Goal: Connect with others: Connect with others

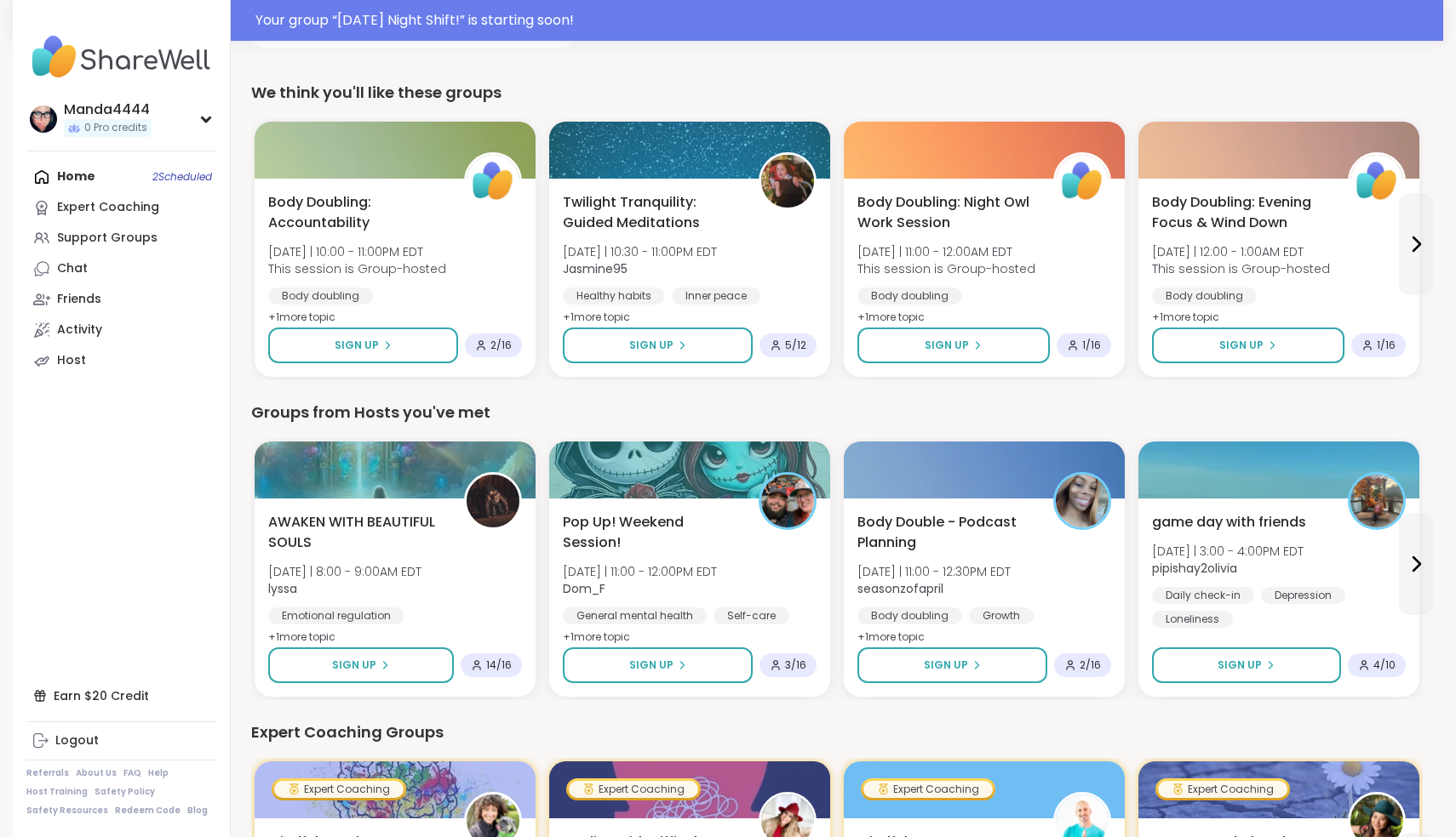
click at [75, 180] on div "Home 2 Scheduled Expert Coaching Support Groups Chat Friends Activity Host" at bounding box center [121, 268] width 190 height 215
click at [92, 175] on div "Home 2 Scheduled Expert Coaching Support Groups Chat Friends Activity Host" at bounding box center [121, 268] width 190 height 215
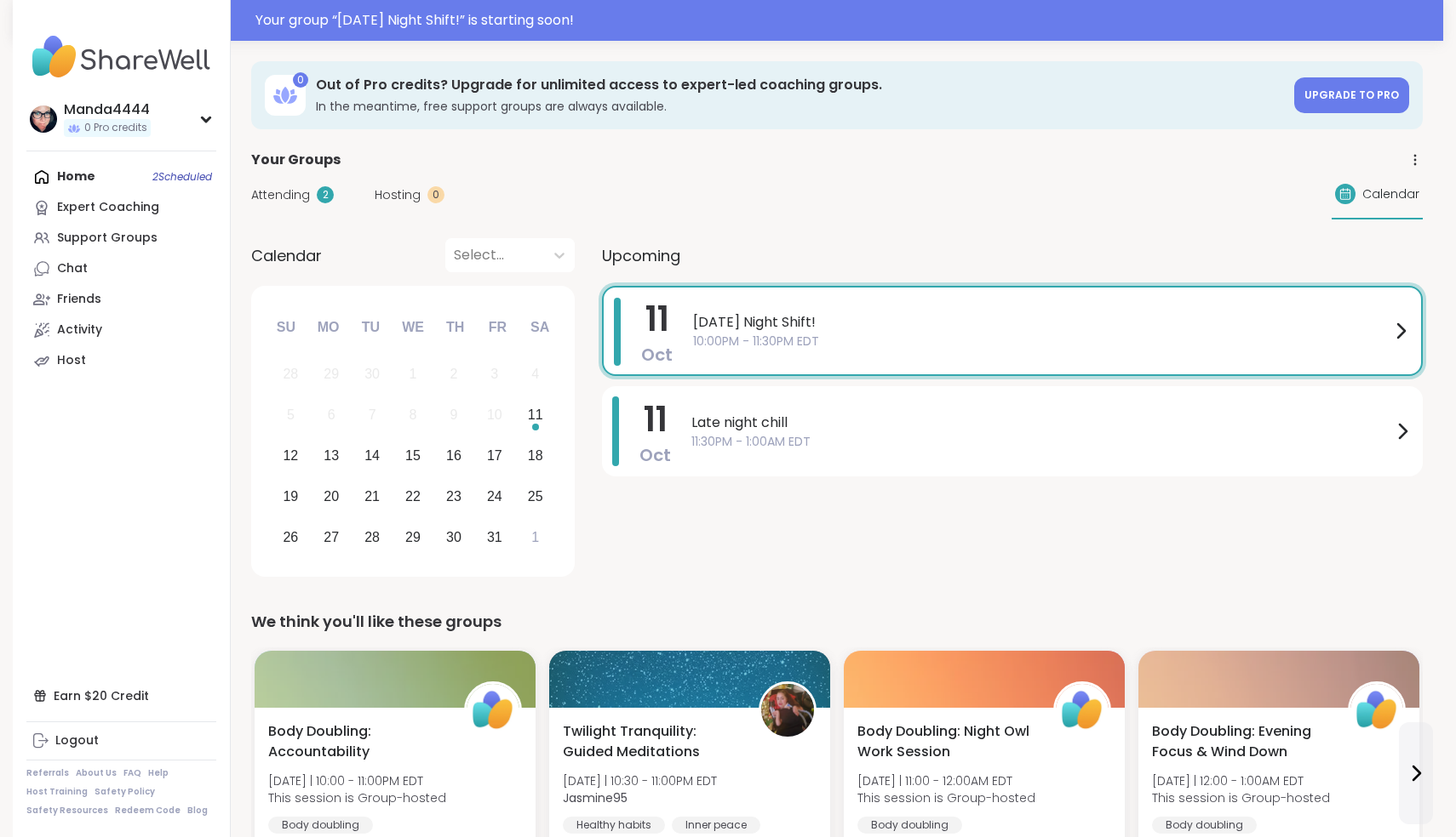
click at [718, 322] on span "[DATE] Night Shift!" at bounding box center [1042, 322] width 697 height 20
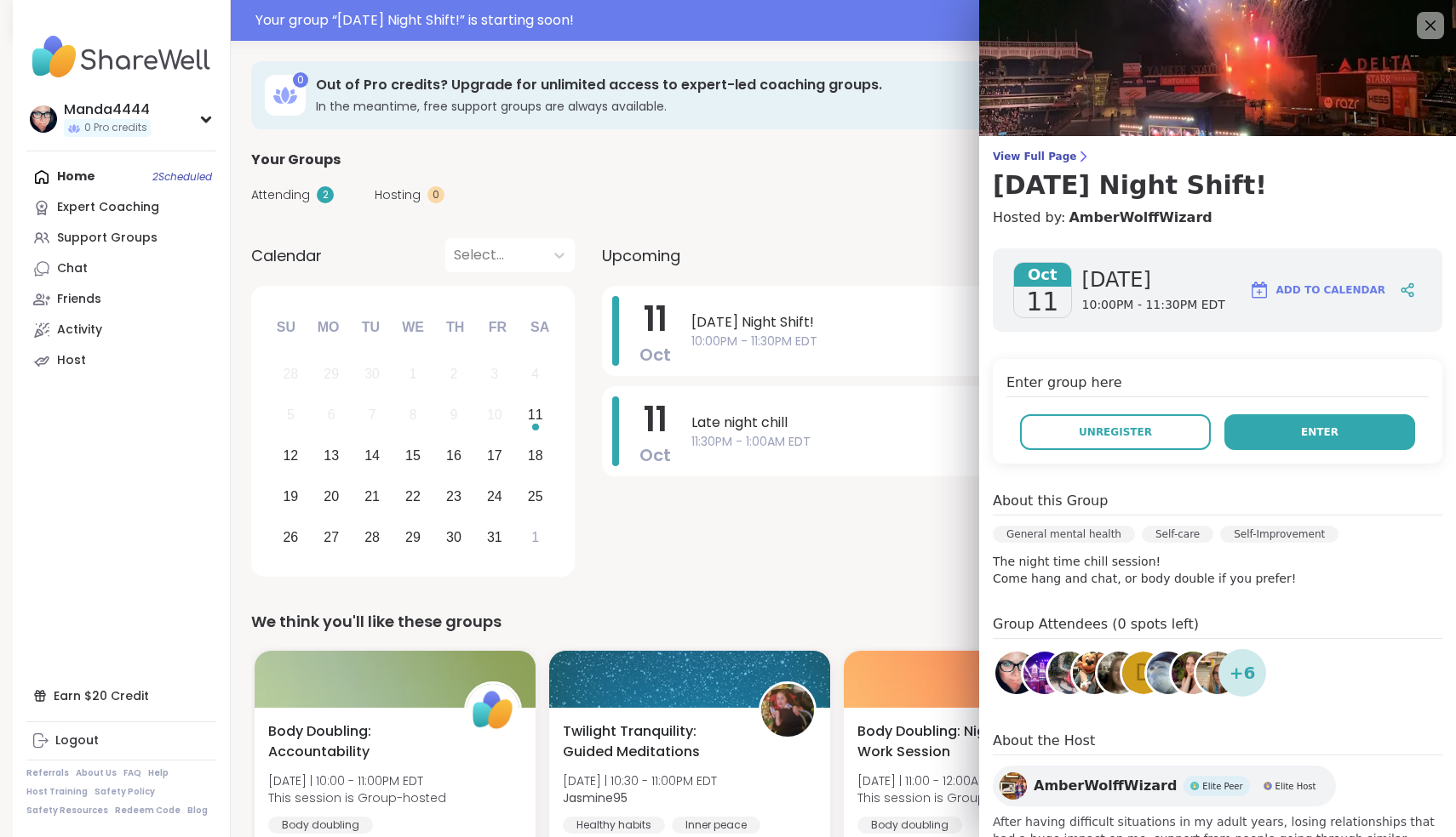
click at [718, 427] on button "Enter" at bounding box center [1320, 432] width 191 height 36
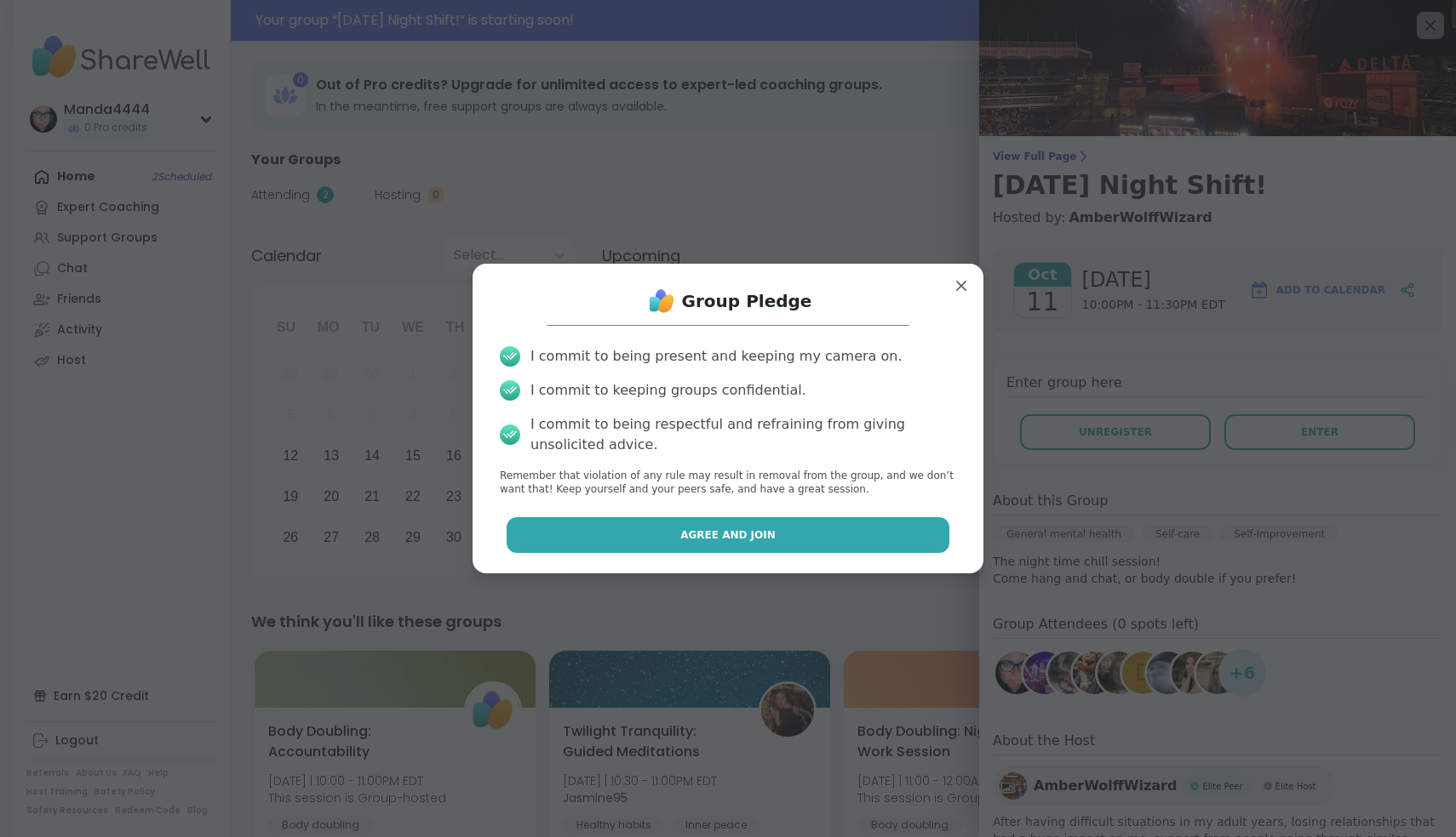
click at [718, 535] on button "Agree and Join" at bounding box center [728, 535] width 444 height 36
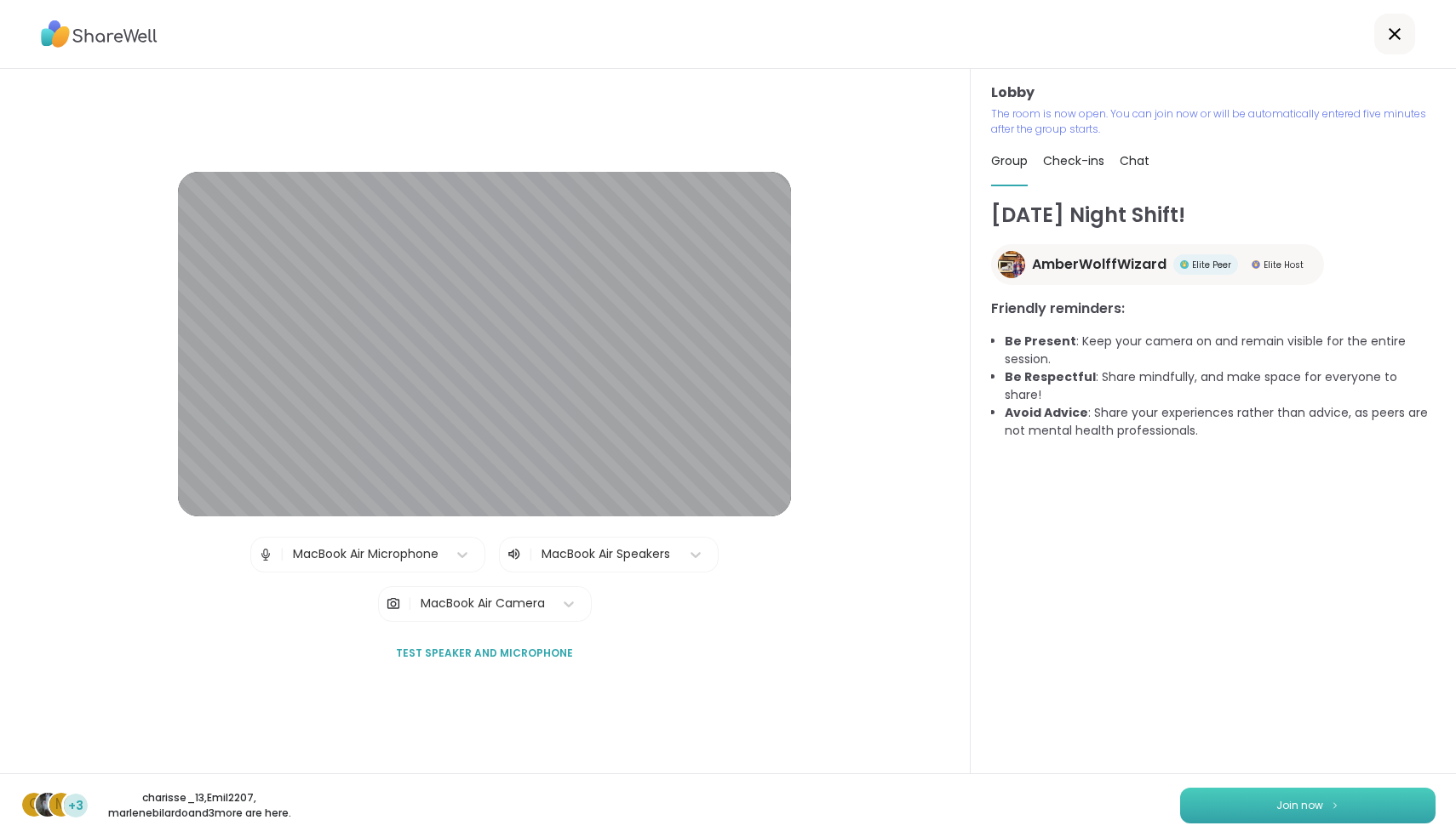
click at [718, 757] on button "Join now" at bounding box center [1307, 806] width 256 height 36
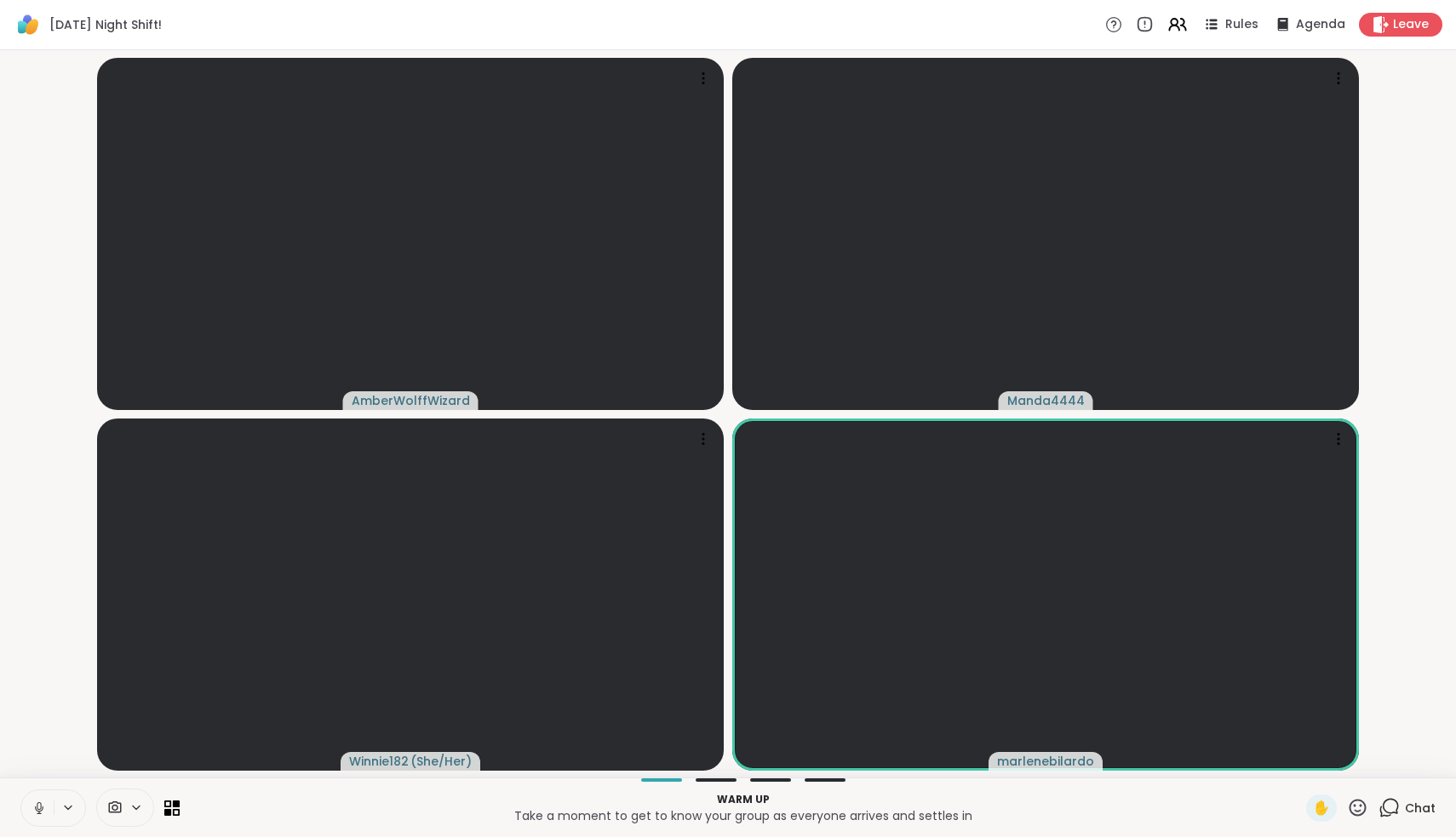
click at [43, 757] on button at bounding box center [37, 808] width 32 height 36
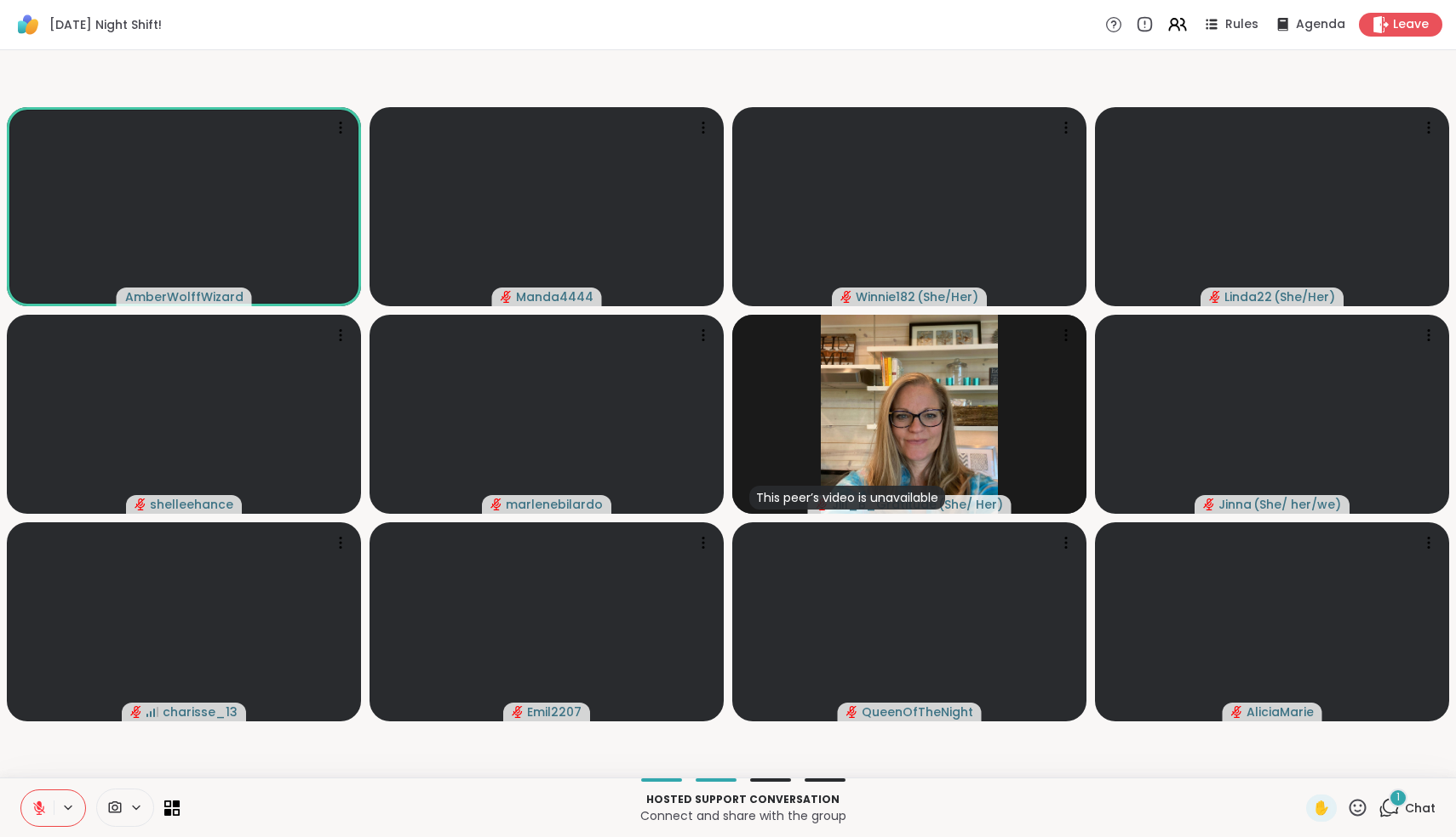
click at [718, 757] on div "1" at bounding box center [1398, 798] width 18 height 18
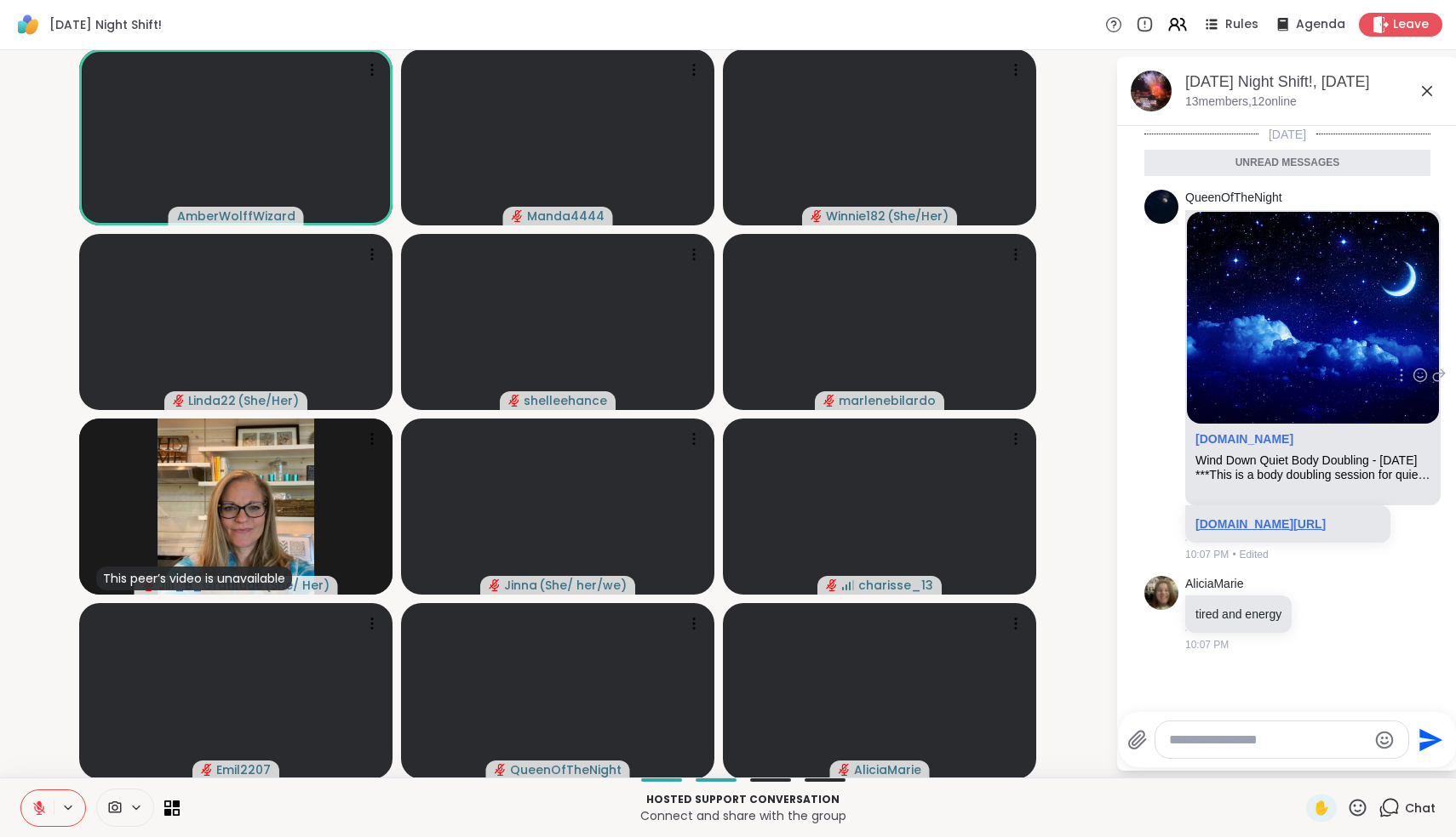
click at [718, 531] on link "sharewellnow.com/session/b6b7b814-7cae-4022-b534-8ec99013c9f1" at bounding box center [1261, 524] width 130 height 14
click at [42, 757] on icon at bounding box center [39, 809] width 16 height 16
click at [43, 757] on icon at bounding box center [39, 808] width 9 height 5
click at [40, 757] on icon at bounding box center [39, 809] width 16 height 16
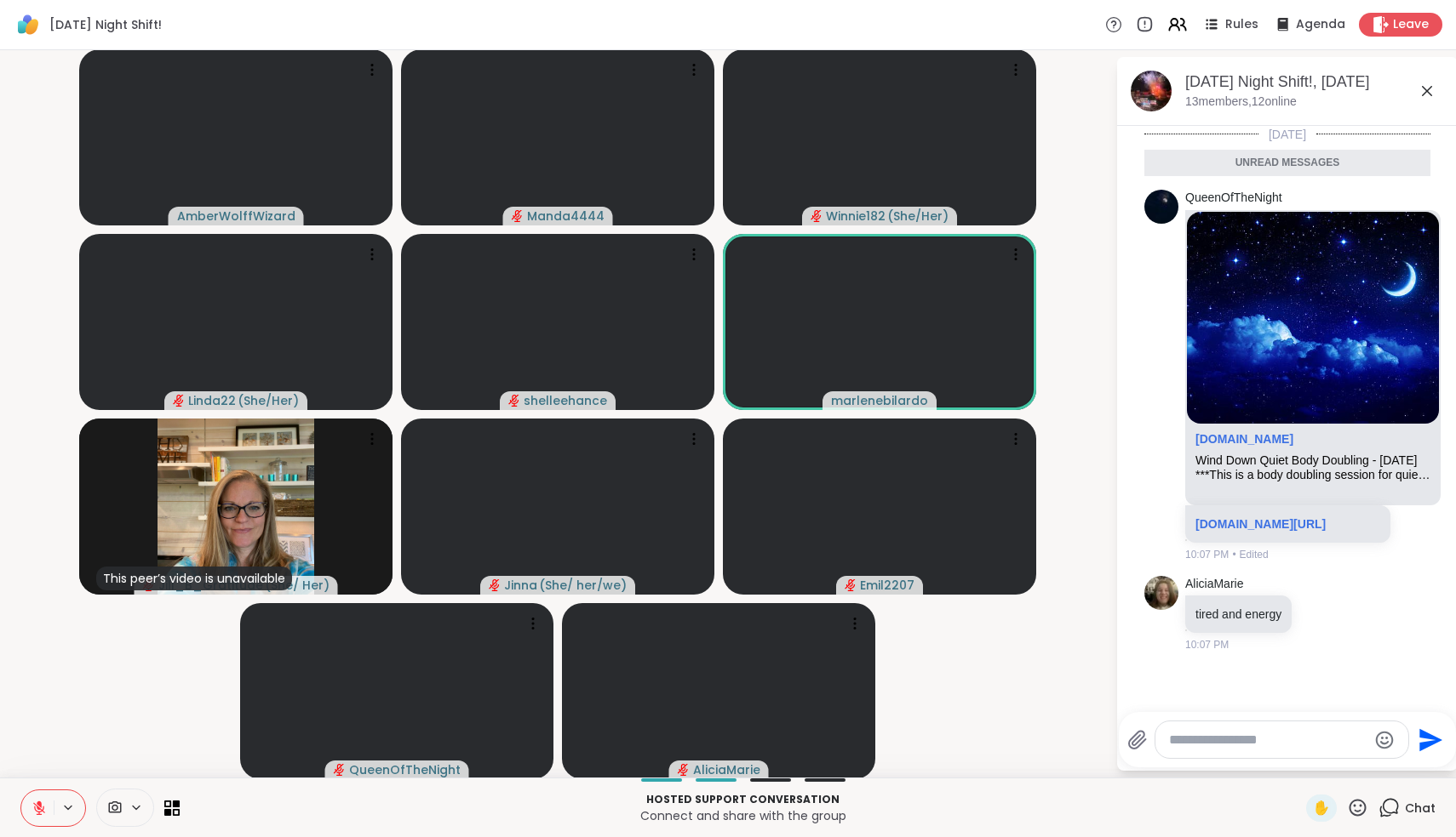
click at [43, 757] on icon at bounding box center [39, 809] width 16 height 16
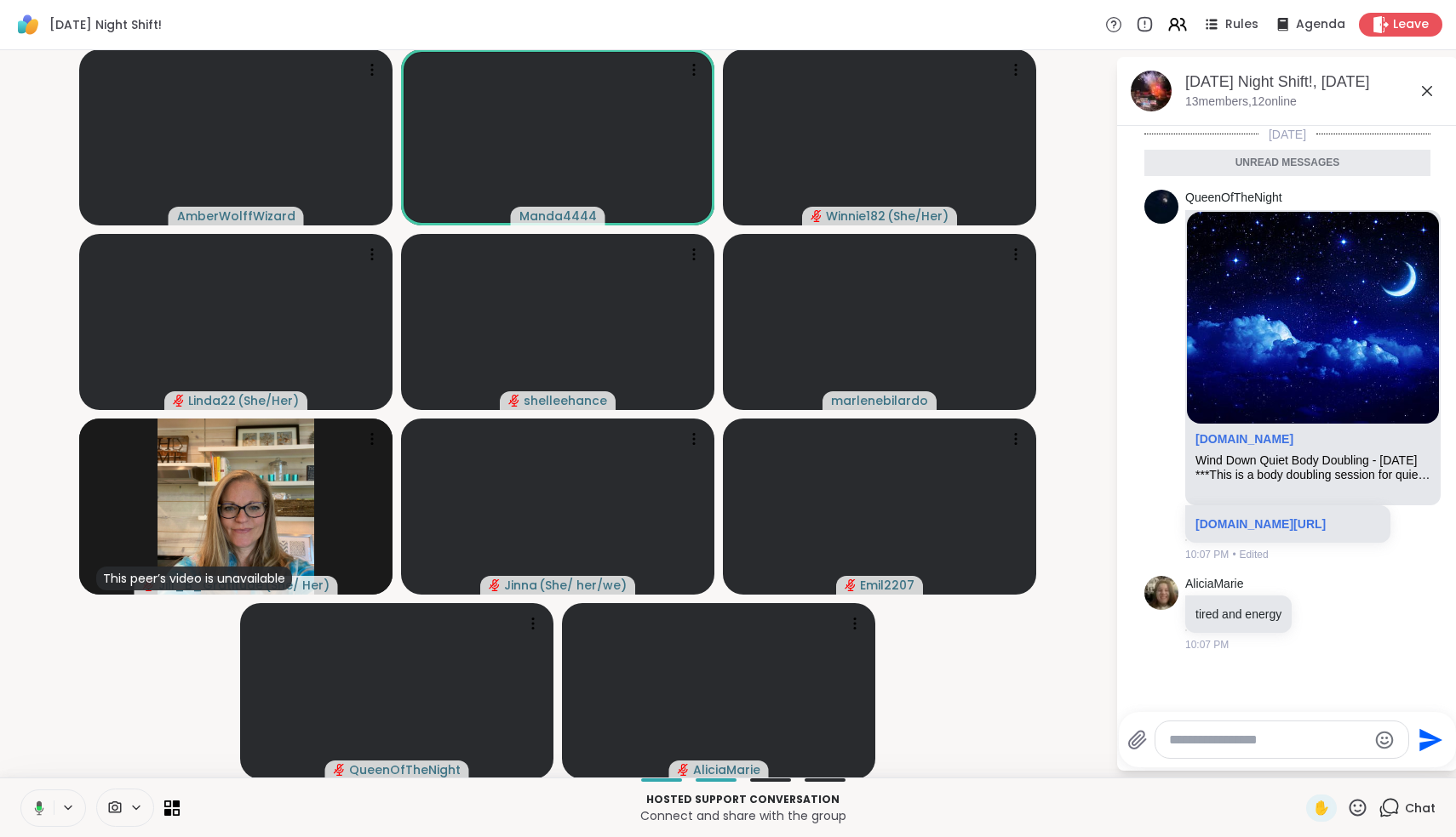
click at [37, 757] on icon at bounding box center [37, 809] width 16 height 16
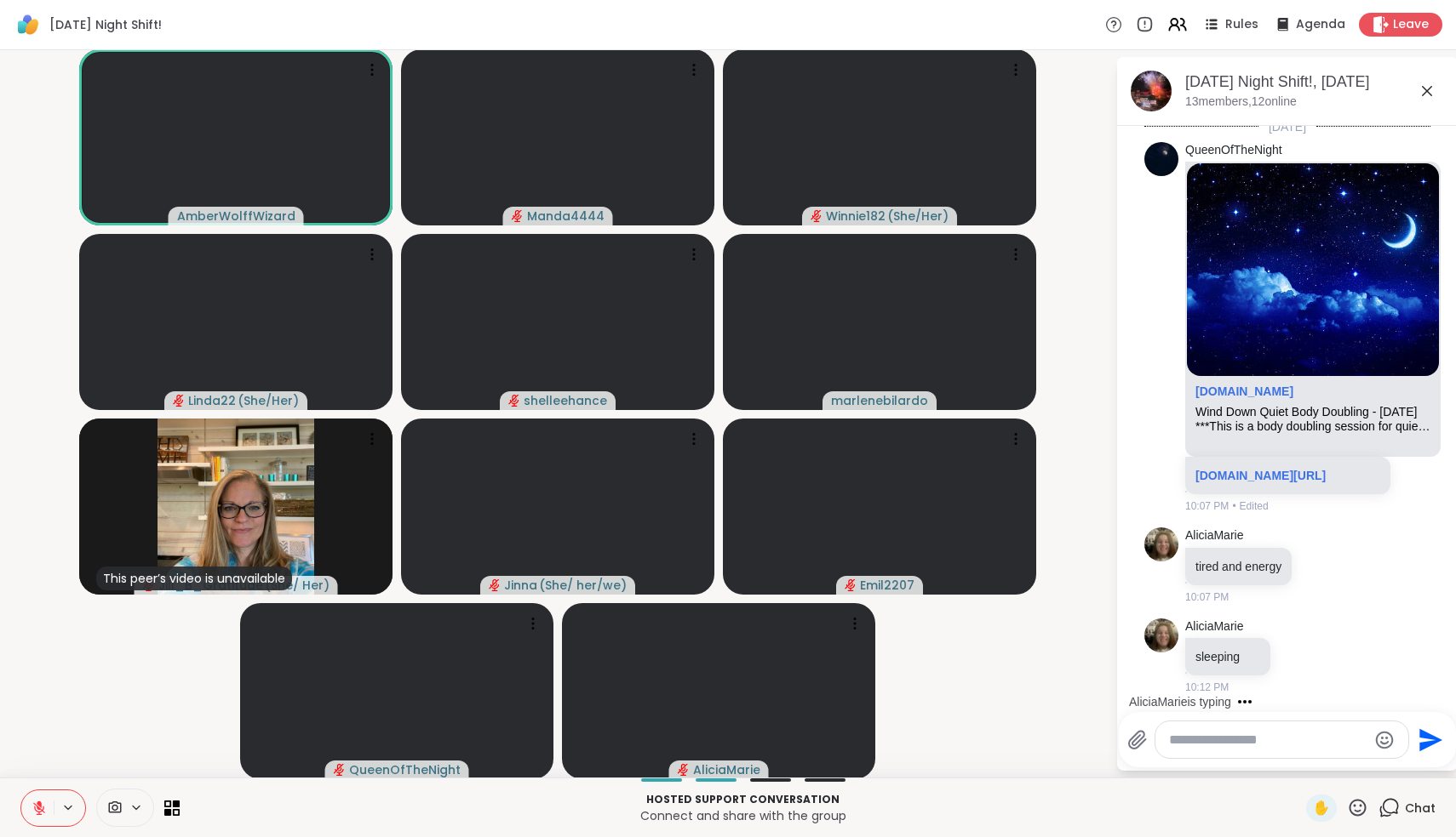
scroll to position [42, 0]
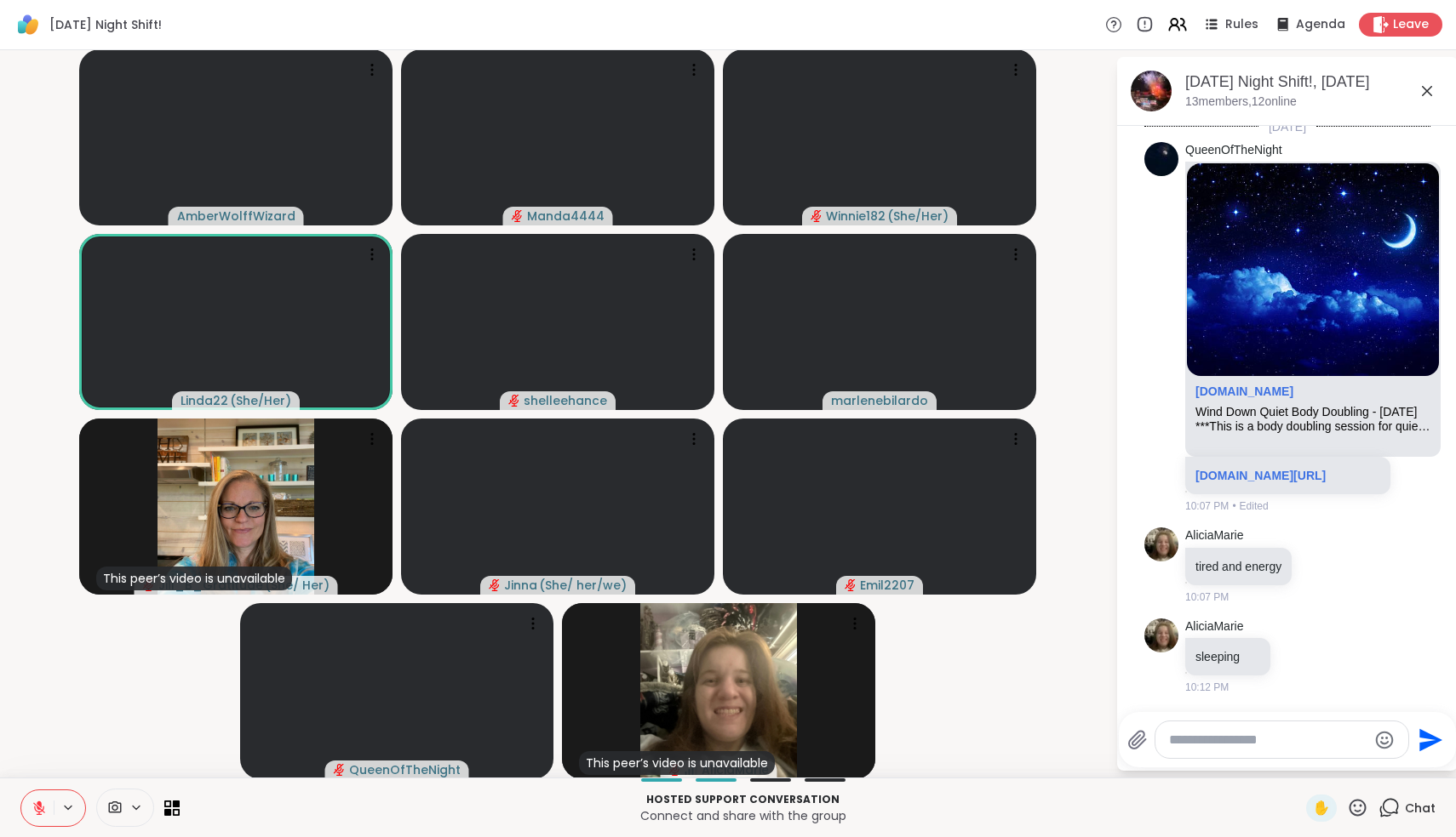
click at [40, 757] on icon at bounding box center [39, 804] width 5 height 7
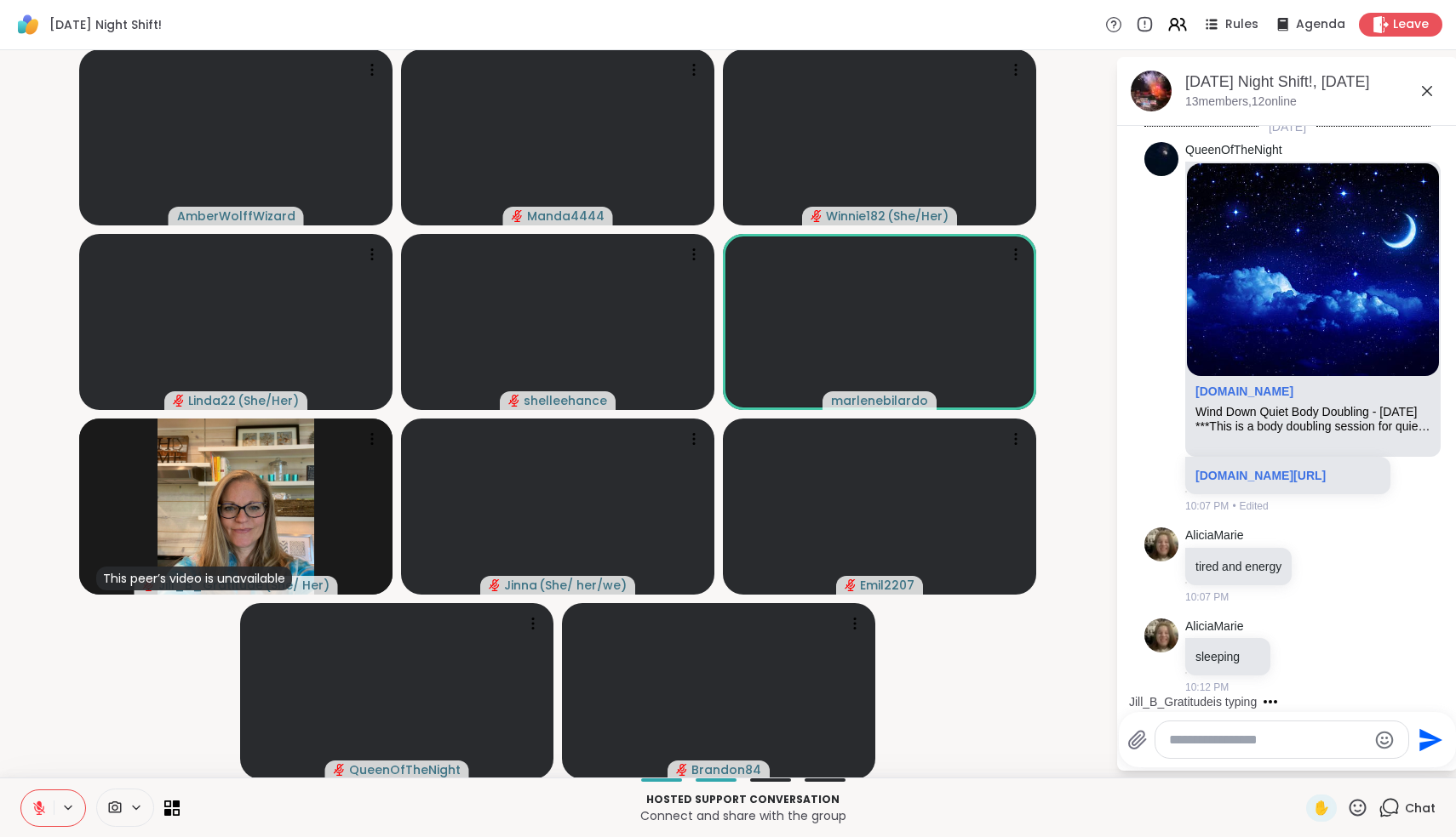
scroll to position [133, 0]
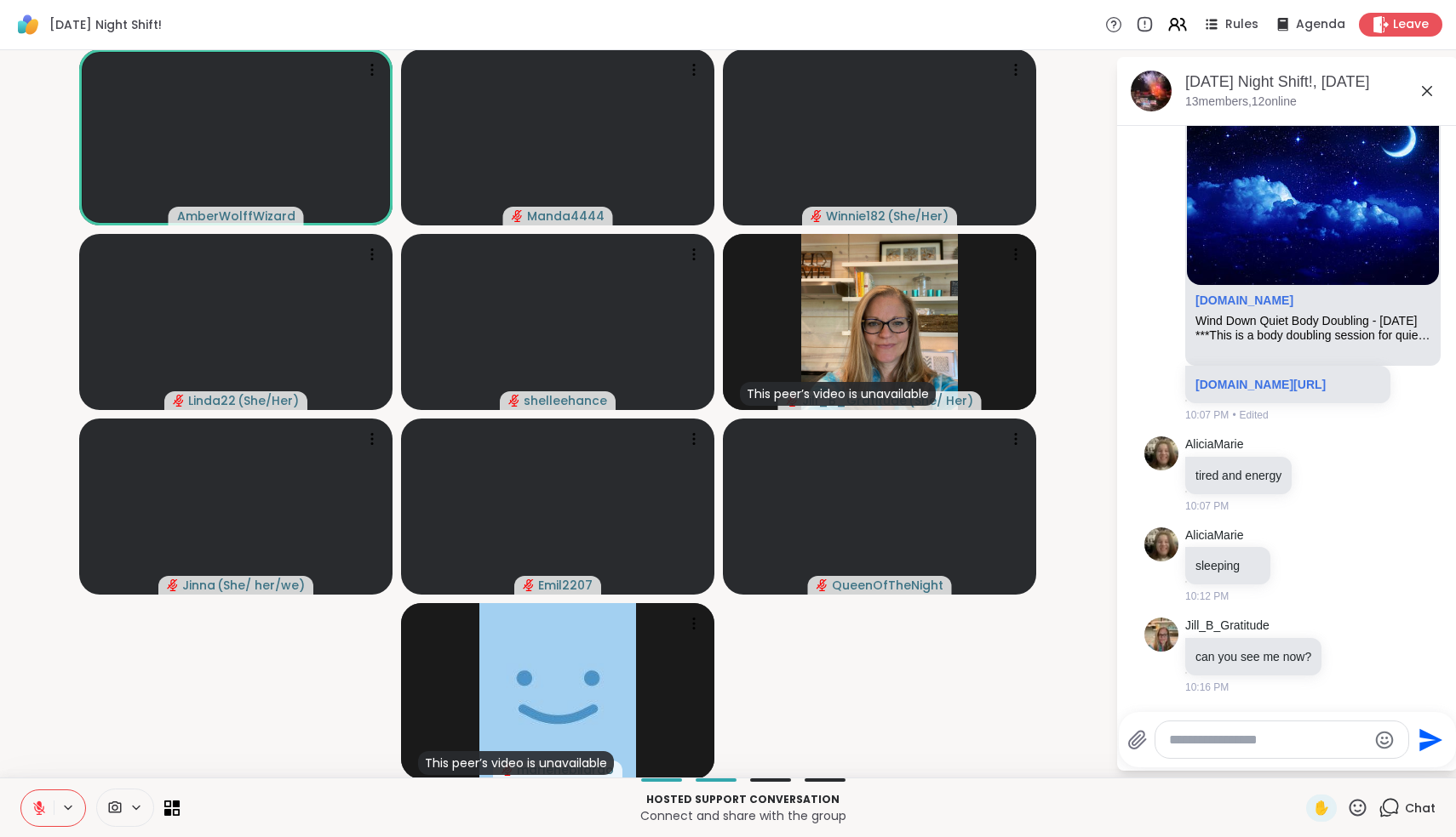
click at [42, 757] on icon at bounding box center [39, 809] width 16 height 16
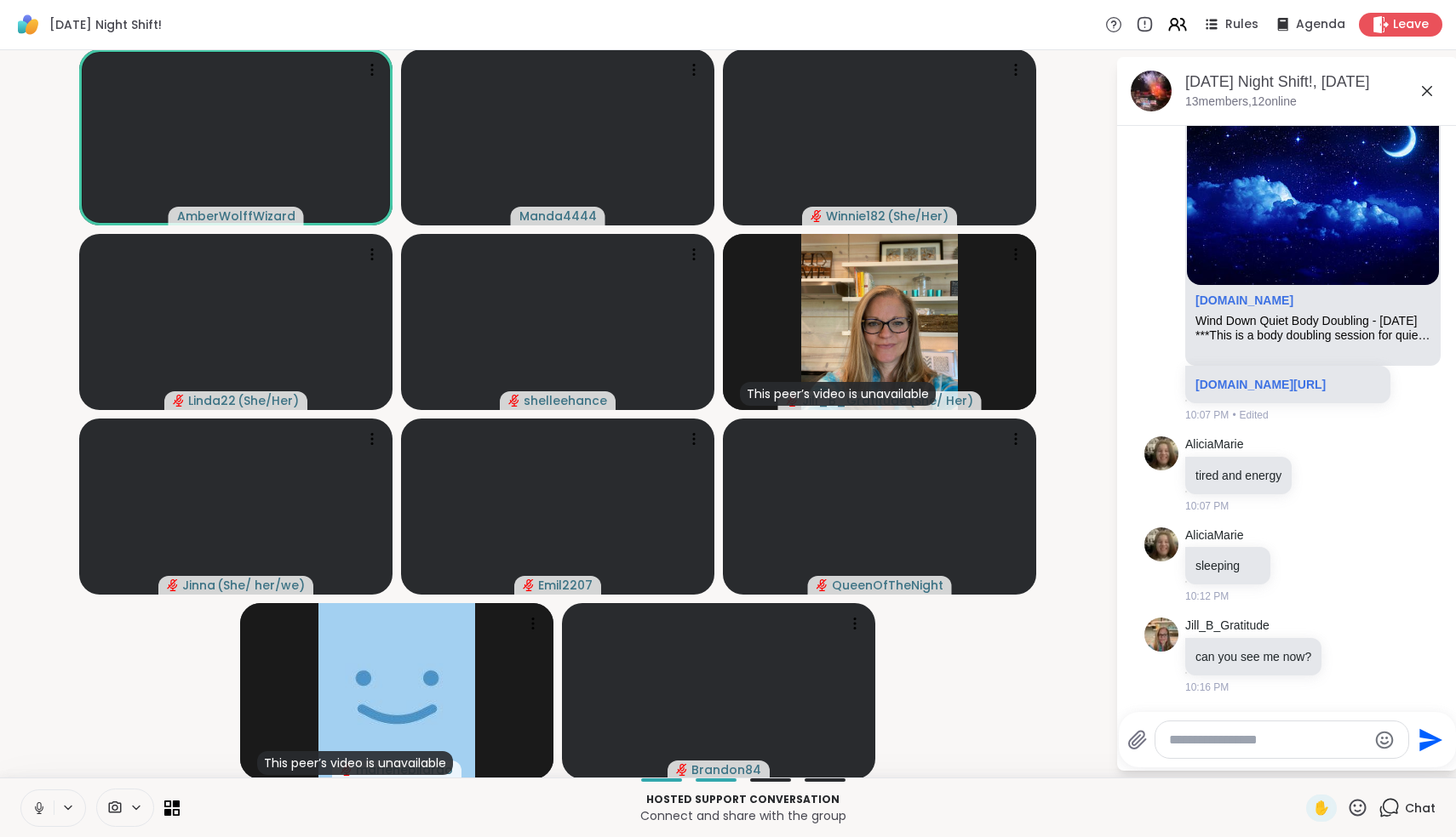
click at [42, 757] on icon at bounding box center [39, 809] width 16 height 16
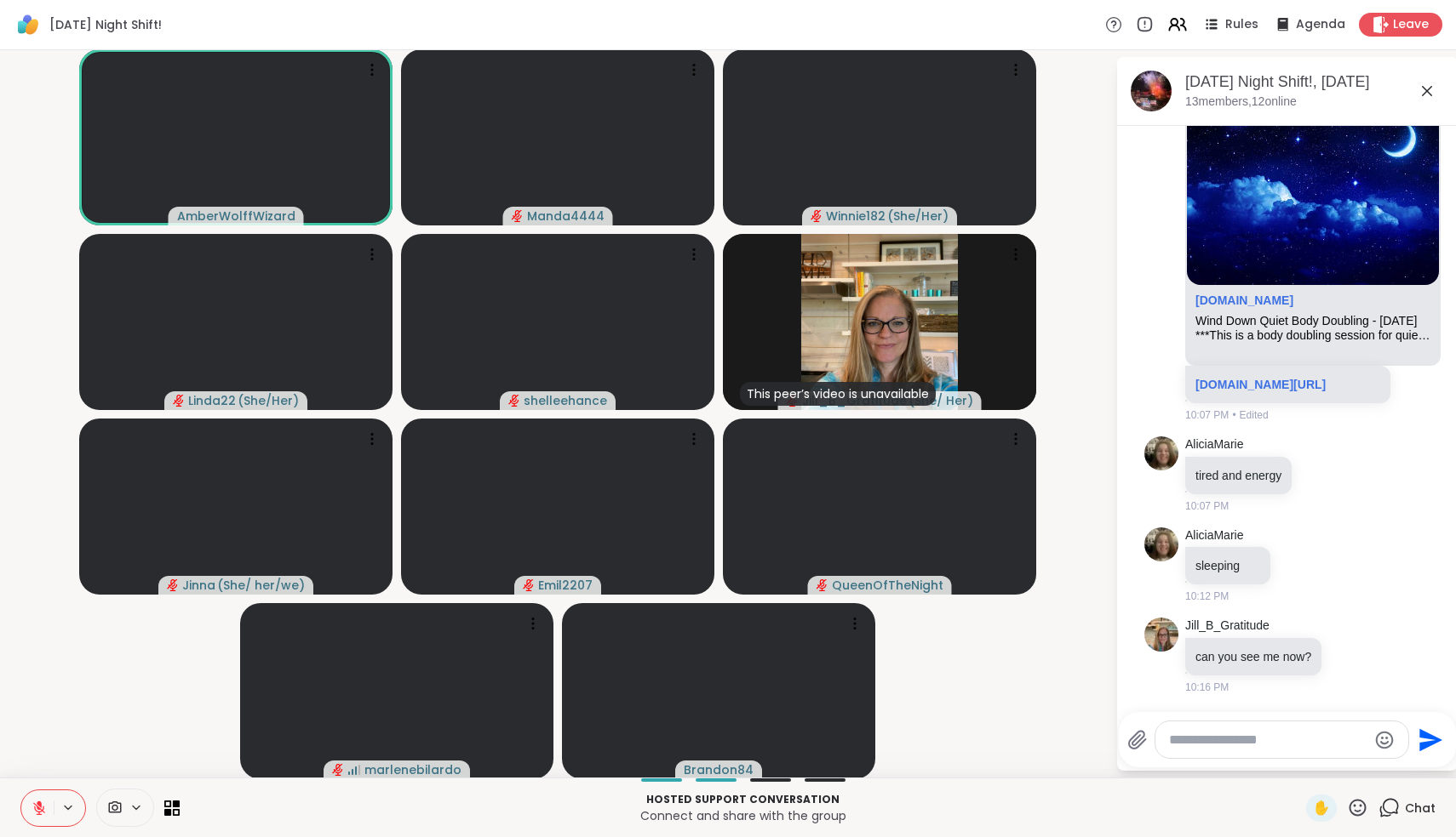
click at [40, 757] on icon at bounding box center [39, 809] width 16 height 16
click at [718, 91] on icon at bounding box center [1427, 90] width 20 height 20
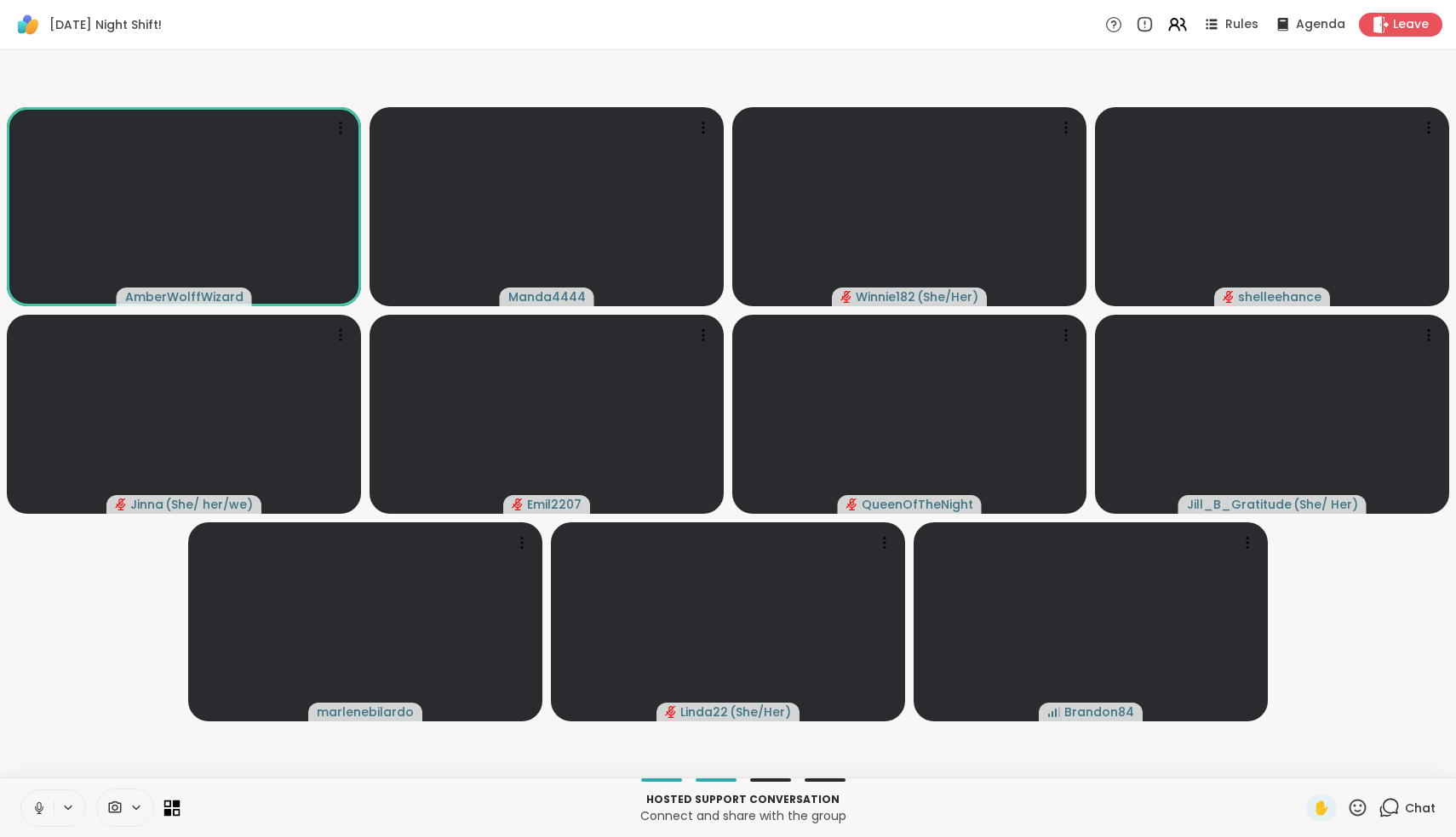
click at [176, 757] on icon at bounding box center [177, 813] width 8 height 8
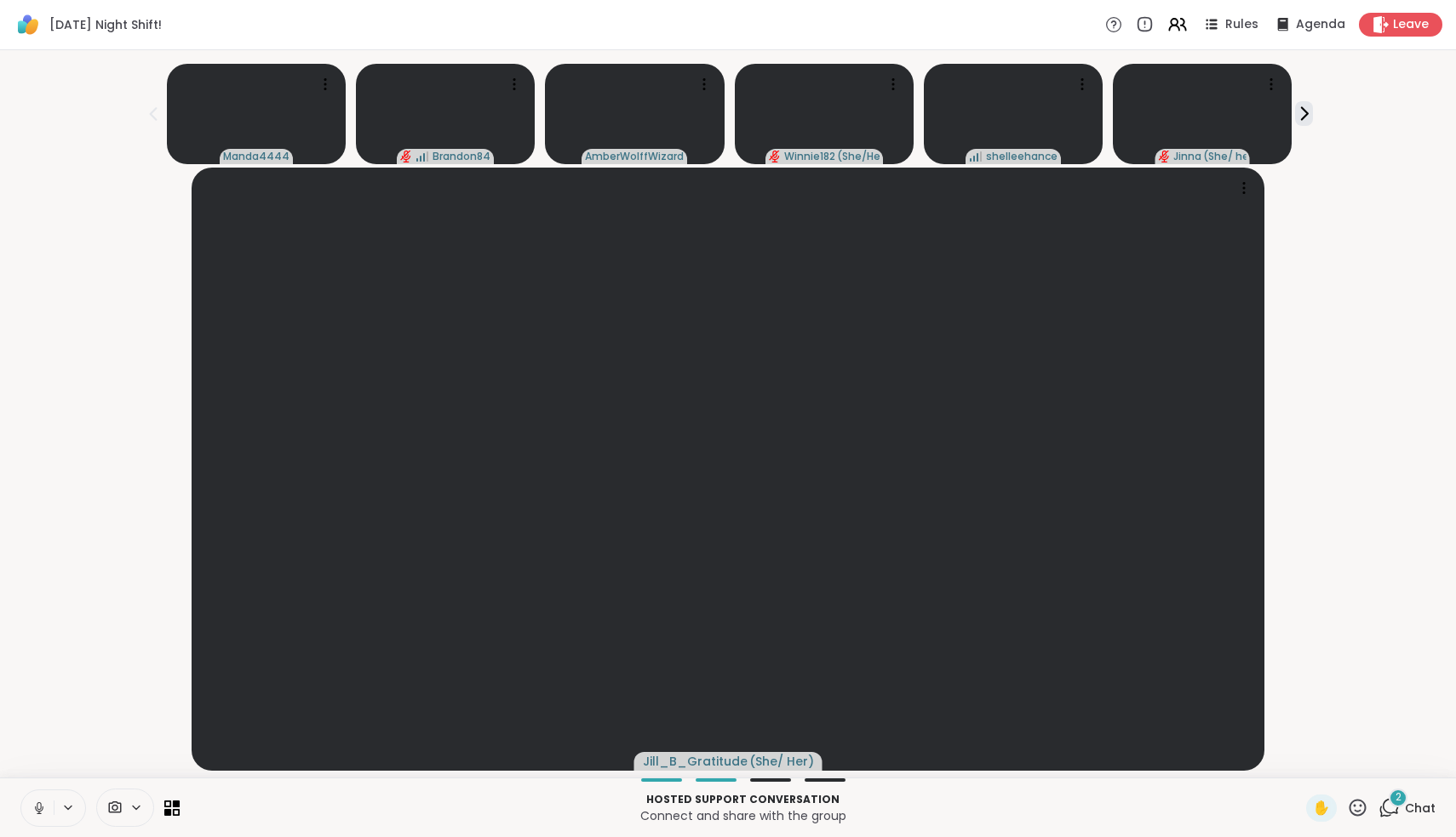
click at [718, 757] on icon at bounding box center [1389, 808] width 21 height 21
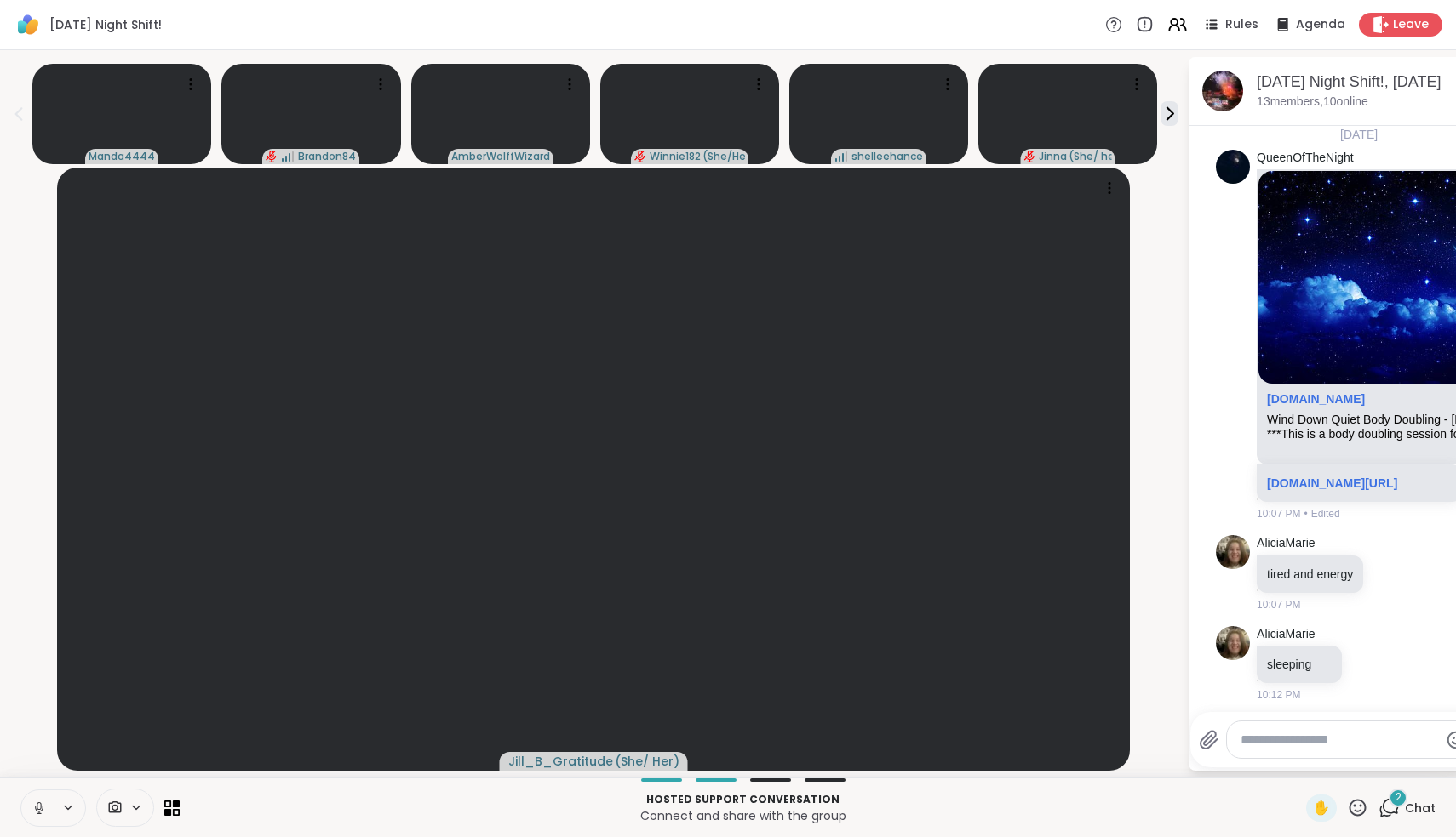
scroll to position [525, 0]
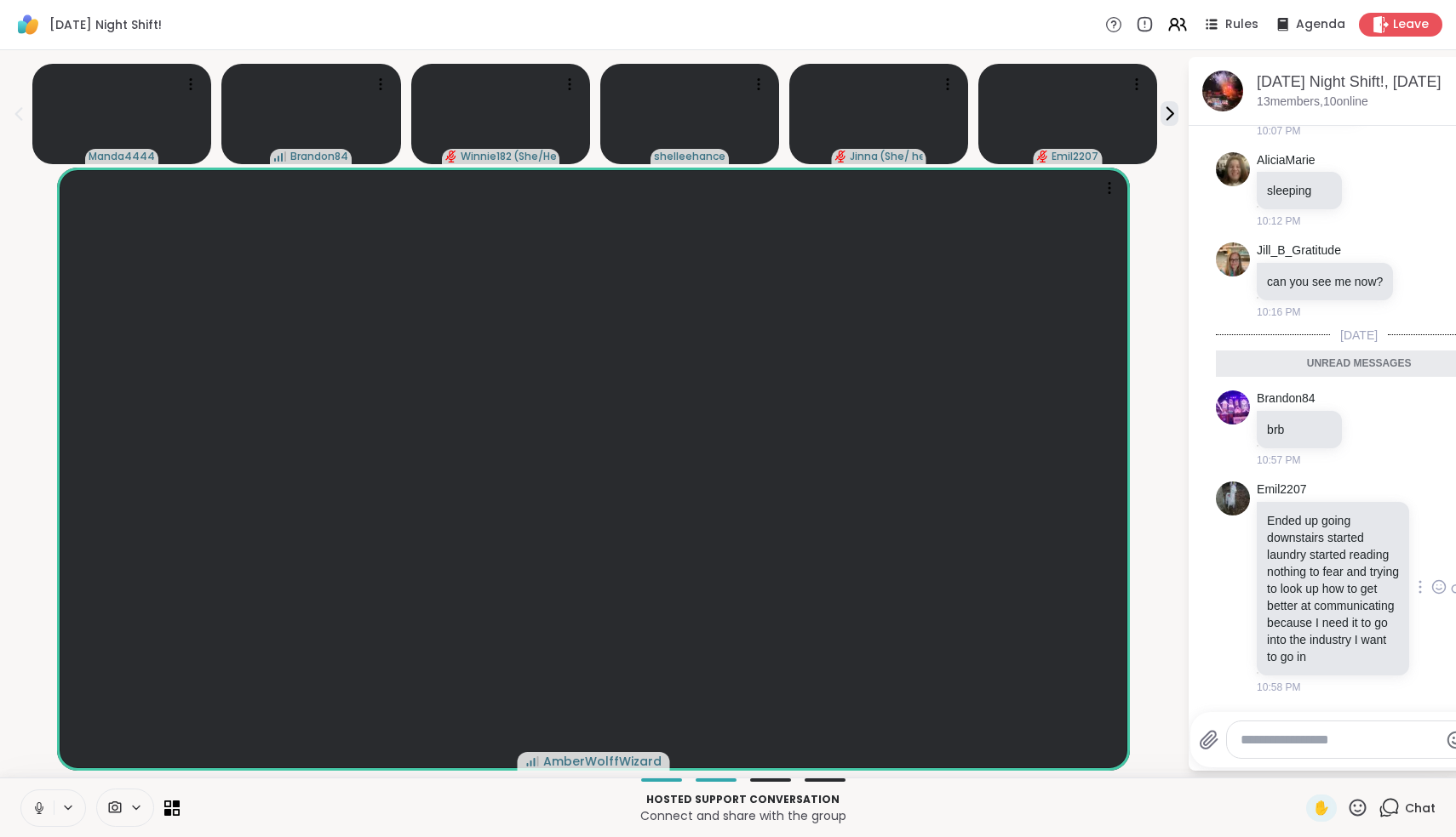
click at [718, 585] on icon at bounding box center [1458, 587] width 16 height 20
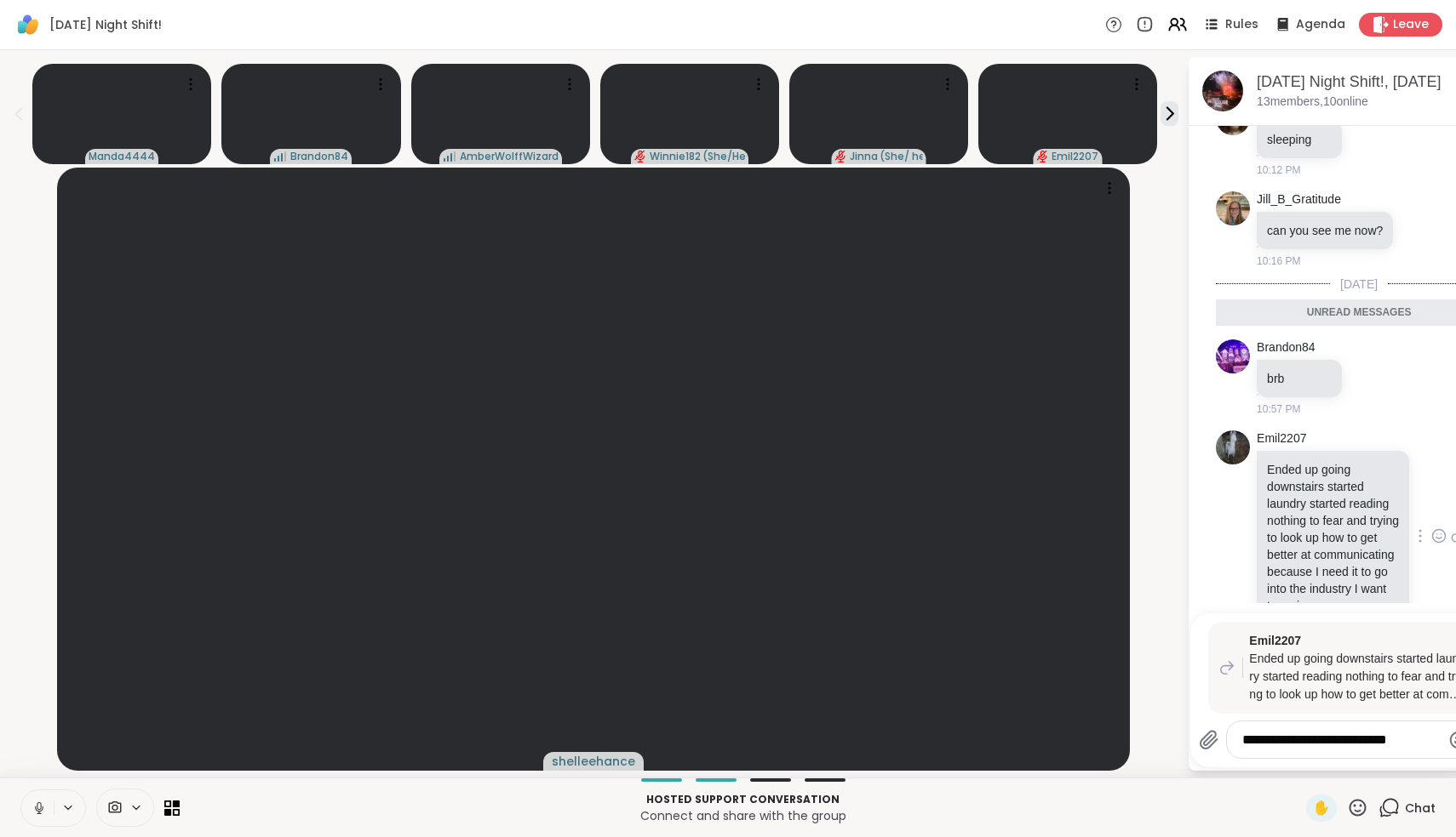
type textarea "**********"
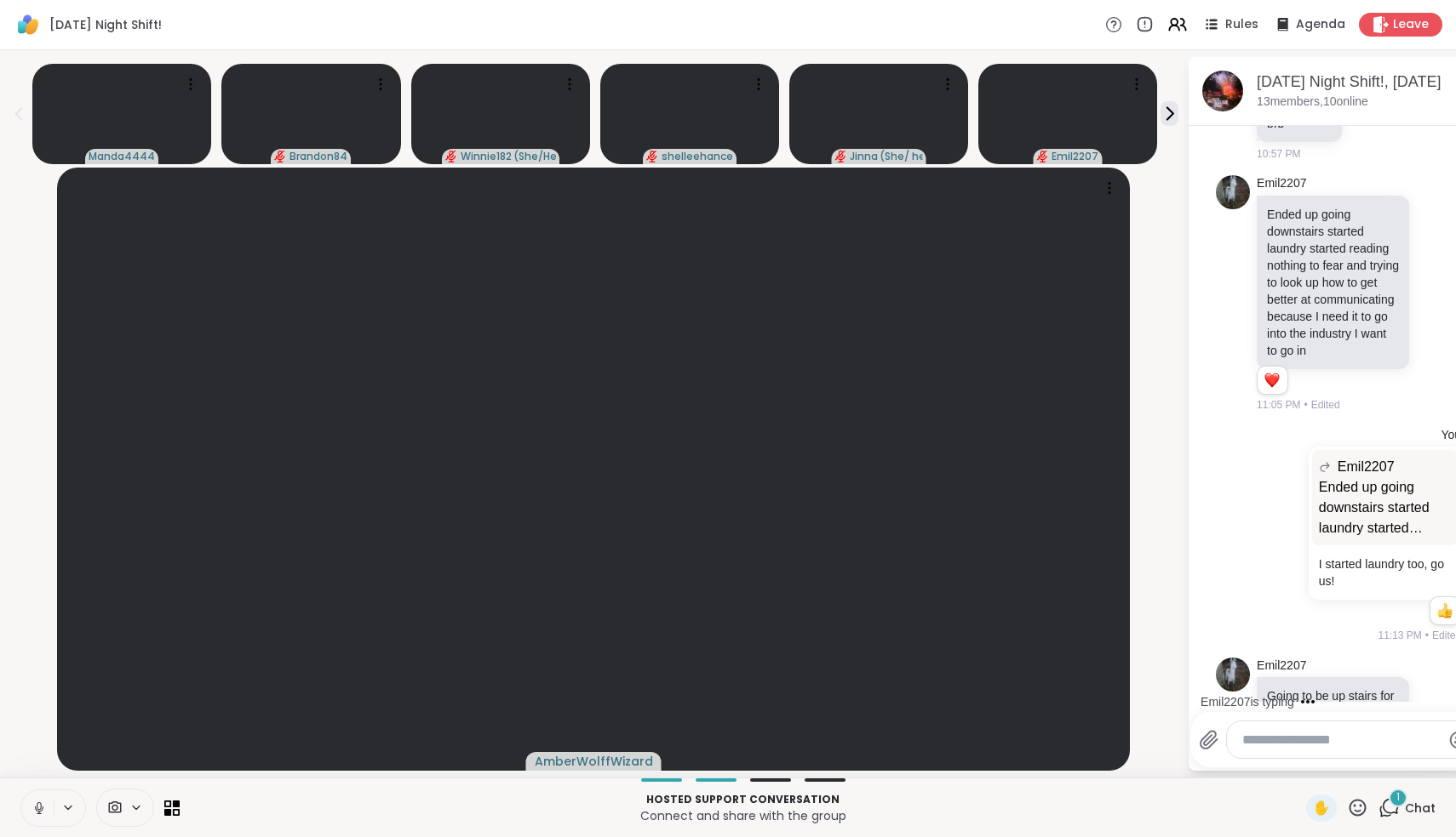
scroll to position [881, 0]
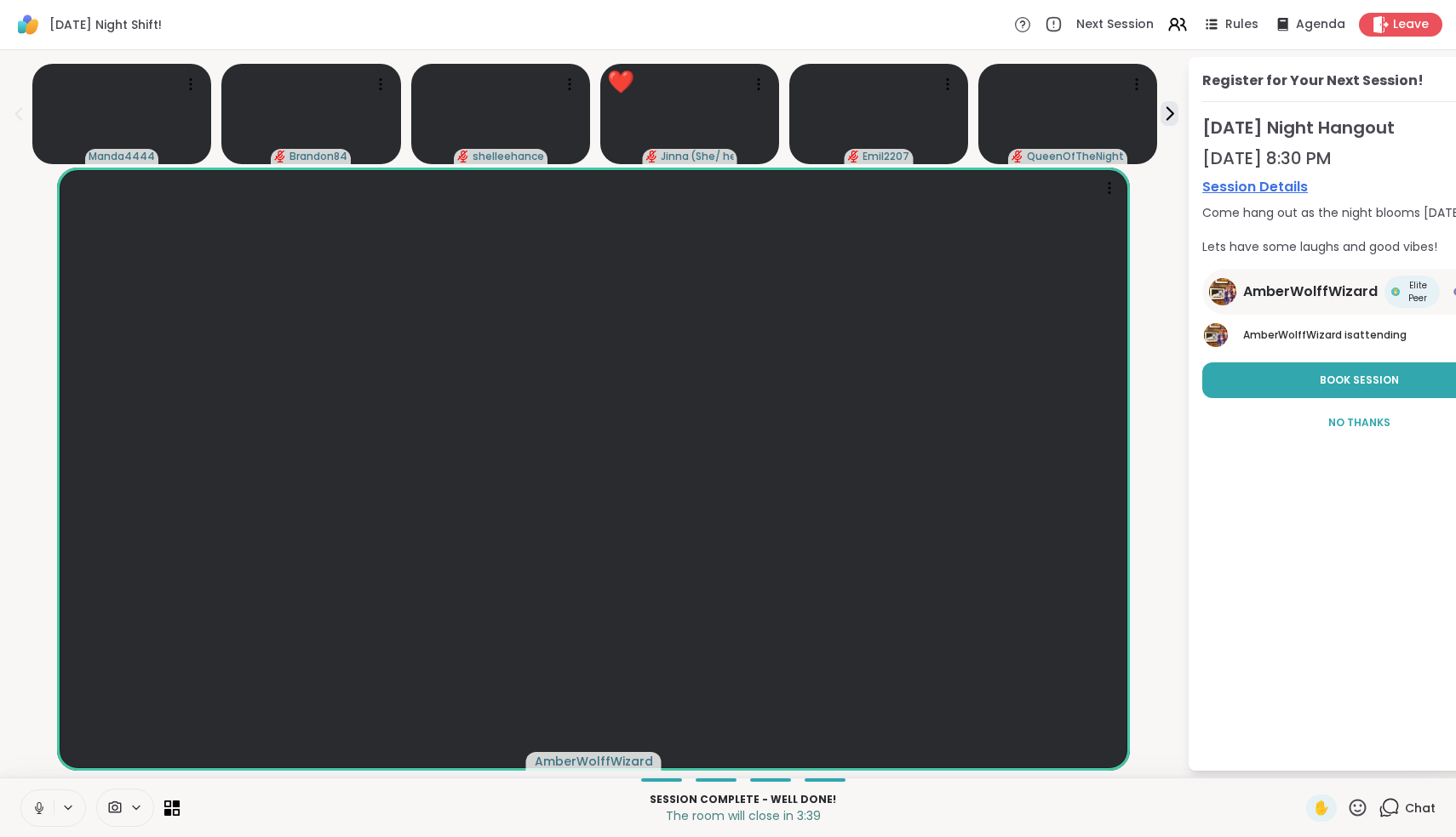
click at [43, 757] on icon at bounding box center [39, 809] width 16 height 16
click at [718, 25] on span "Leave" at bounding box center [1411, 25] width 38 height 17
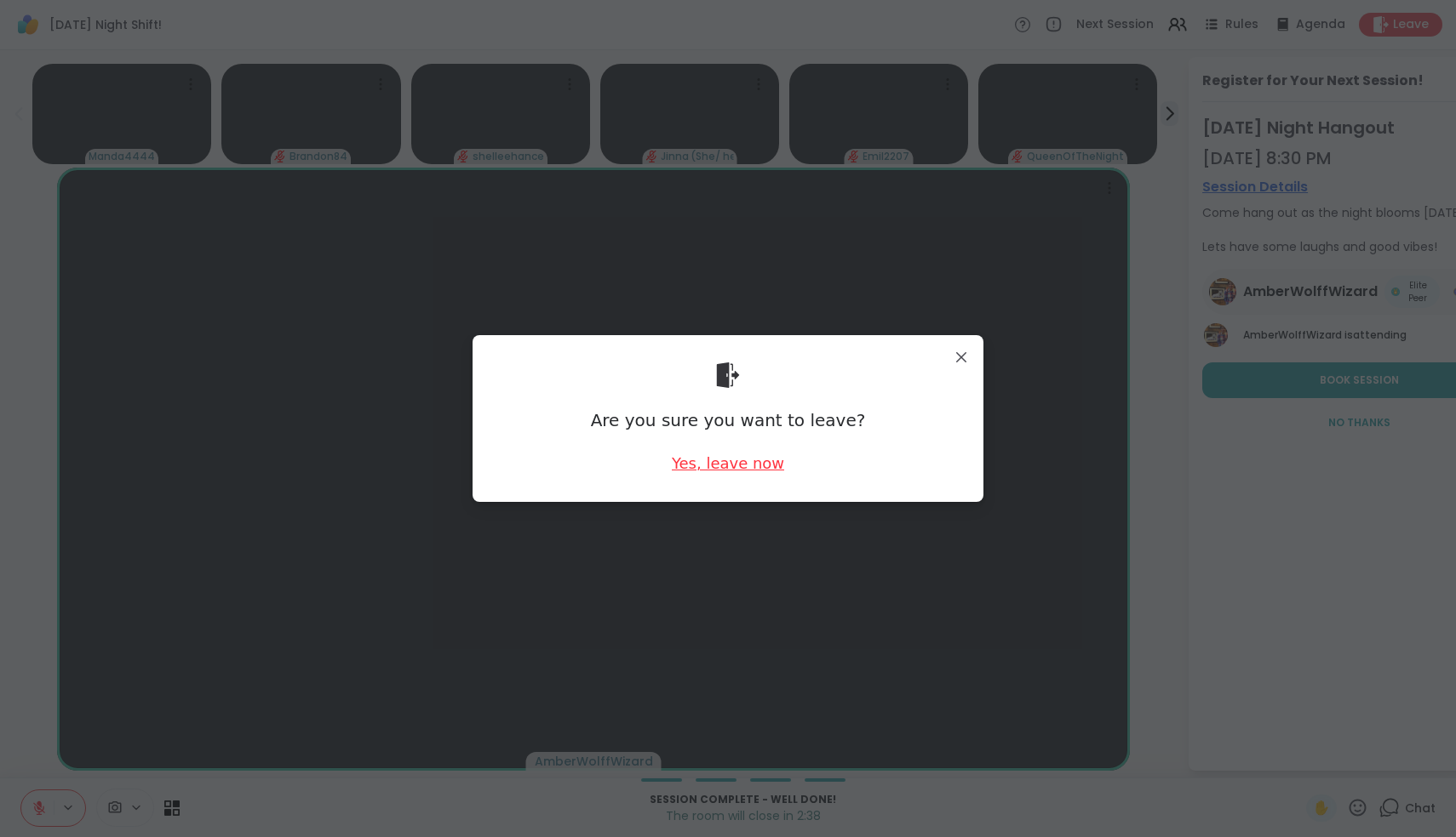
click at [700, 455] on div "Yes, leave now" at bounding box center [728, 464] width 113 height 21
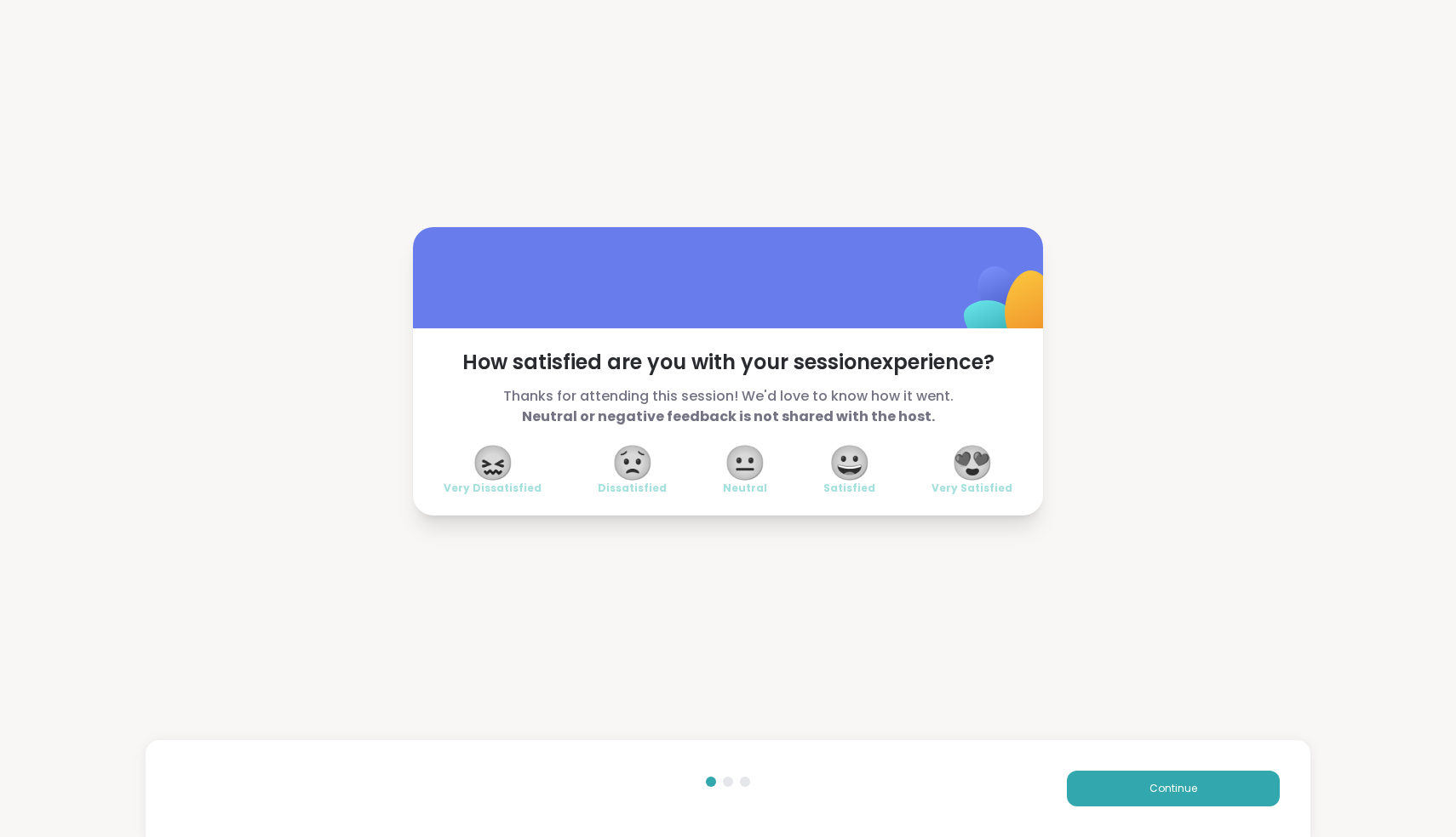
click at [718, 459] on span "😍" at bounding box center [973, 464] width 43 height 31
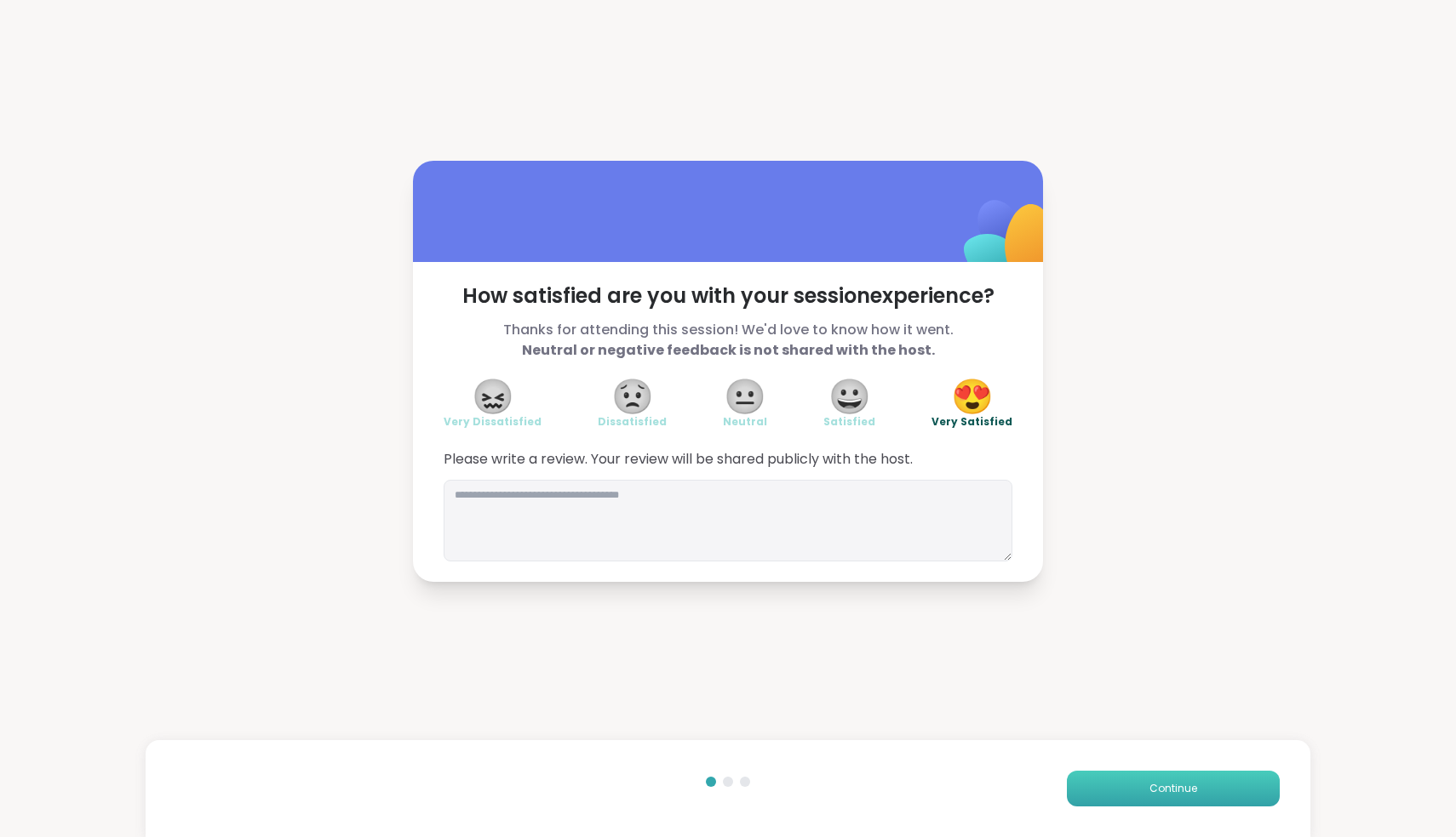
click at [718, 757] on span "Continue" at bounding box center [1173, 789] width 48 height 16
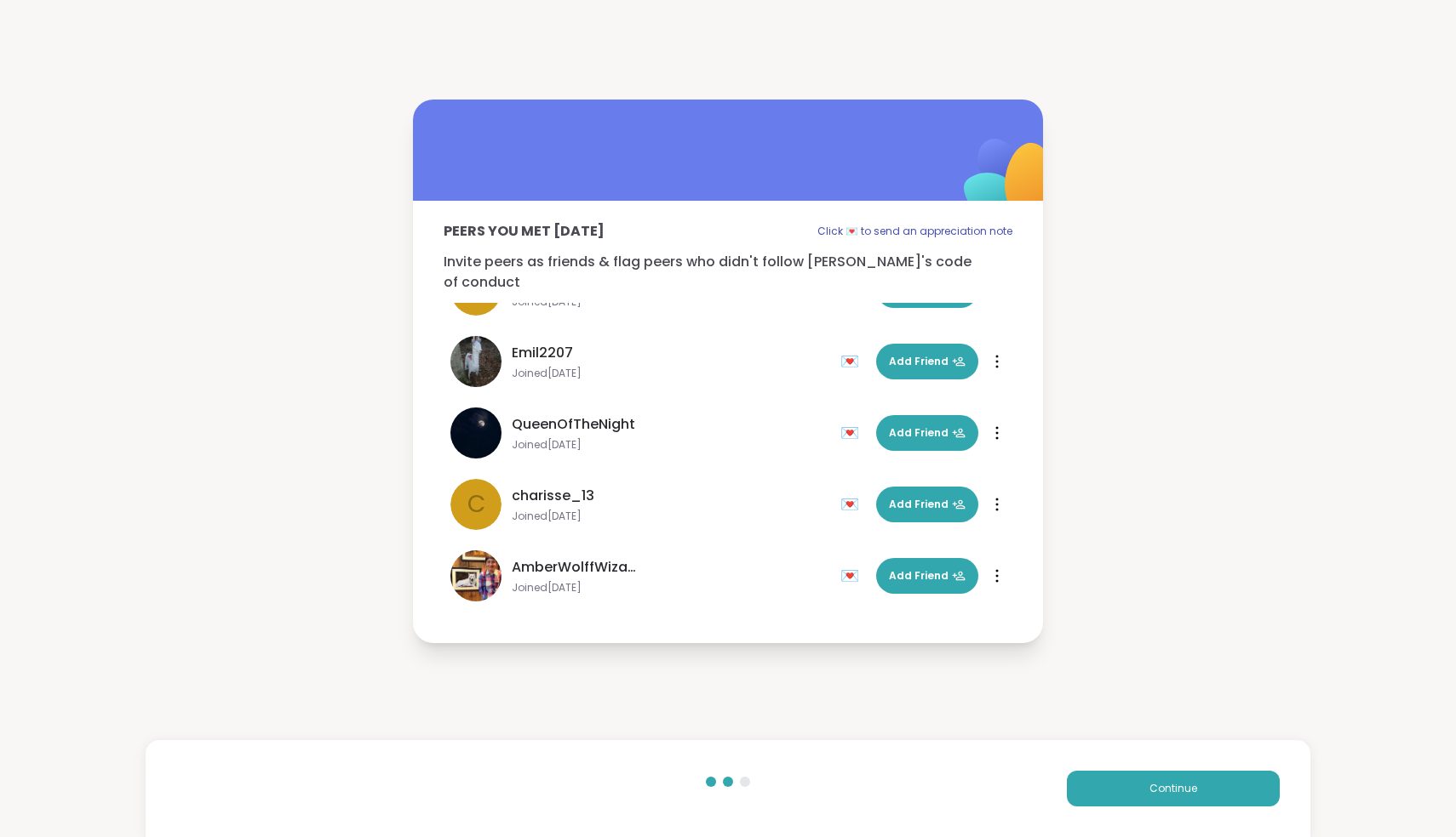
scroll to position [551, 0]
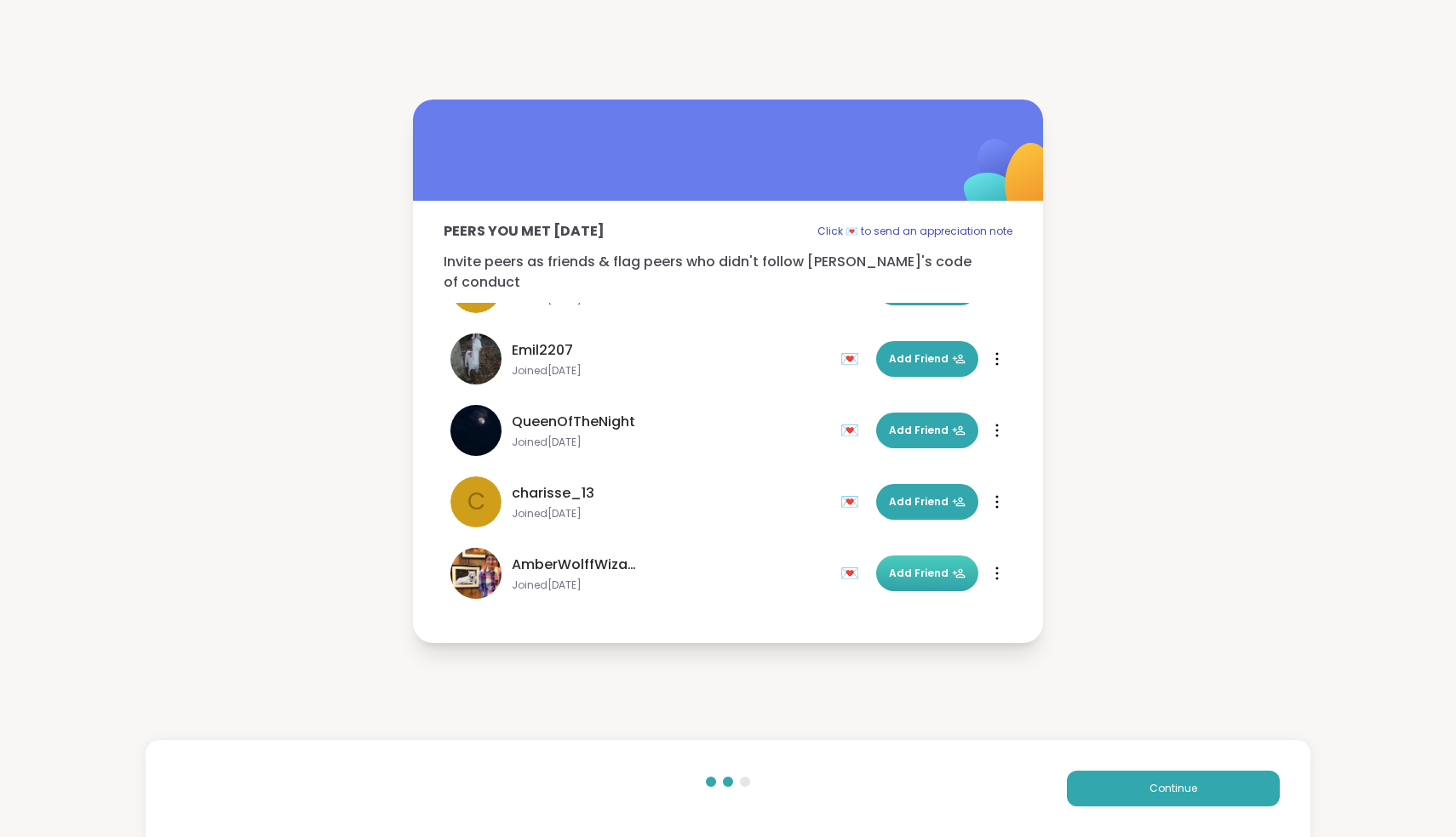
click at [718, 566] on span "Add Friend" at bounding box center [927, 574] width 77 height 16
click at [718, 757] on button "Continue" at bounding box center [1173, 788] width 213 height 36
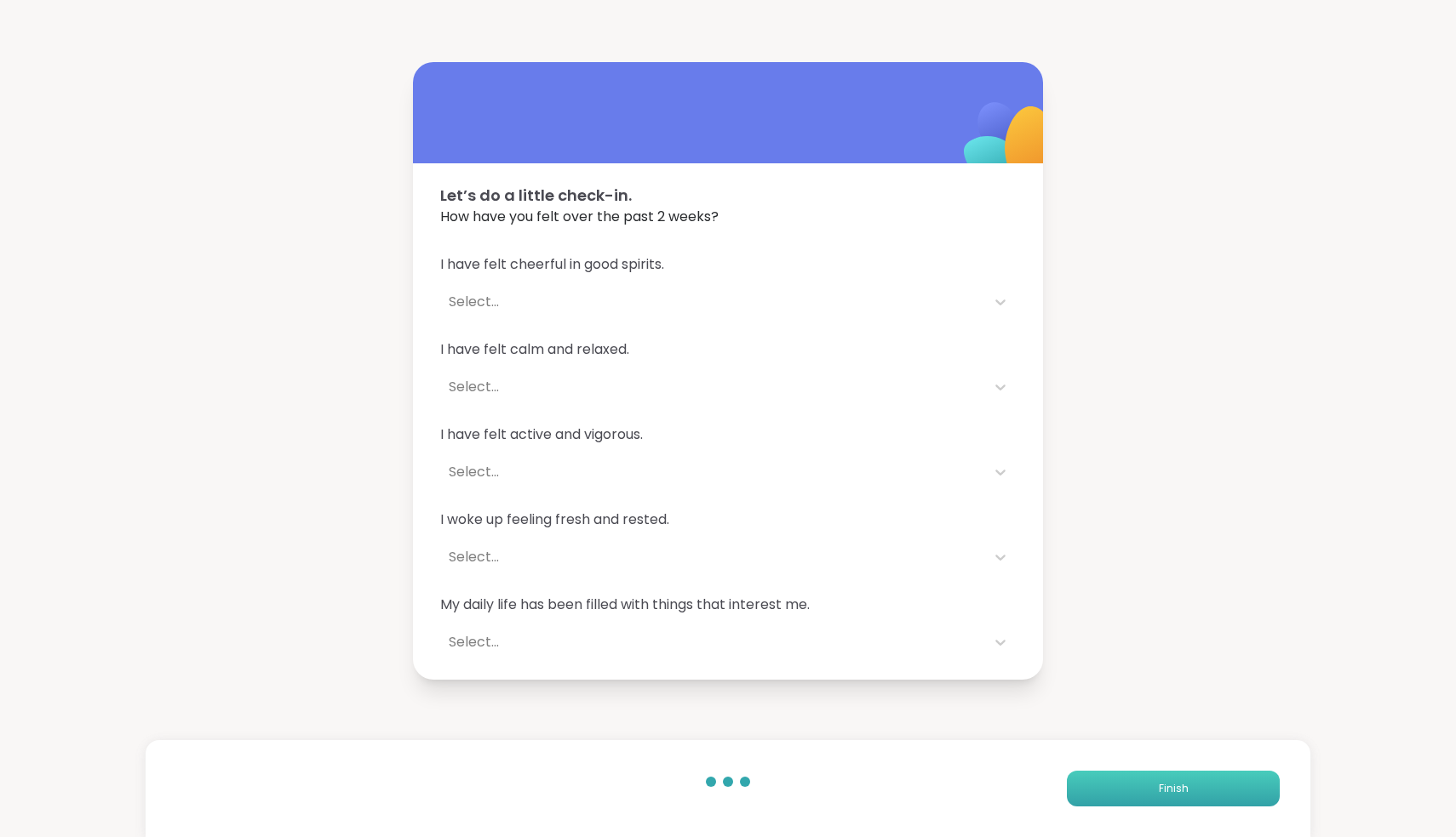
click at [718, 757] on button "Finish" at bounding box center [1173, 788] width 213 height 36
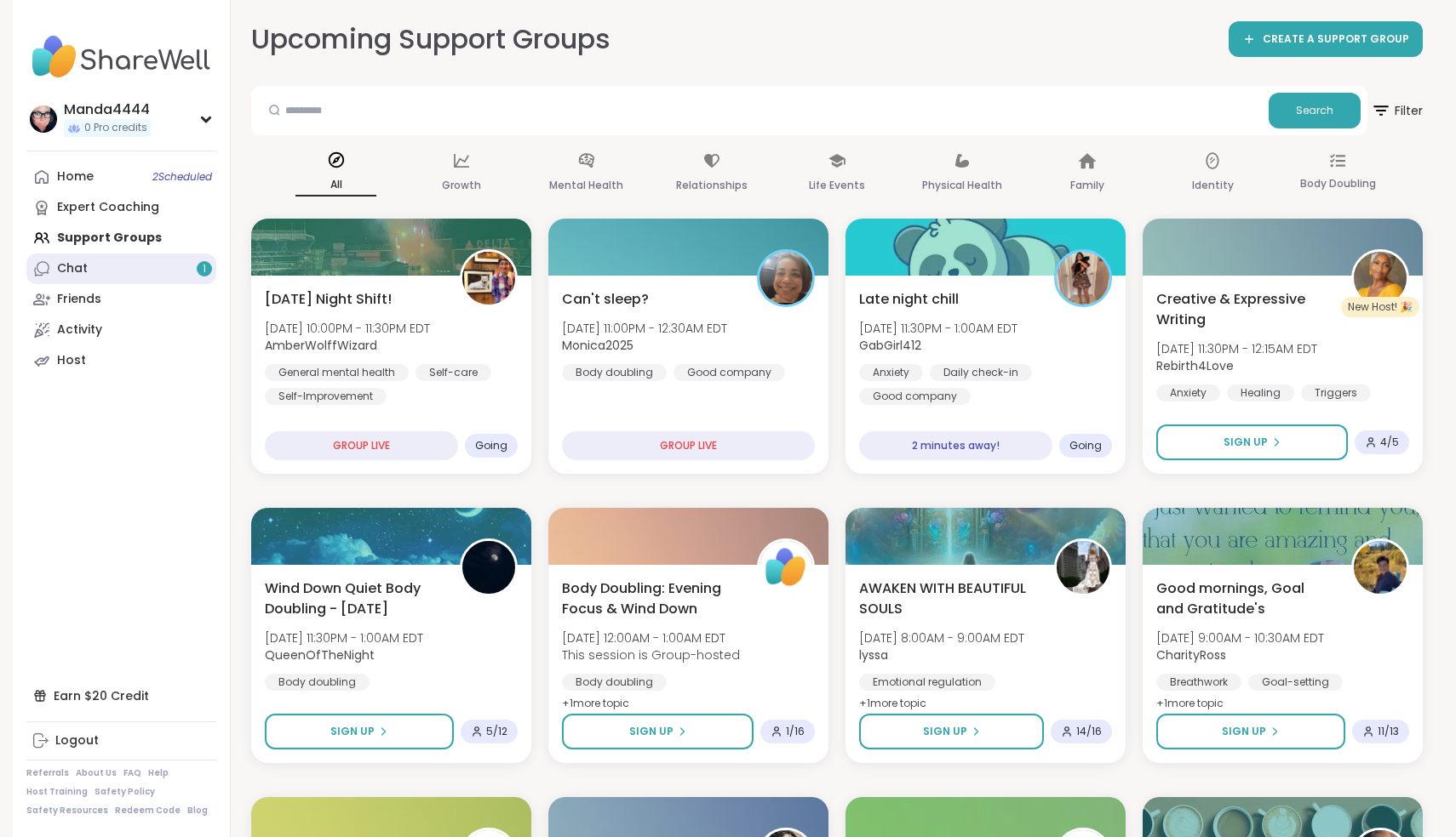
click at [107, 270] on link "Chat 1" at bounding box center [121, 269] width 190 height 31
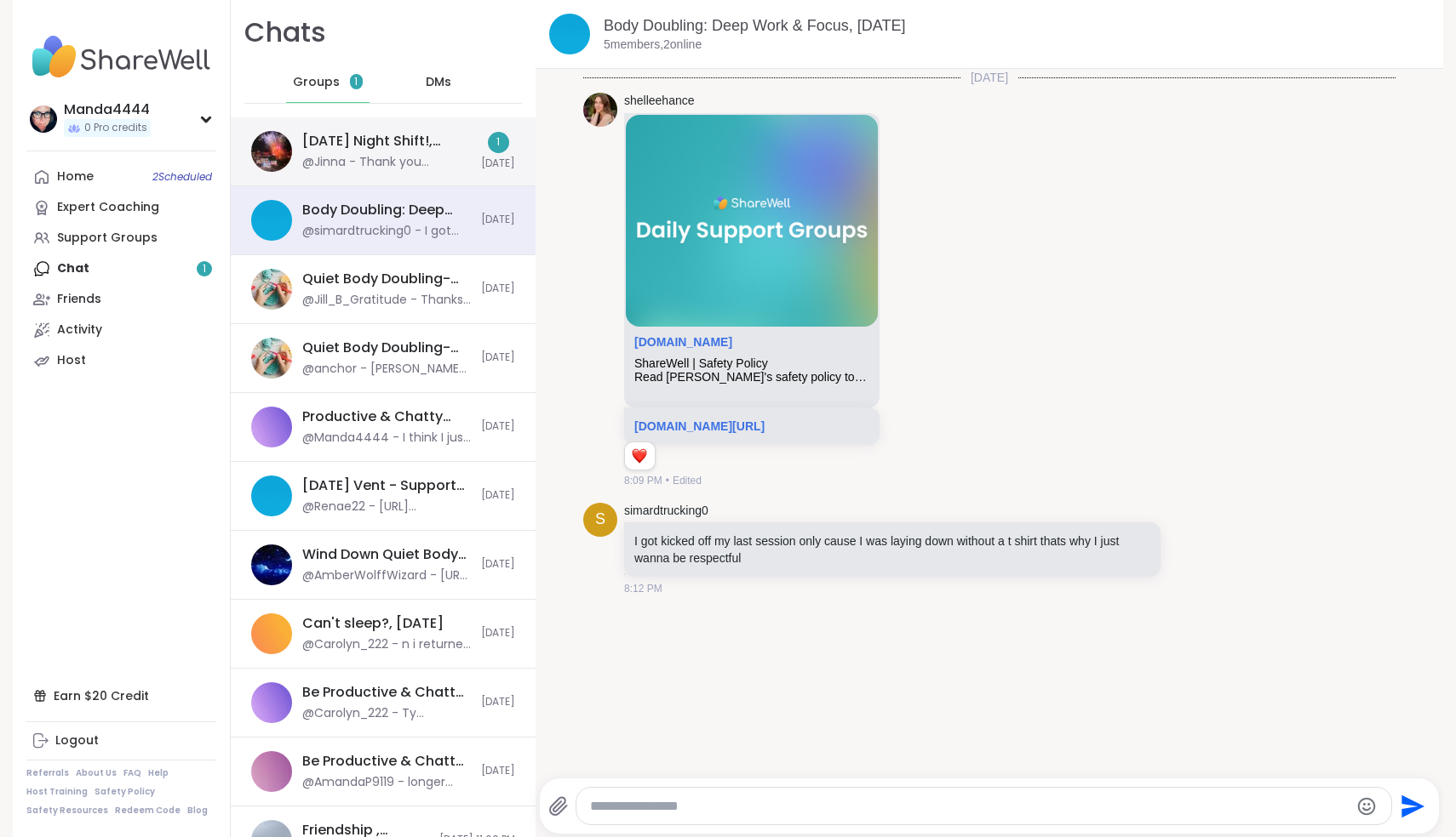
click at [371, 160] on div "@Jinna - Thank you Amber." at bounding box center [386, 162] width 168 height 17
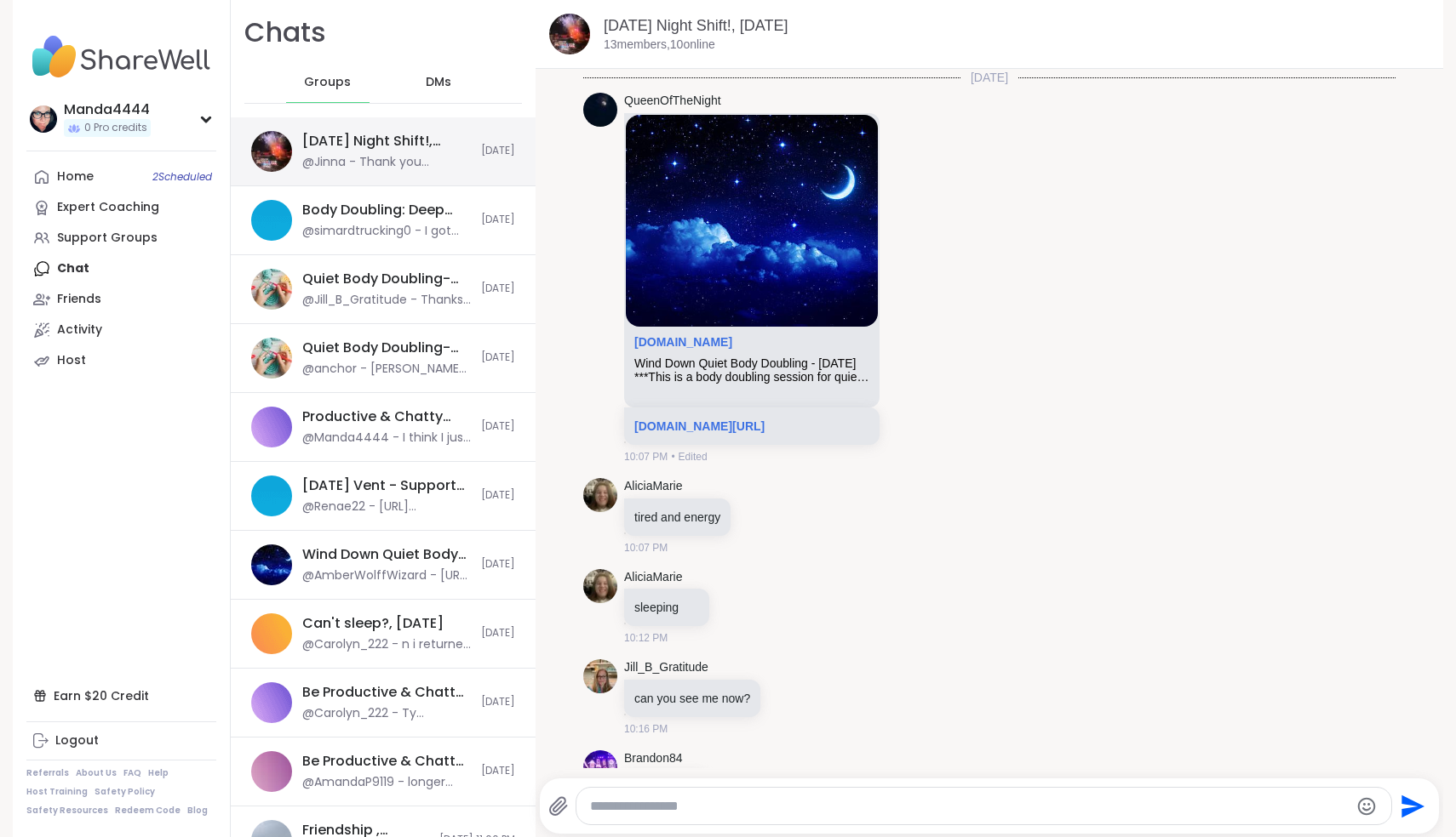
scroll to position [668, 0]
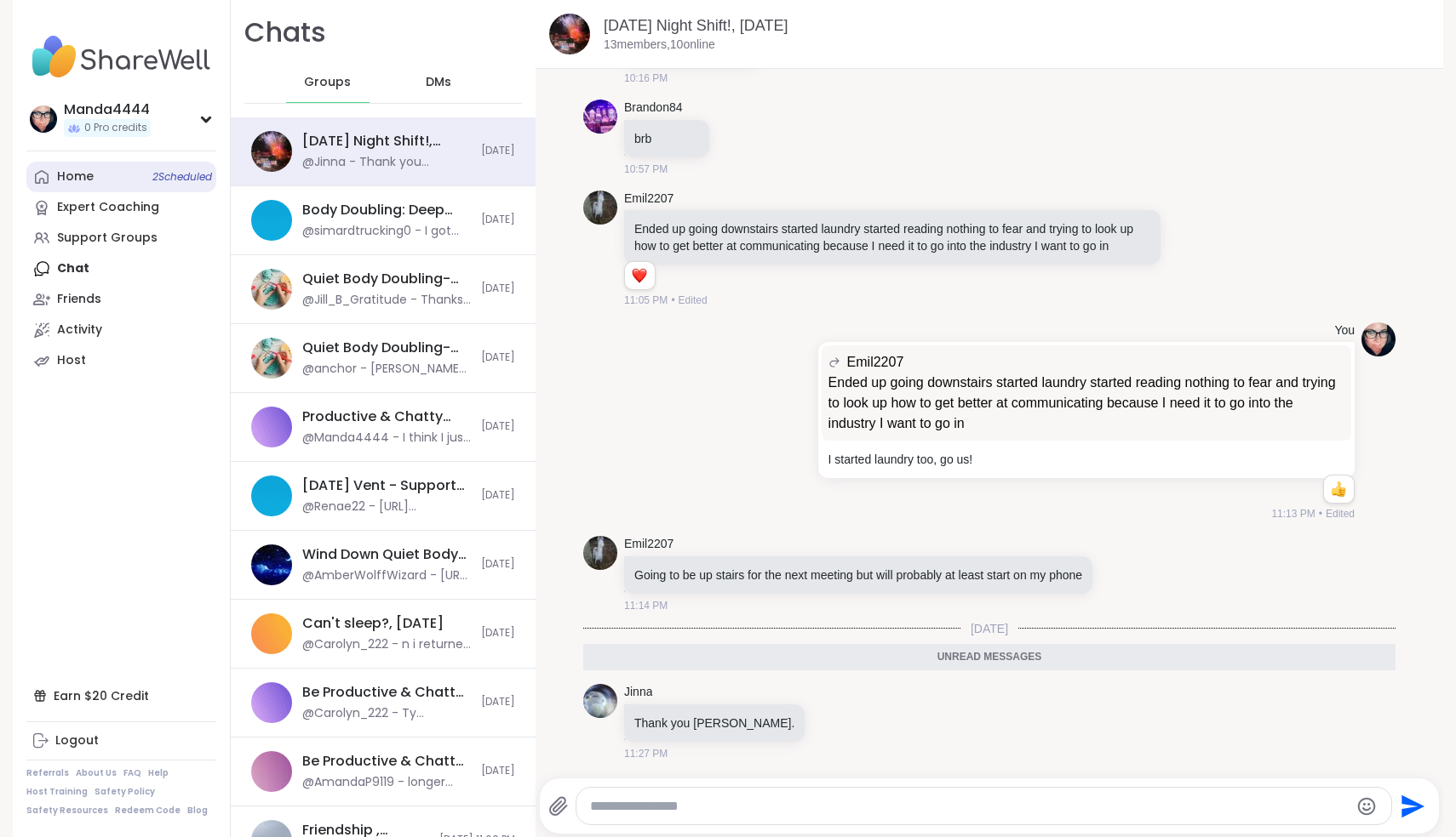
click at [76, 170] on div "Home 2 Scheduled" at bounding box center [76, 177] width 37 height 17
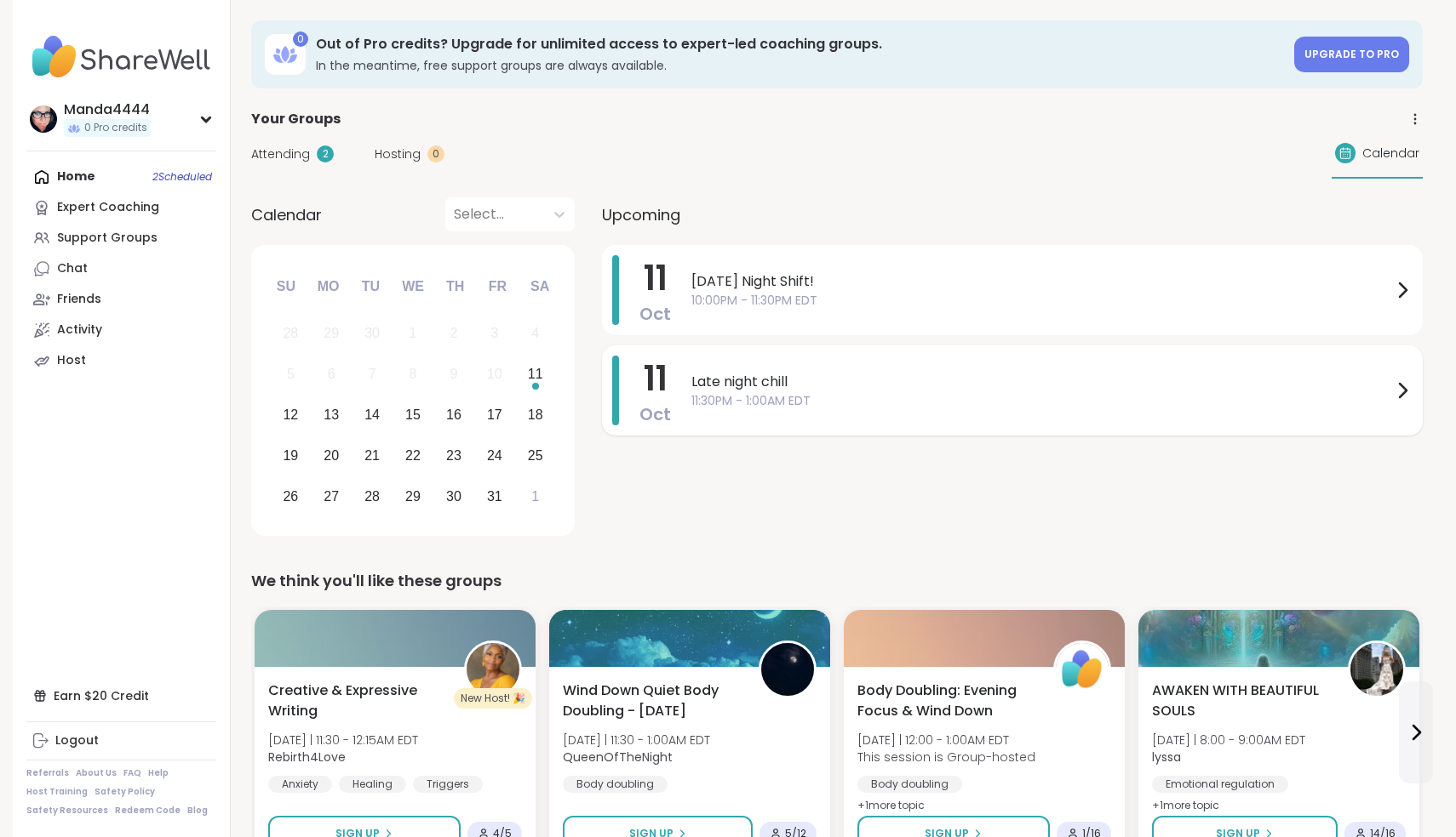
click at [718, 419] on div "Late night chill 11:30PM - 1:00AM EDT" at bounding box center [1052, 391] width 722 height 70
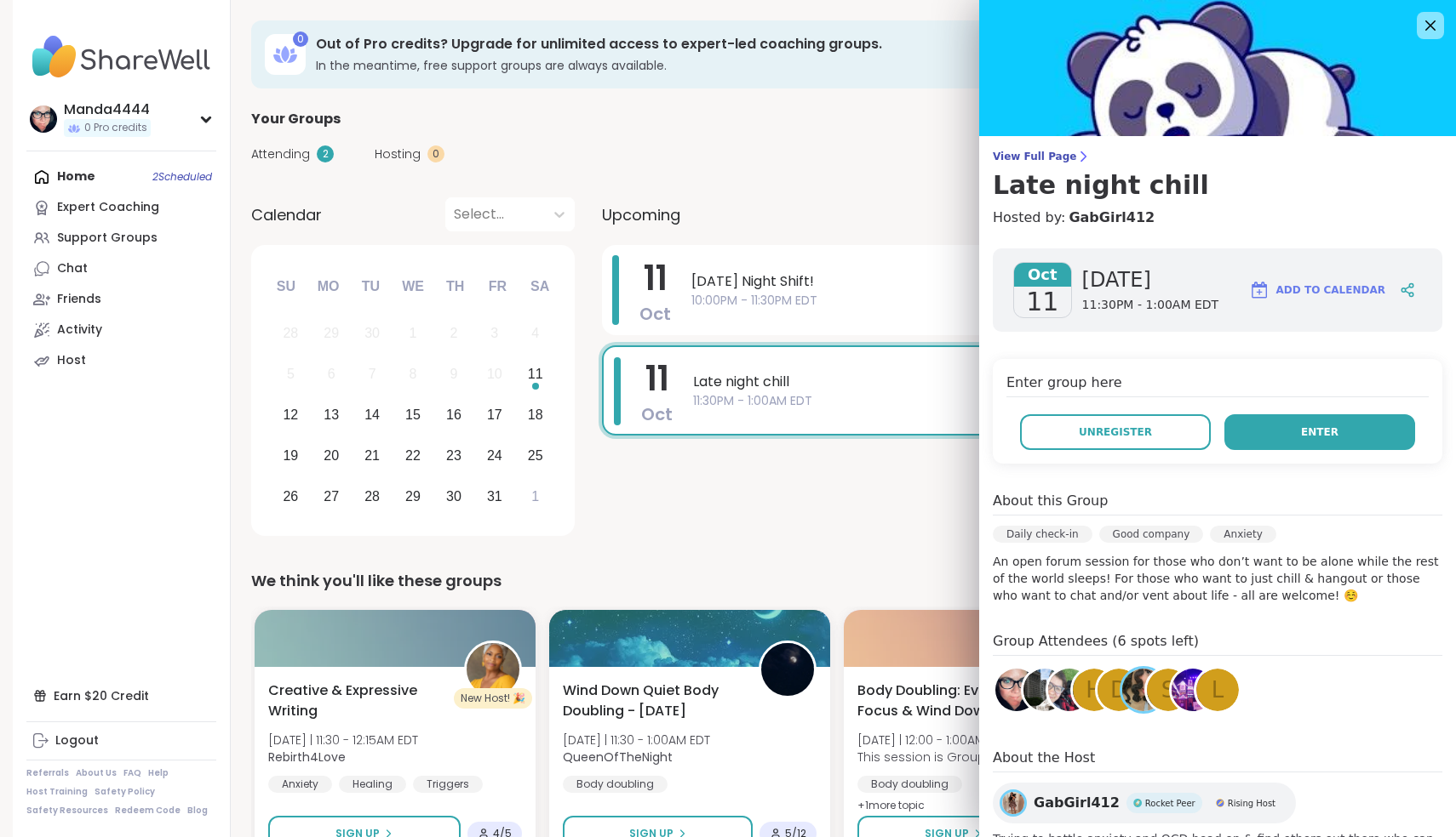
click at [718, 427] on button "Enter" at bounding box center [1320, 432] width 191 height 36
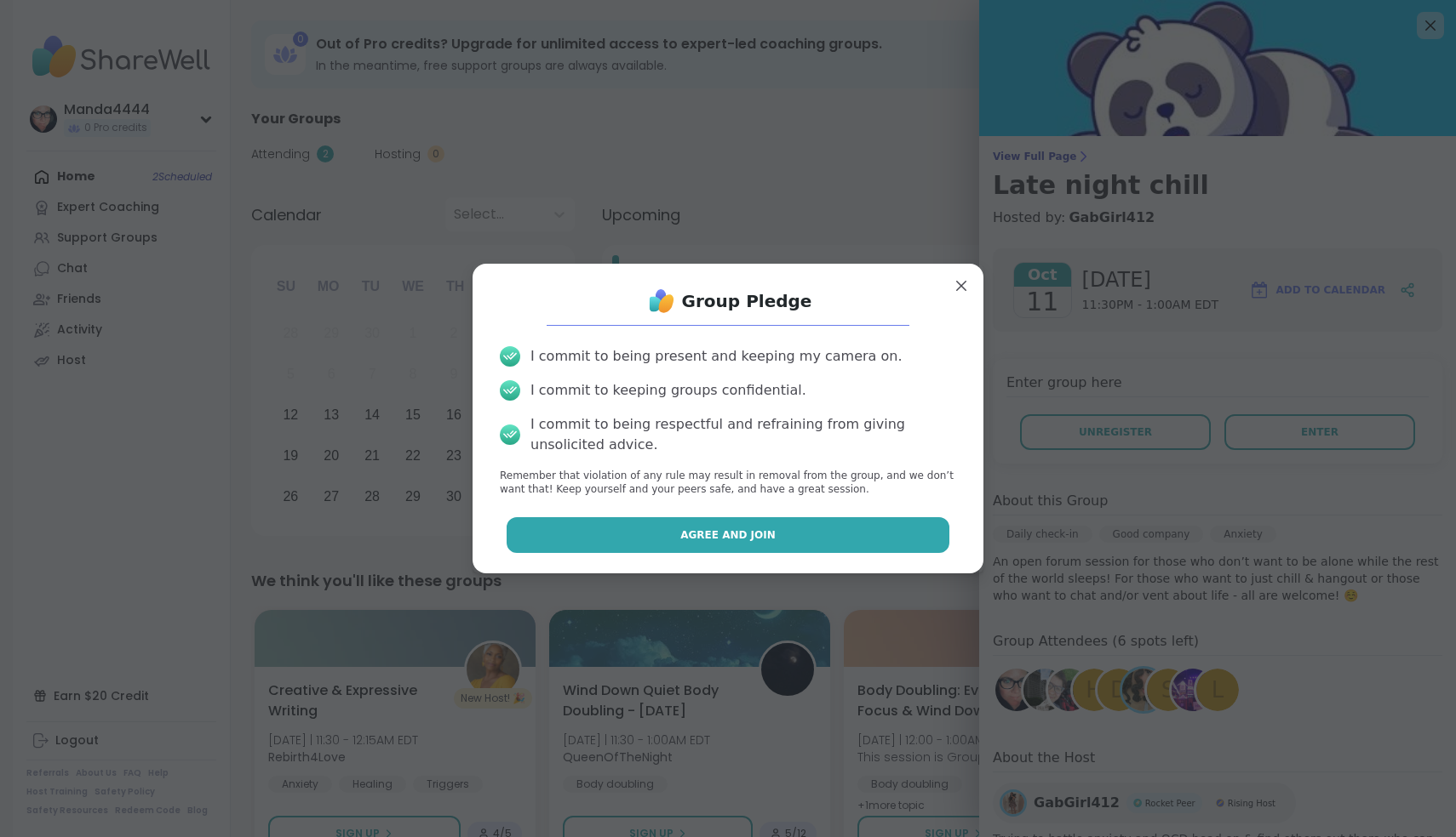
click at [718, 537] on button "Agree and Join" at bounding box center [728, 535] width 444 height 36
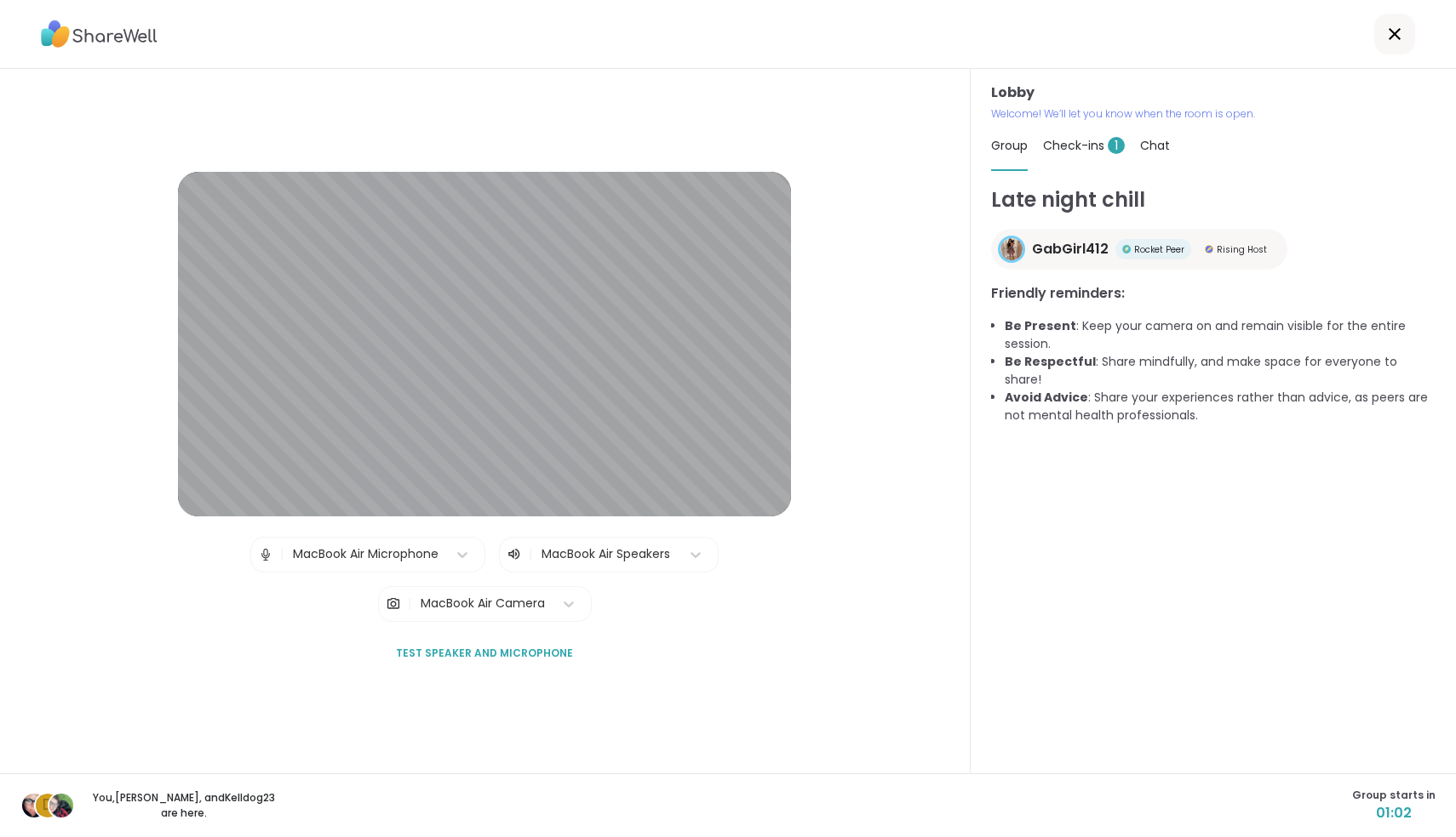
click at [68, 757] on img at bounding box center [61, 806] width 24 height 24
click at [42, 757] on div "D" at bounding box center [48, 806] width 24 height 24
click at [24, 757] on img at bounding box center [34, 806] width 24 height 24
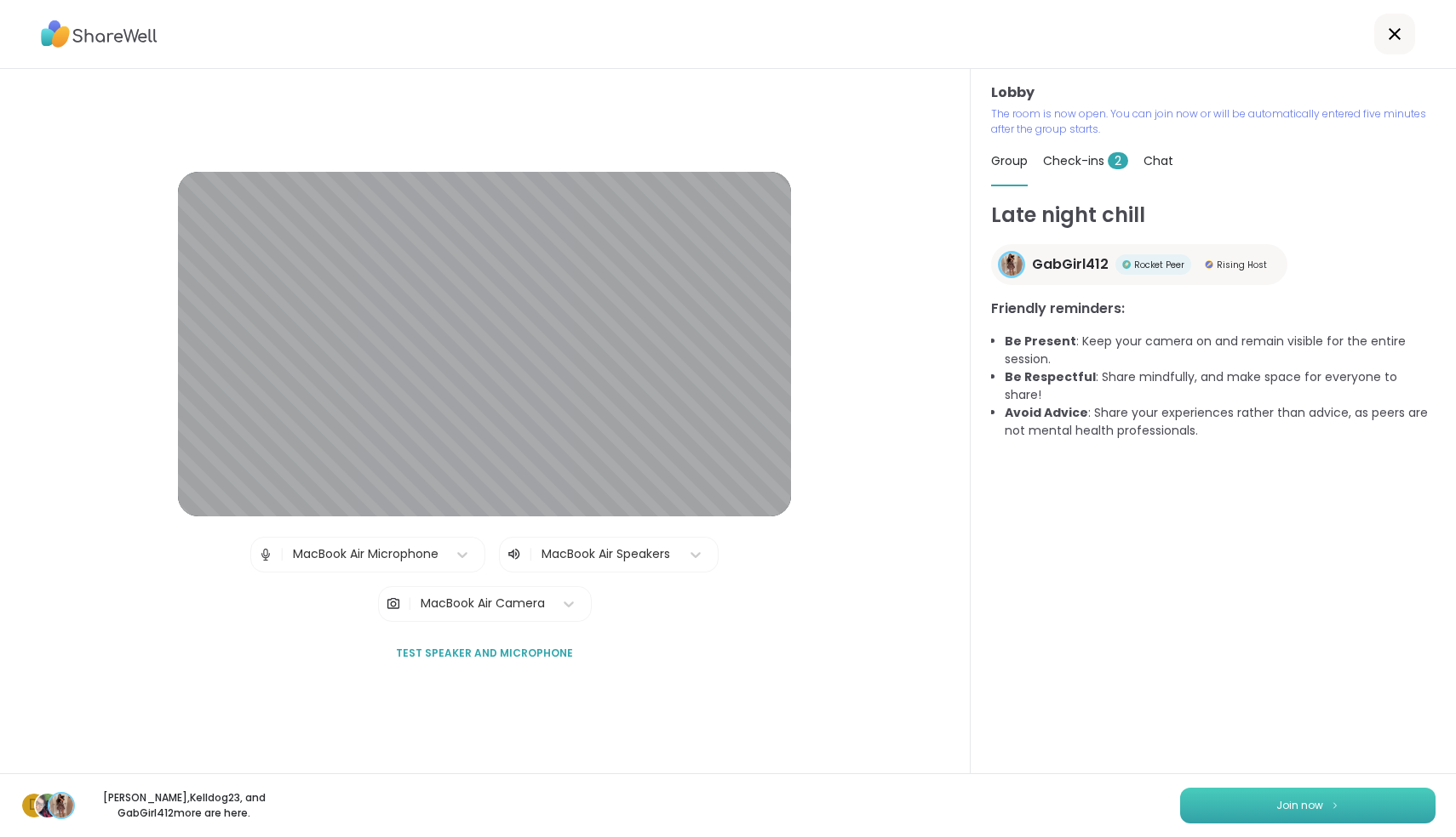
click at [718, 757] on span "Join now" at bounding box center [1299, 806] width 47 height 16
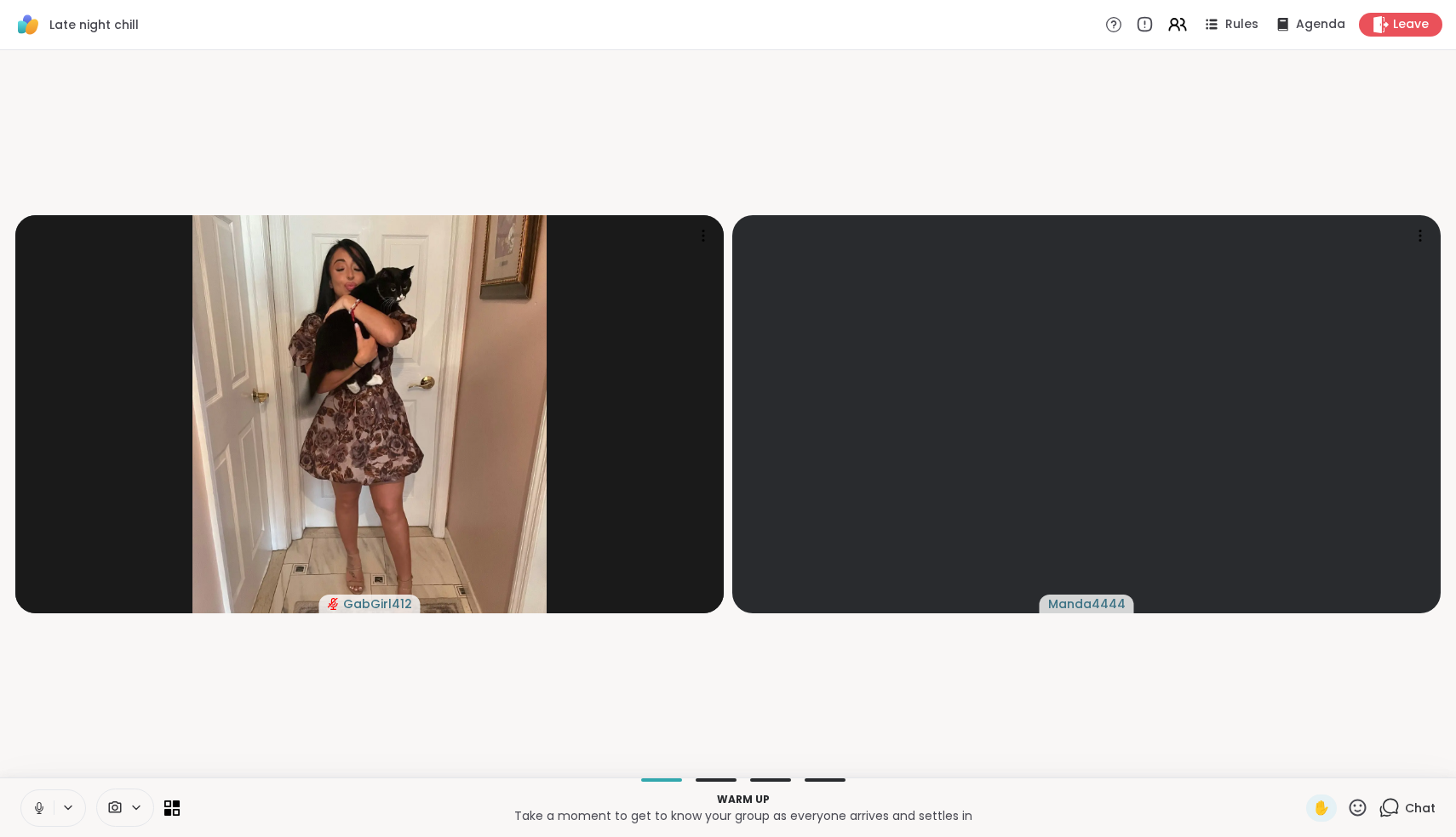
click at [39, 757] on button at bounding box center [37, 808] width 32 height 36
click at [178, 757] on icon at bounding box center [177, 804] width 8 height 8
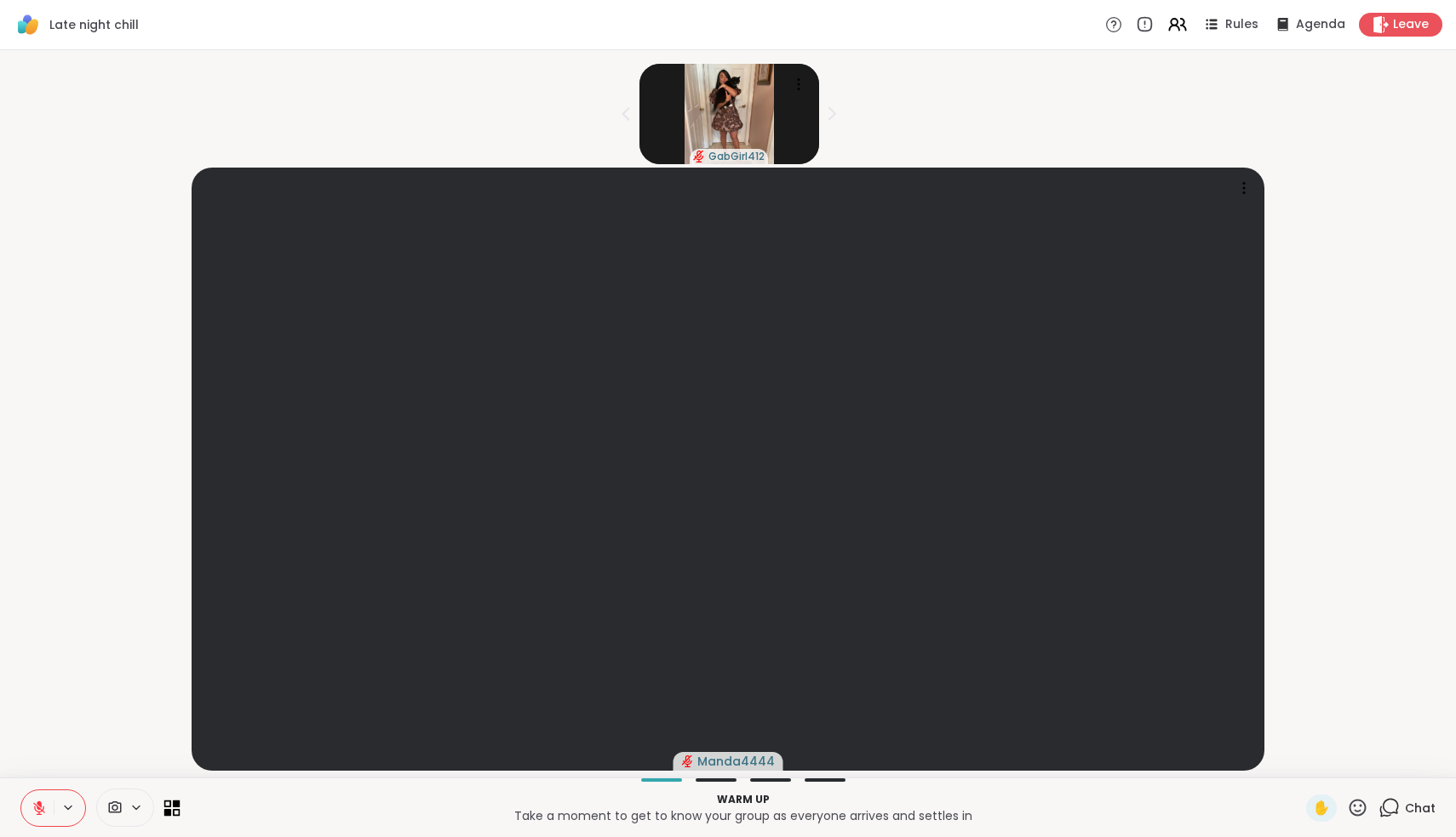
click at [178, 757] on icon at bounding box center [177, 804] width 8 height 8
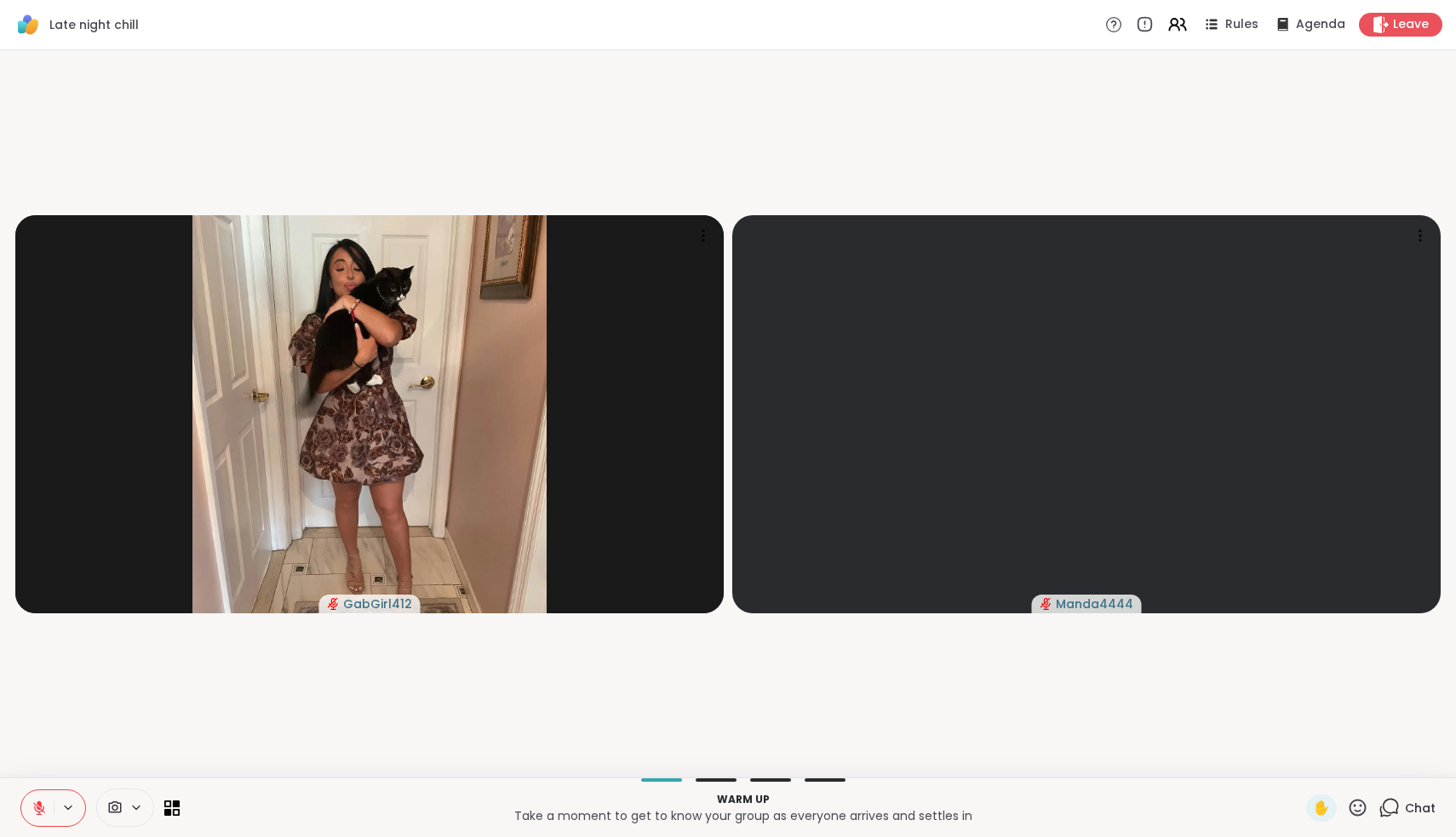
click at [718, 757] on div at bounding box center [716, 781] width 41 height 4
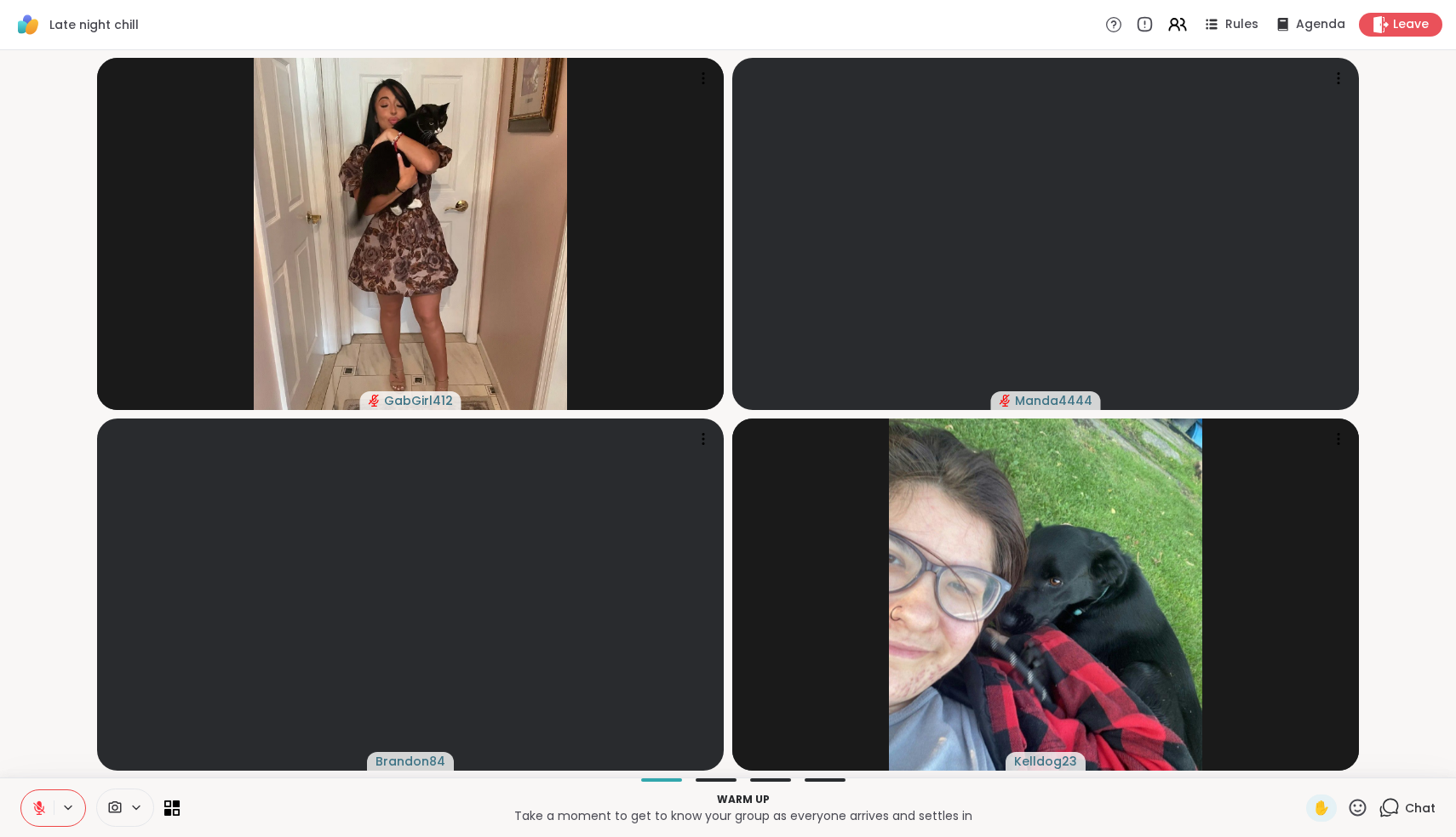
click at [41, 757] on icon at bounding box center [39, 804] width 5 height 7
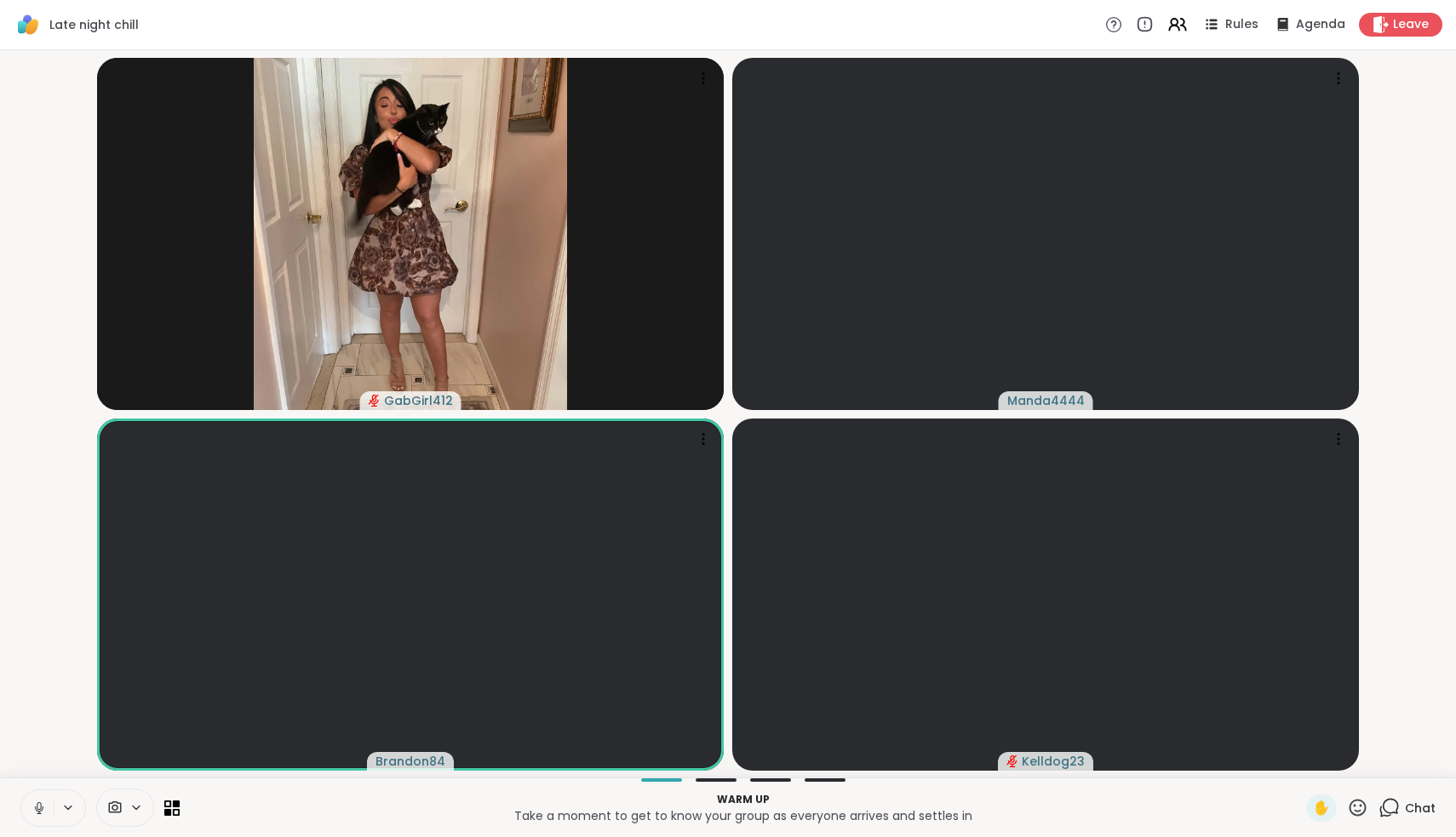
click at [41, 757] on icon at bounding box center [39, 807] width 4 height 8
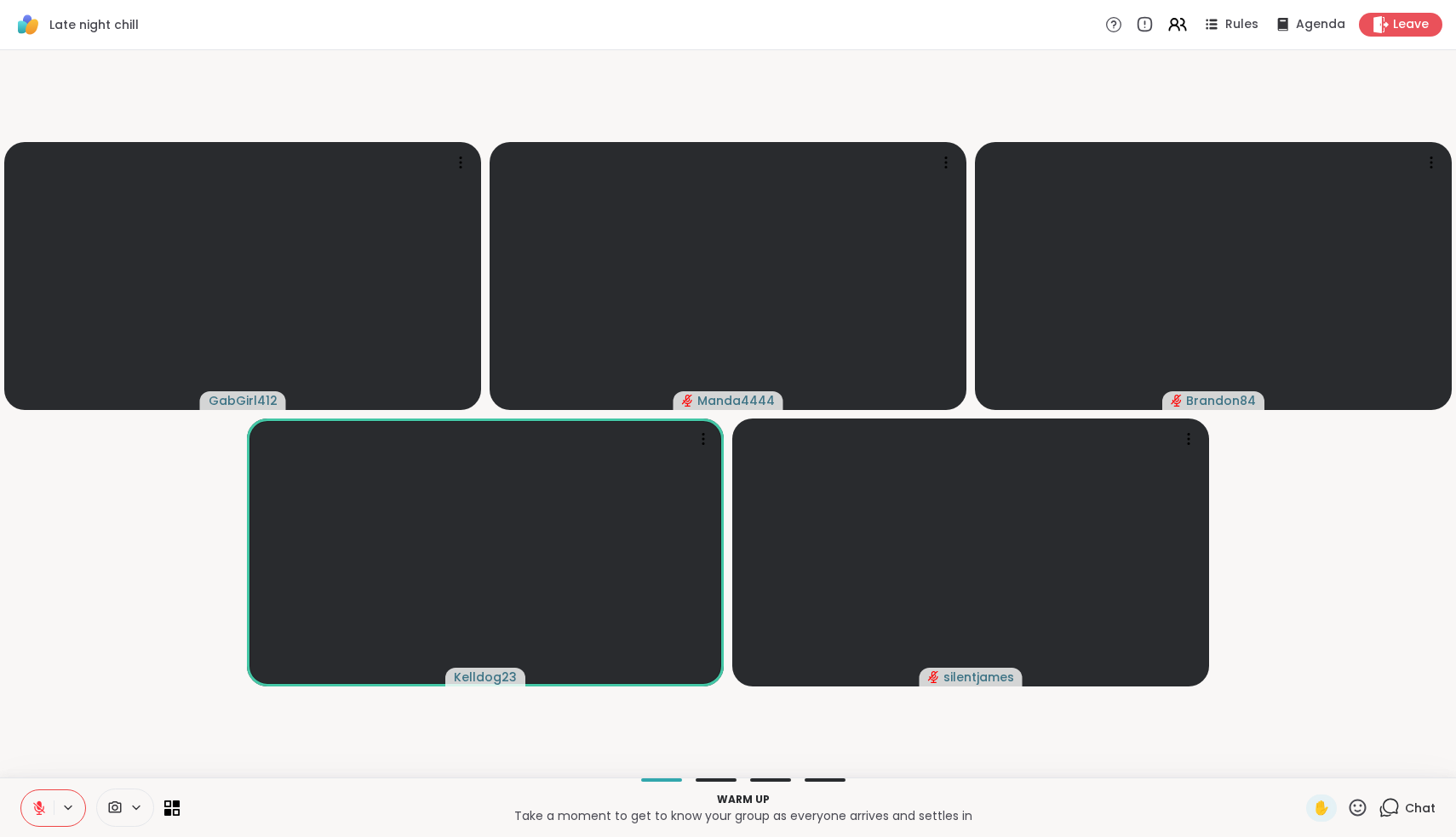
click at [38, 757] on icon at bounding box center [39, 809] width 12 height 12
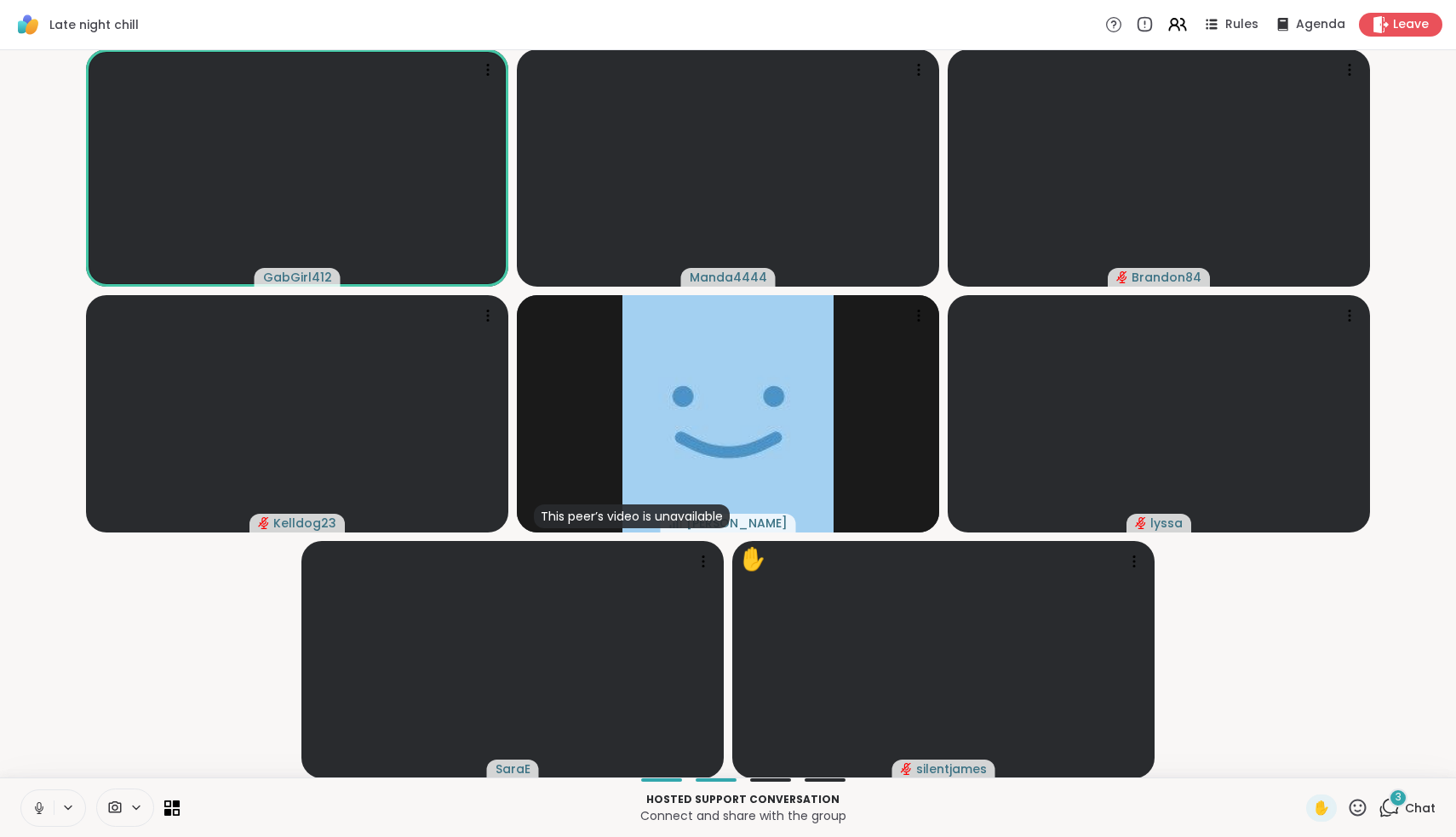
click at [38, 757] on icon at bounding box center [39, 807] width 4 height 8
click at [45, 757] on icon at bounding box center [39, 809] width 16 height 16
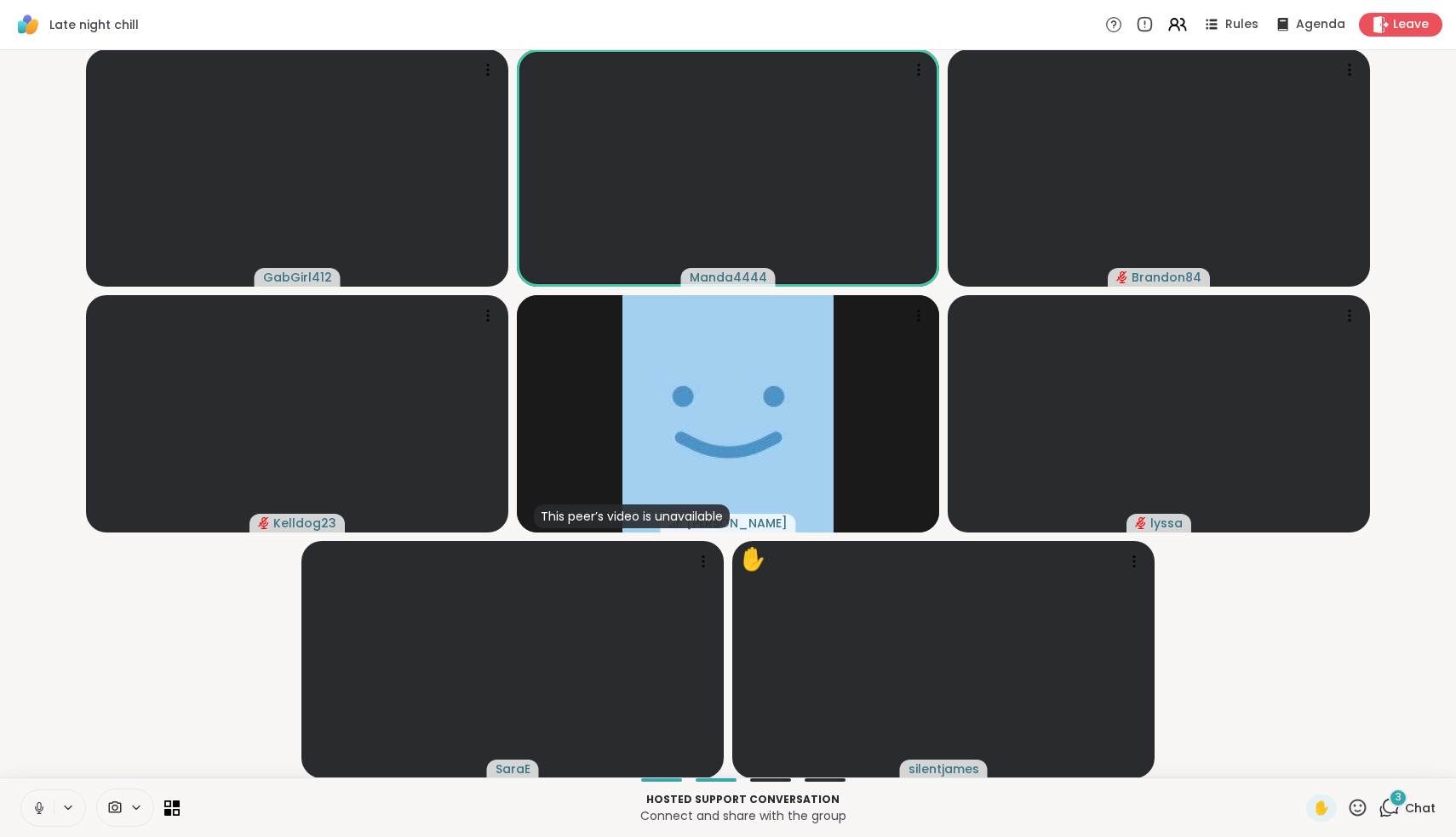
click at [45, 757] on icon at bounding box center [39, 809] width 16 height 16
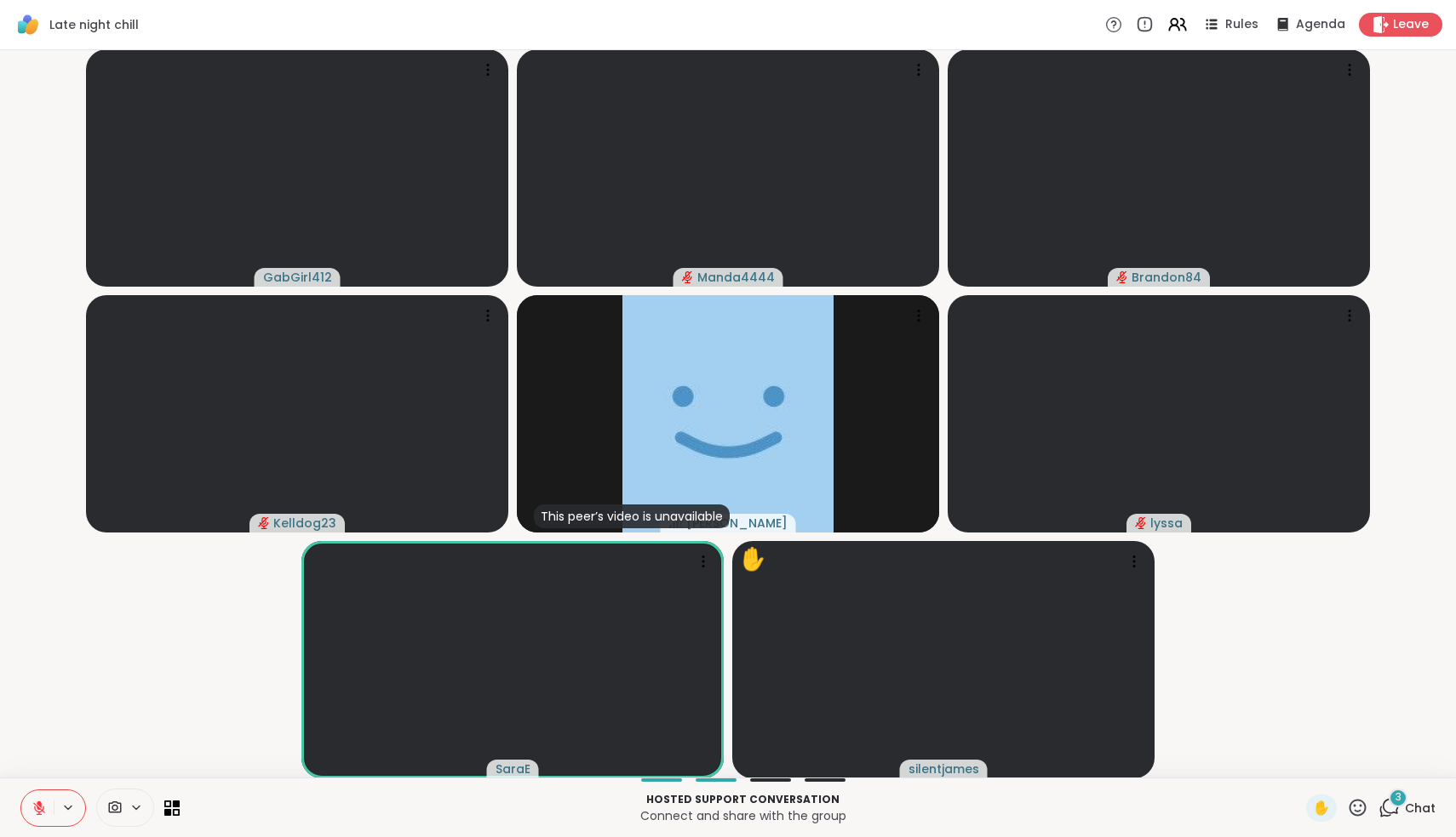
click at [47, 757] on button at bounding box center [37, 808] width 32 height 36
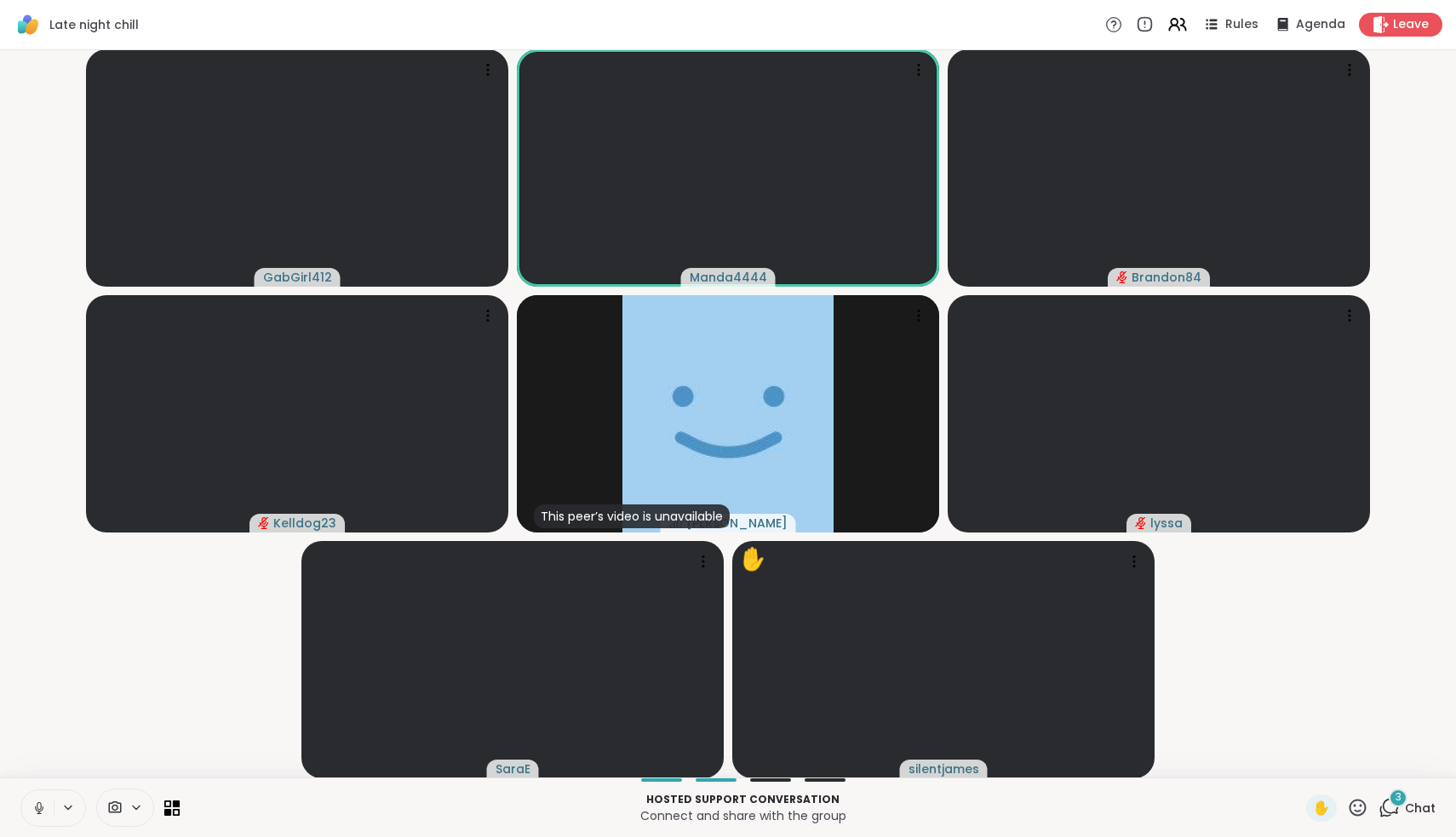
click at [47, 757] on button at bounding box center [37, 808] width 32 height 36
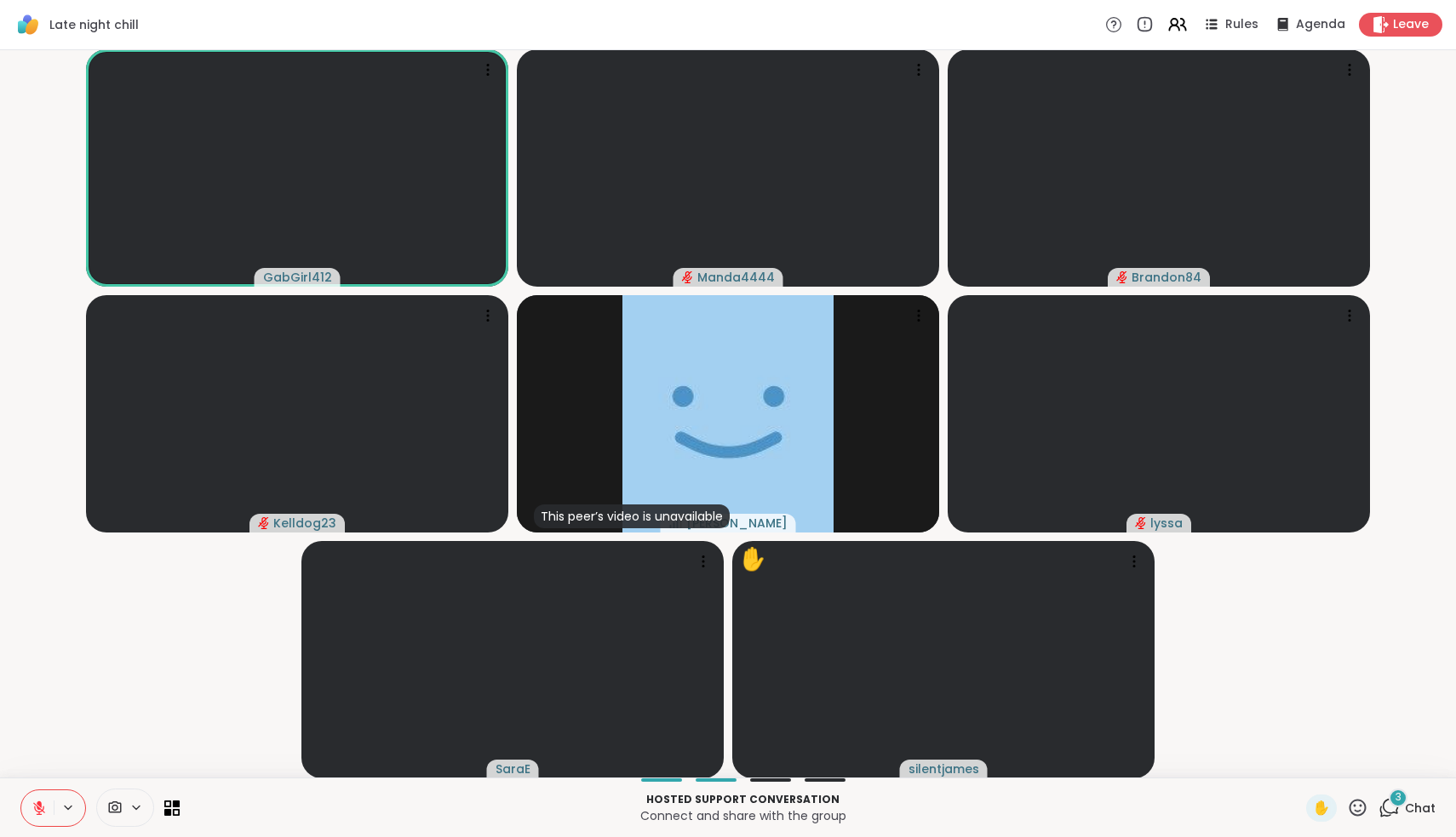
click at [41, 757] on icon at bounding box center [39, 804] width 5 height 7
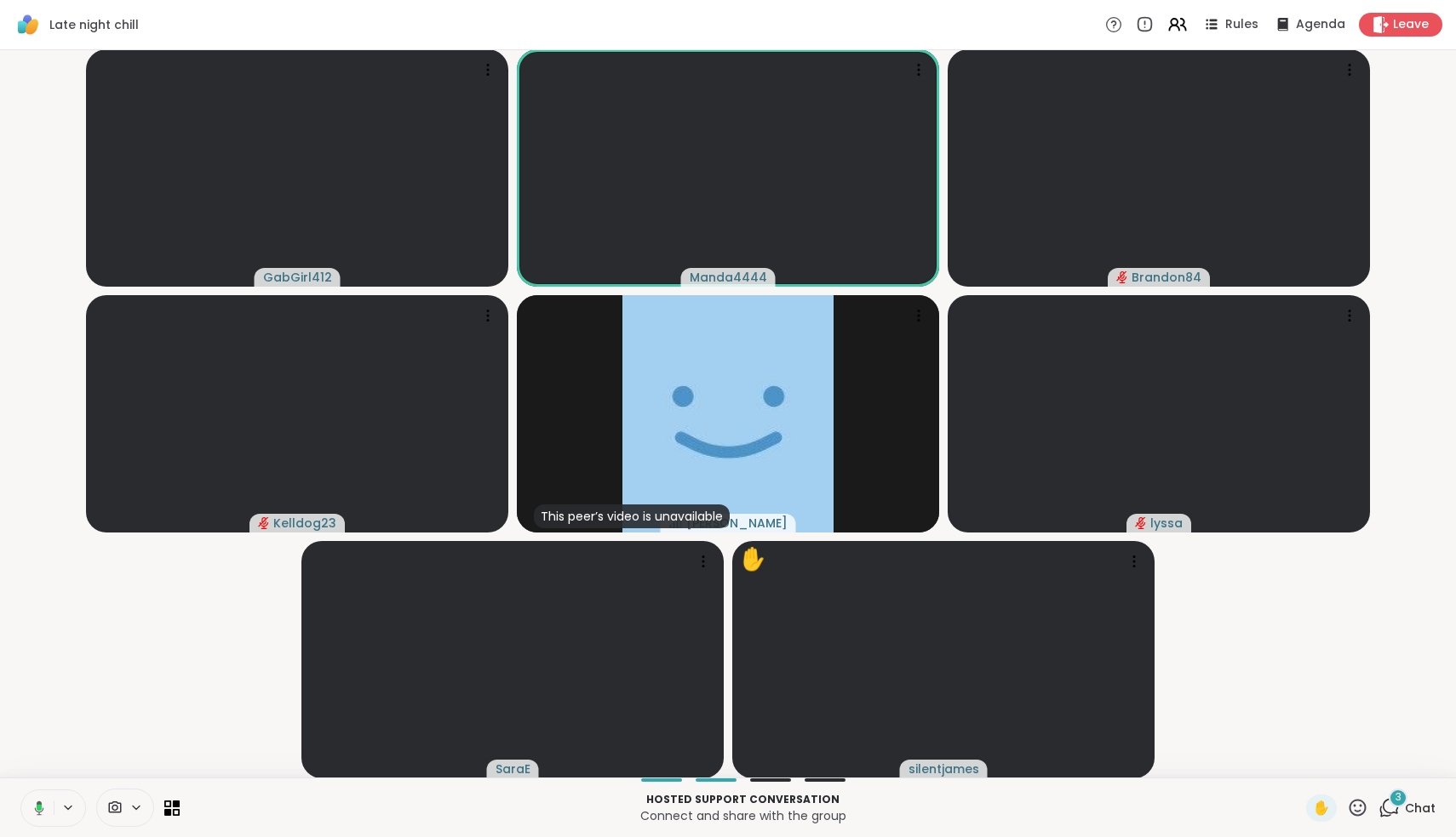
click at [41, 757] on icon at bounding box center [39, 807] width 5 height 7
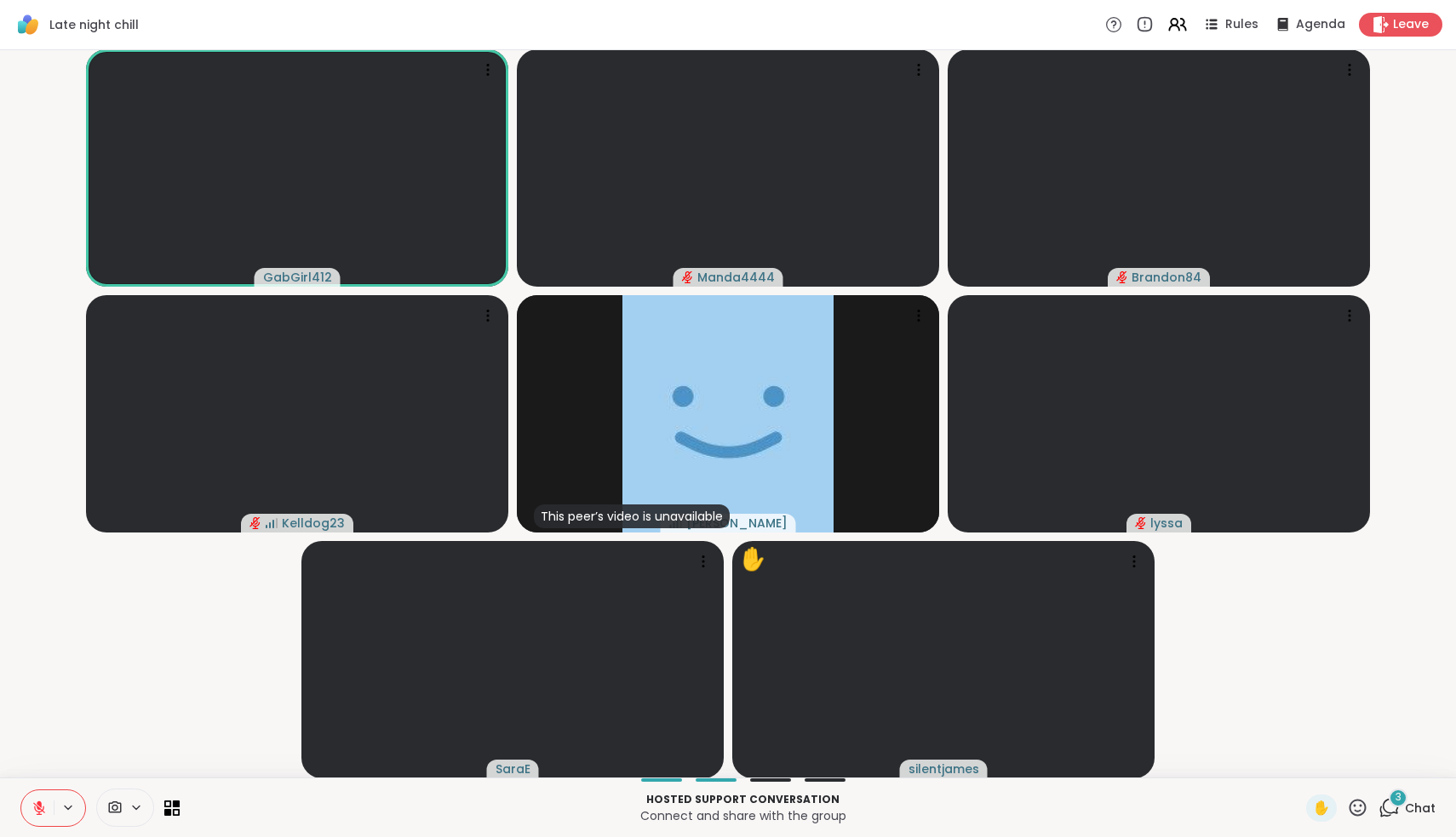
click at [718, 757] on icon at bounding box center [1389, 808] width 21 height 21
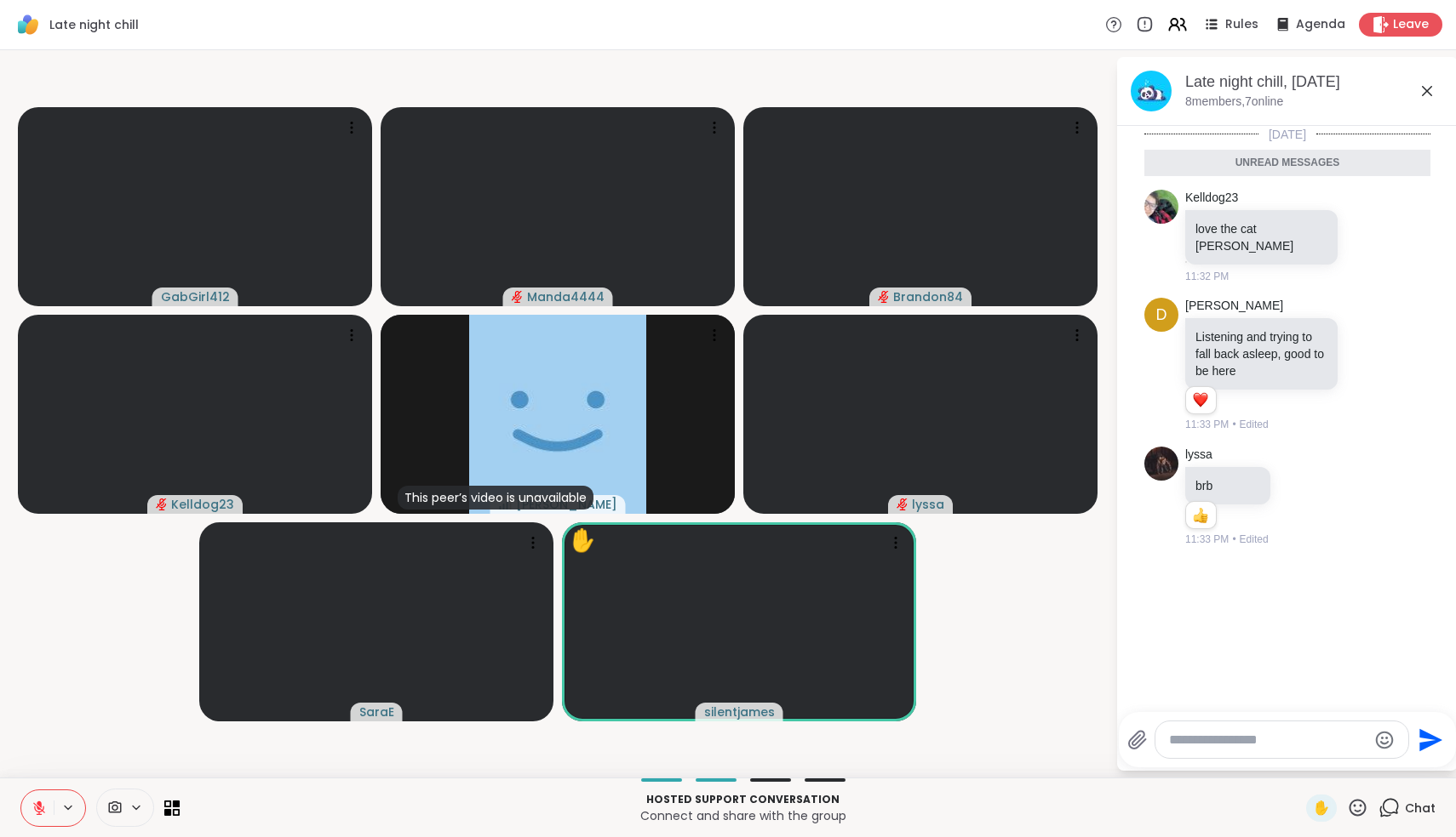
click at [718, 91] on icon at bounding box center [1427, 90] width 11 height 11
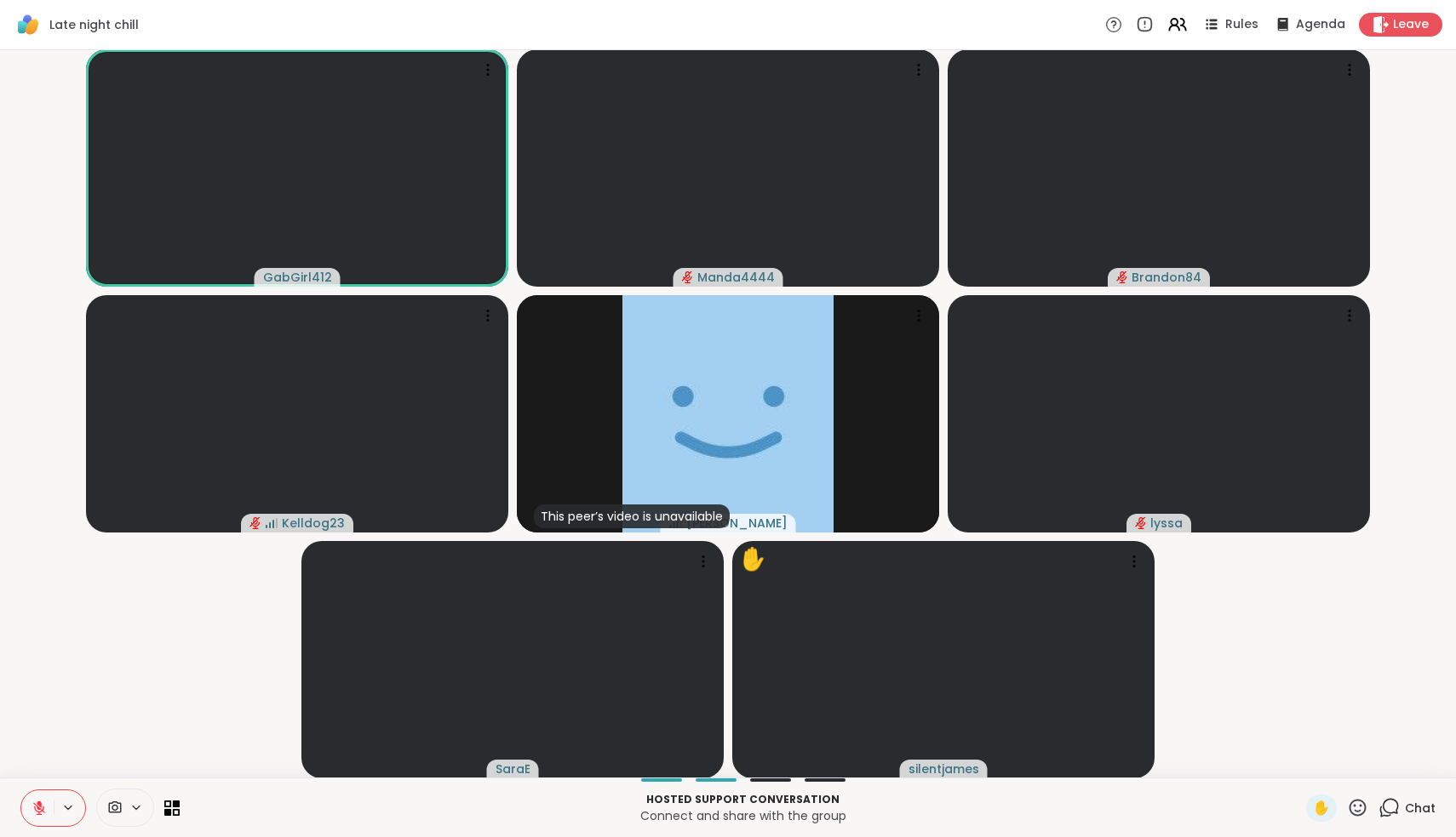
click at [42, 757] on icon at bounding box center [39, 809] width 16 height 16
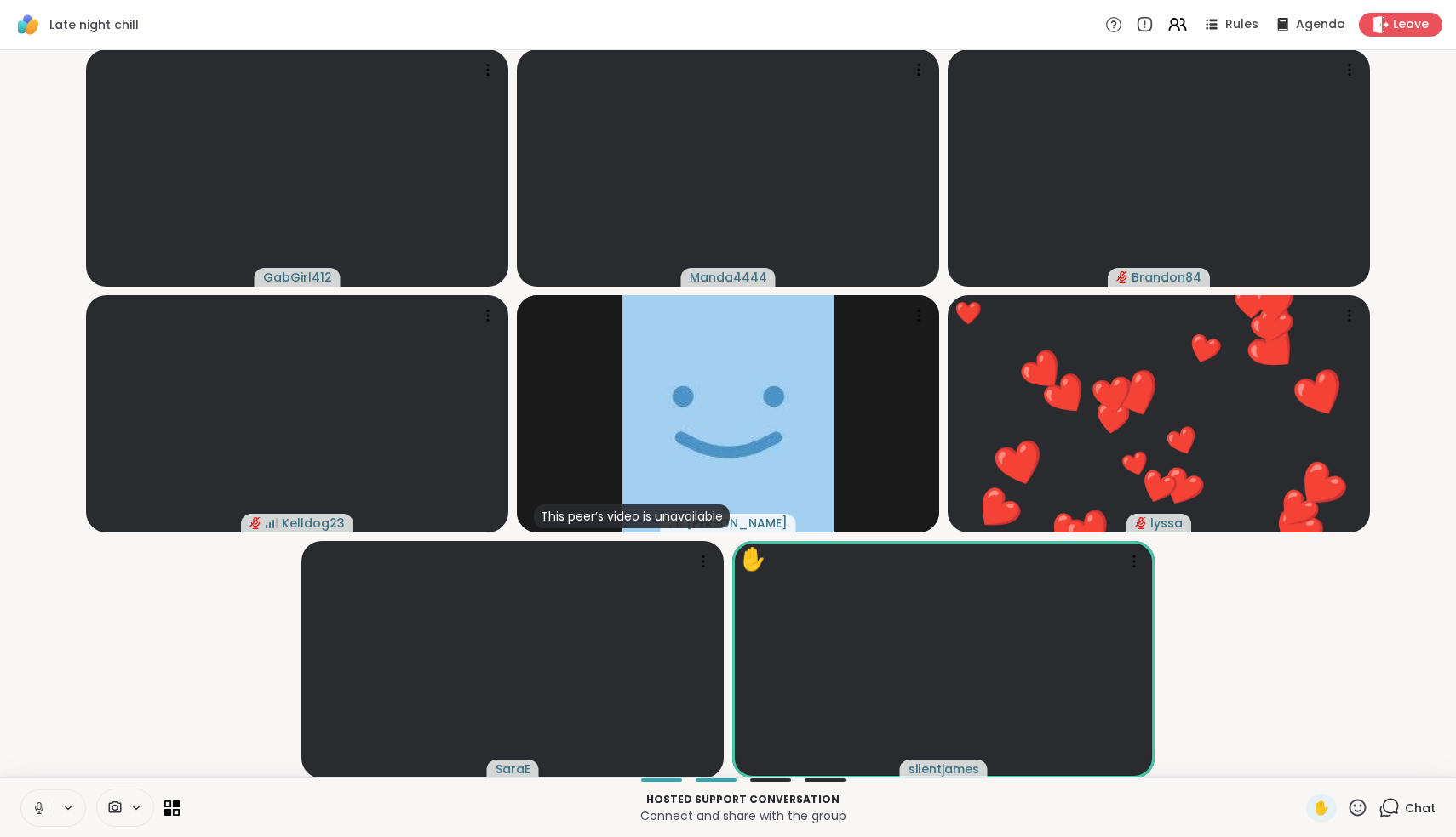
click at [41, 757] on icon at bounding box center [39, 807] width 4 height 8
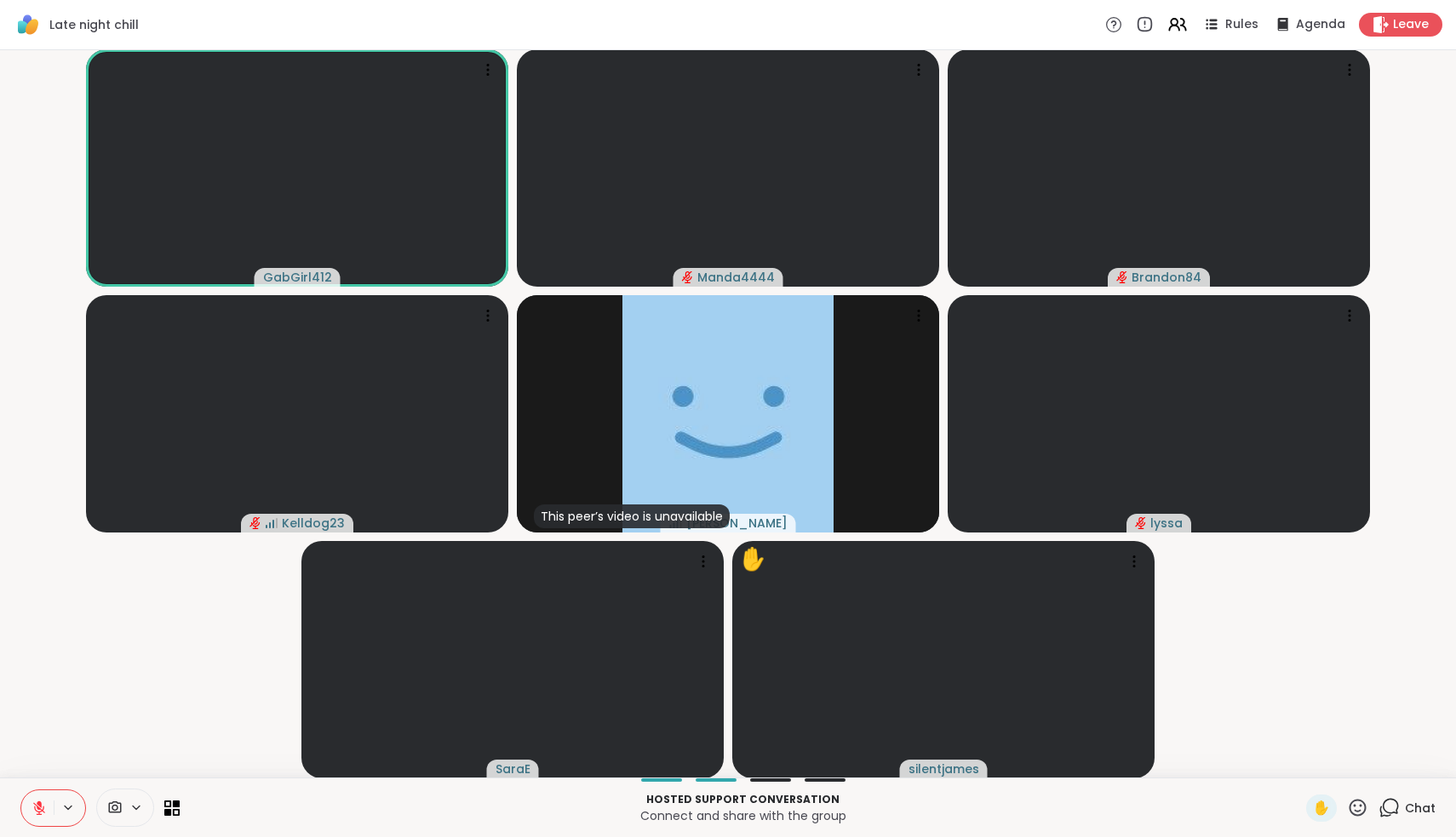
click at [41, 757] on icon at bounding box center [39, 804] width 5 height 7
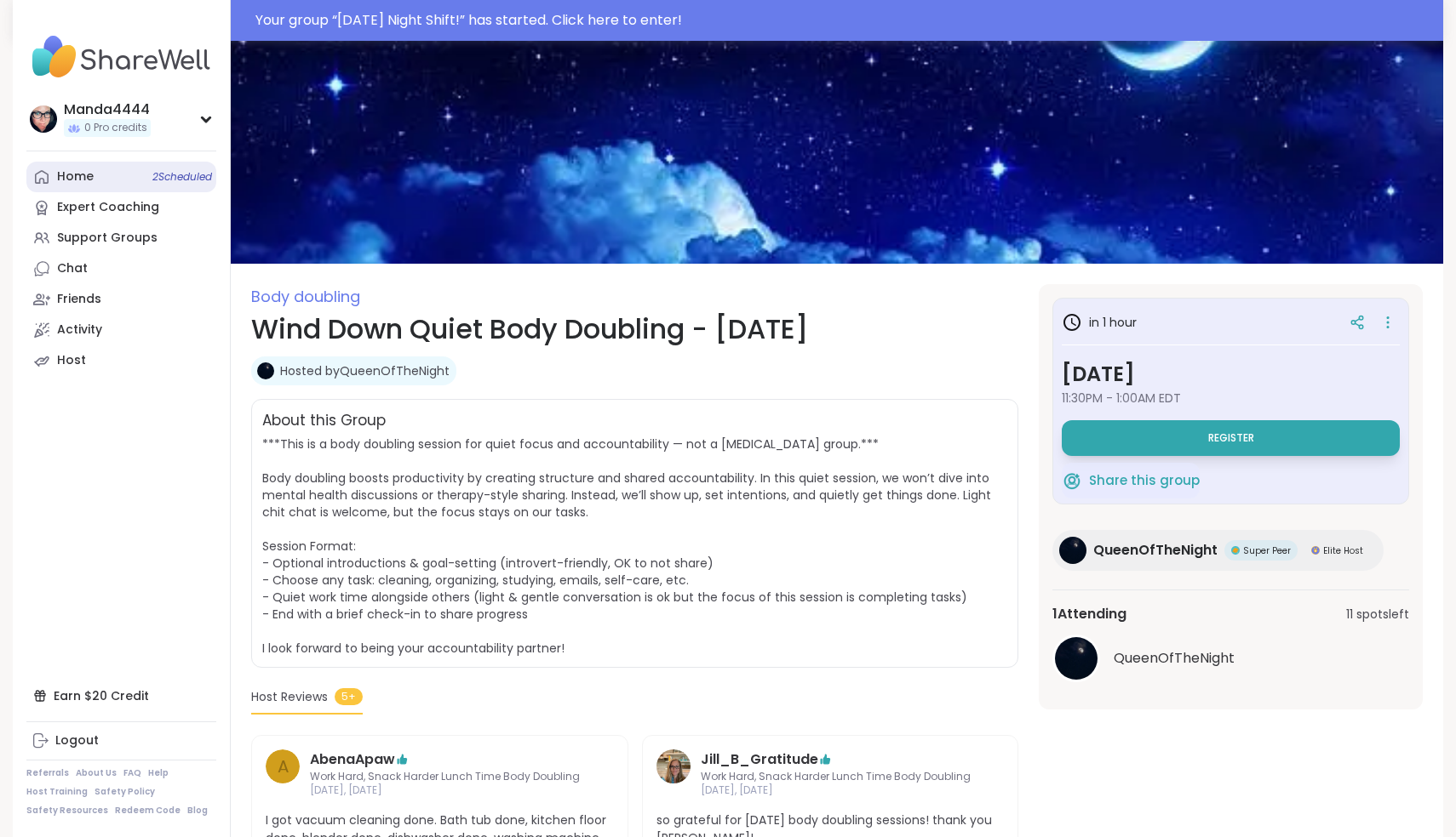
click at [80, 167] on link "Home 2 Scheduled" at bounding box center [121, 177] width 190 height 31
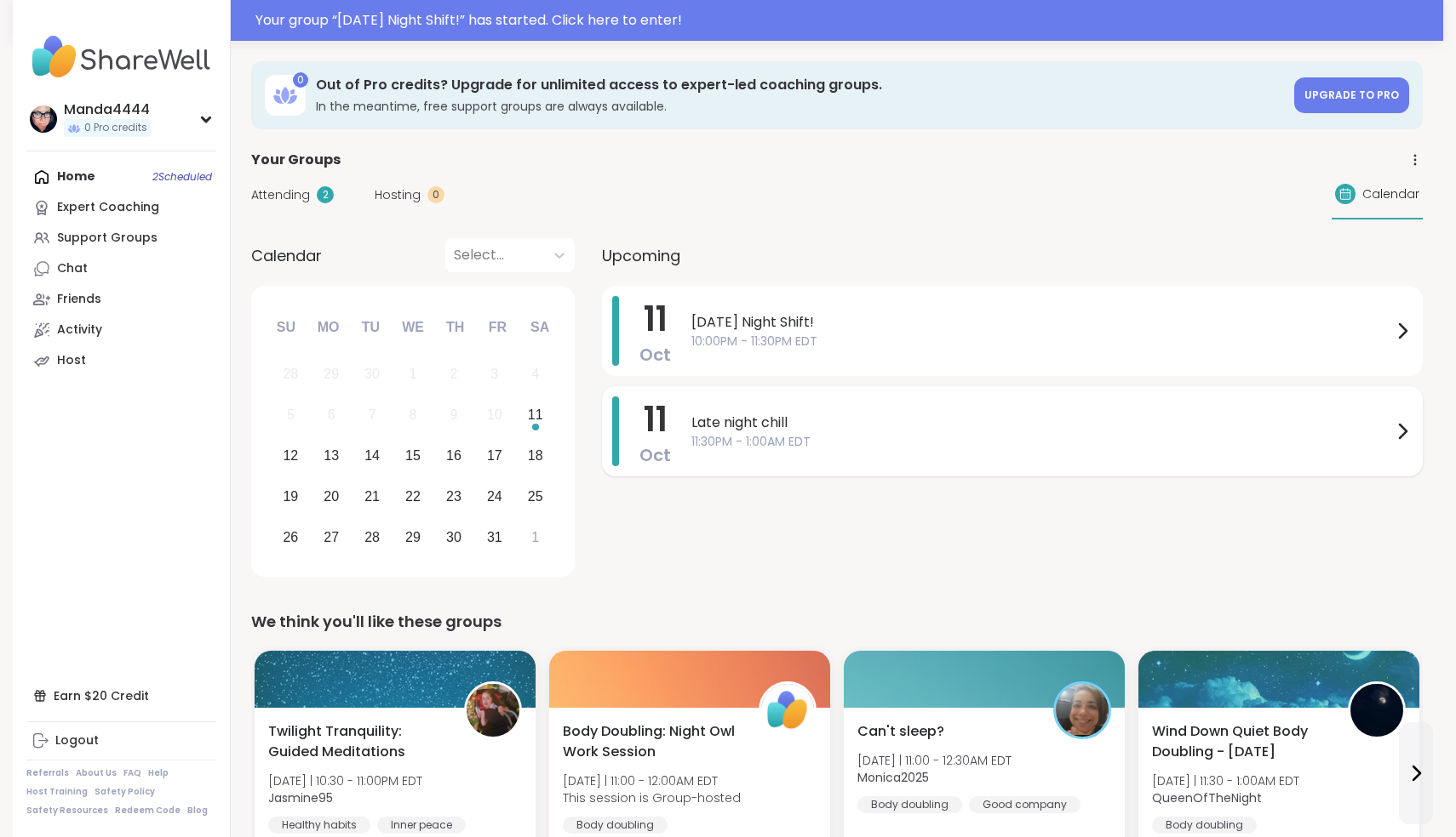
click at [857, 441] on span "11:30PM - 1:00AM EDT" at bounding box center [1042, 442] width 701 height 17
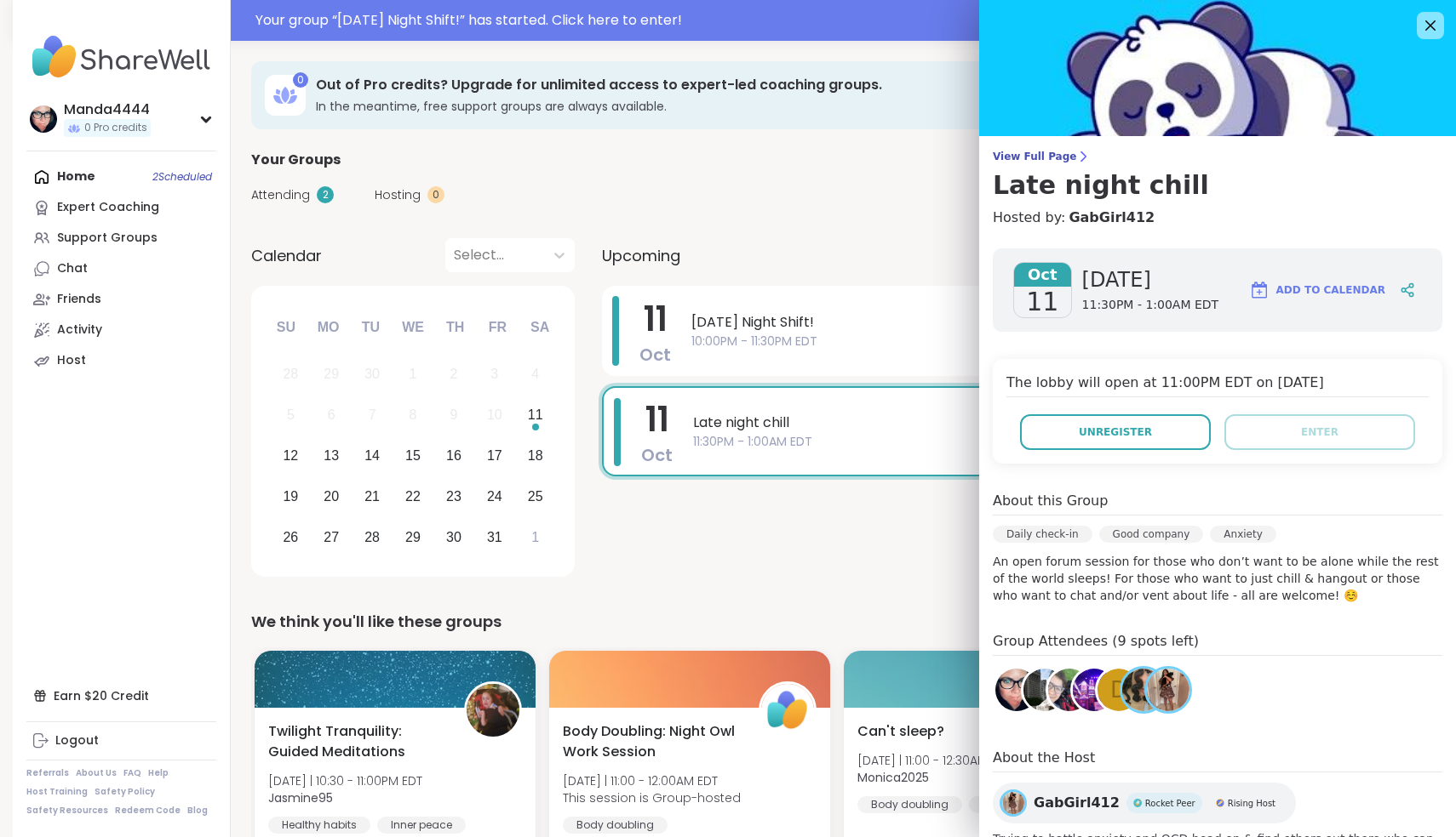
click at [1043, 687] on img at bounding box center [1045, 690] width 43 height 43
click at [1038, 680] on img at bounding box center [1045, 690] width 43 height 43
click at [1083, 692] on img at bounding box center [1094, 690] width 43 height 43
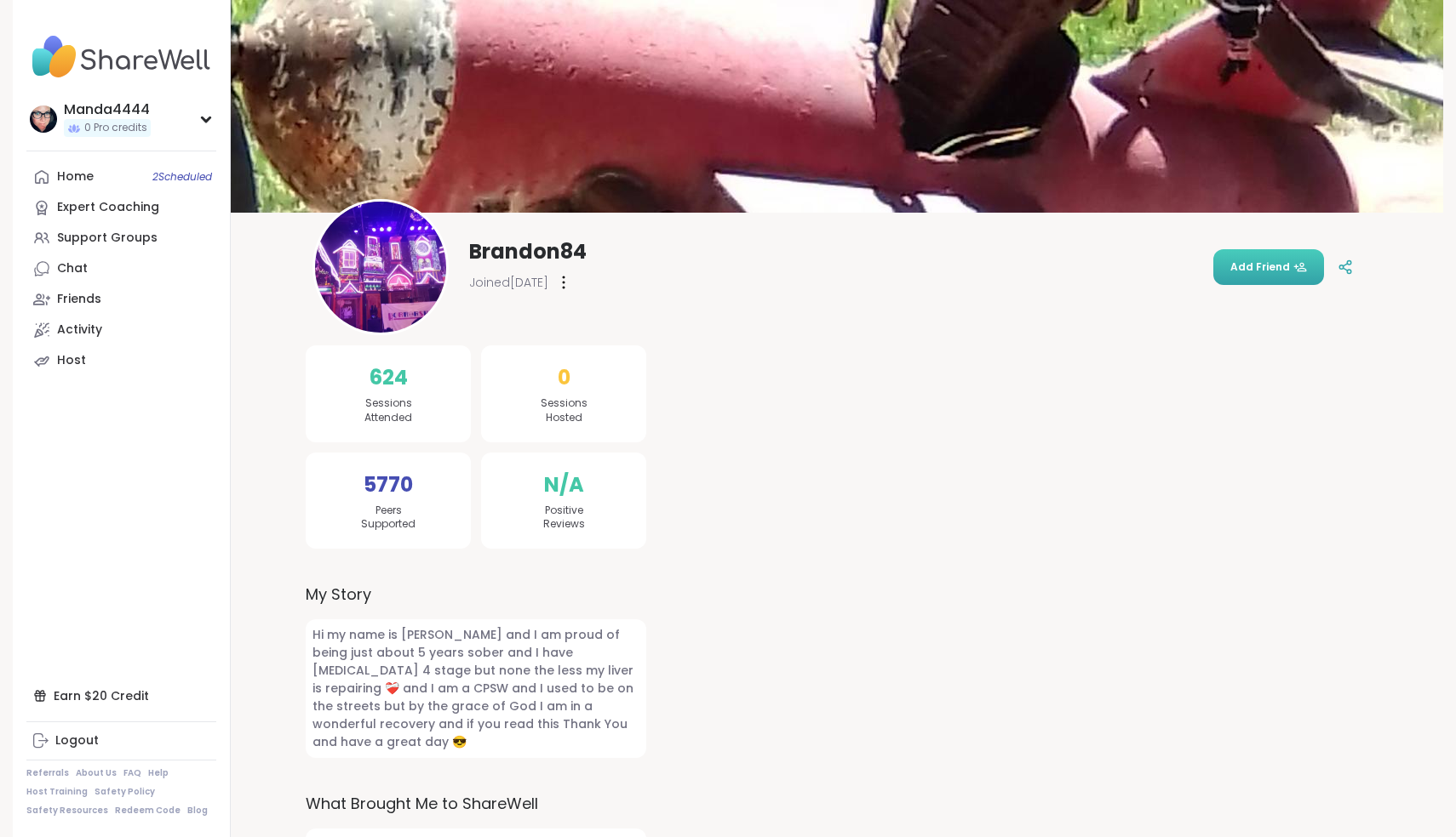
click at [1282, 262] on span "Add Friend" at bounding box center [1268, 267] width 77 height 16
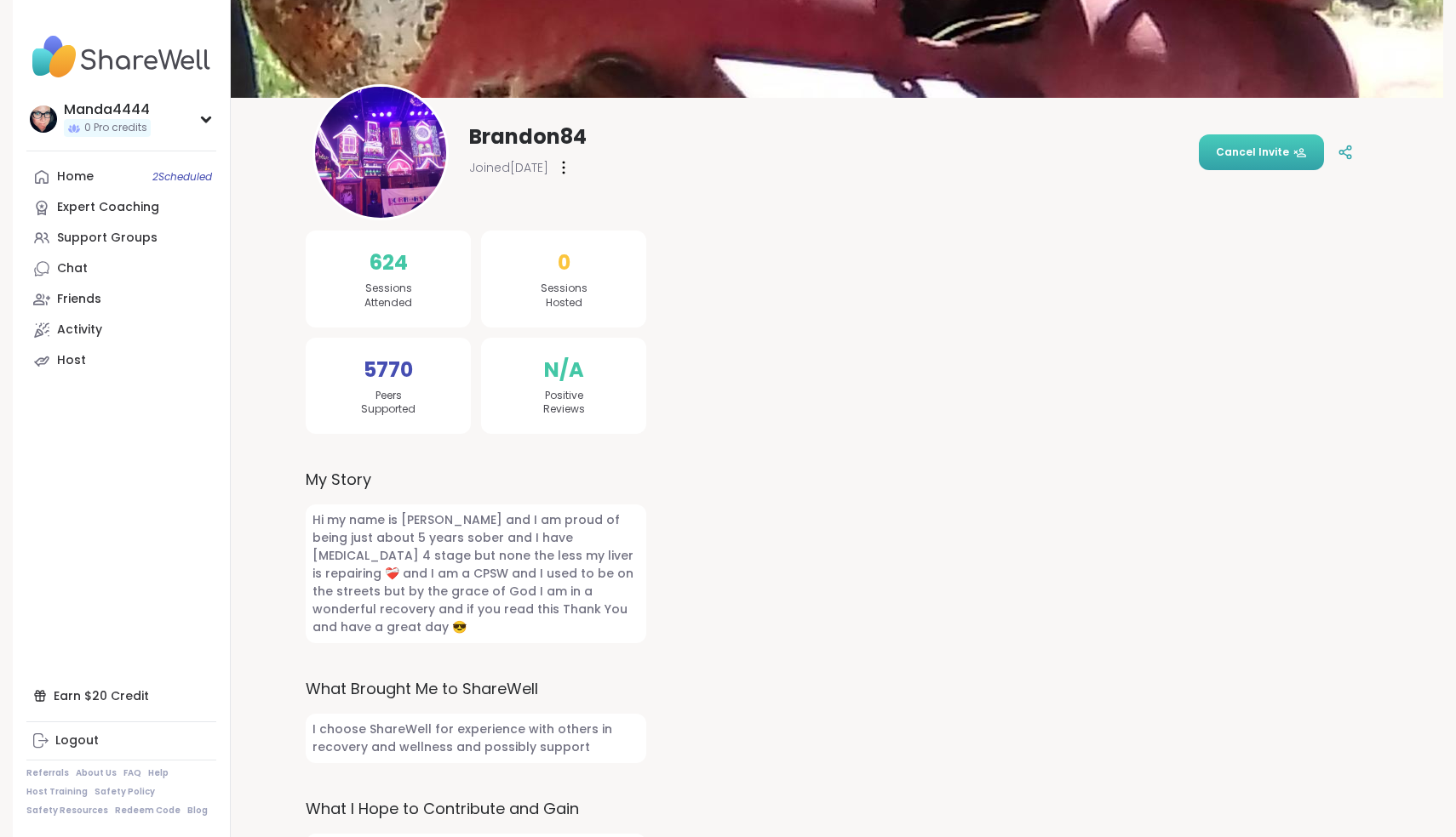
scroll to position [160, 0]
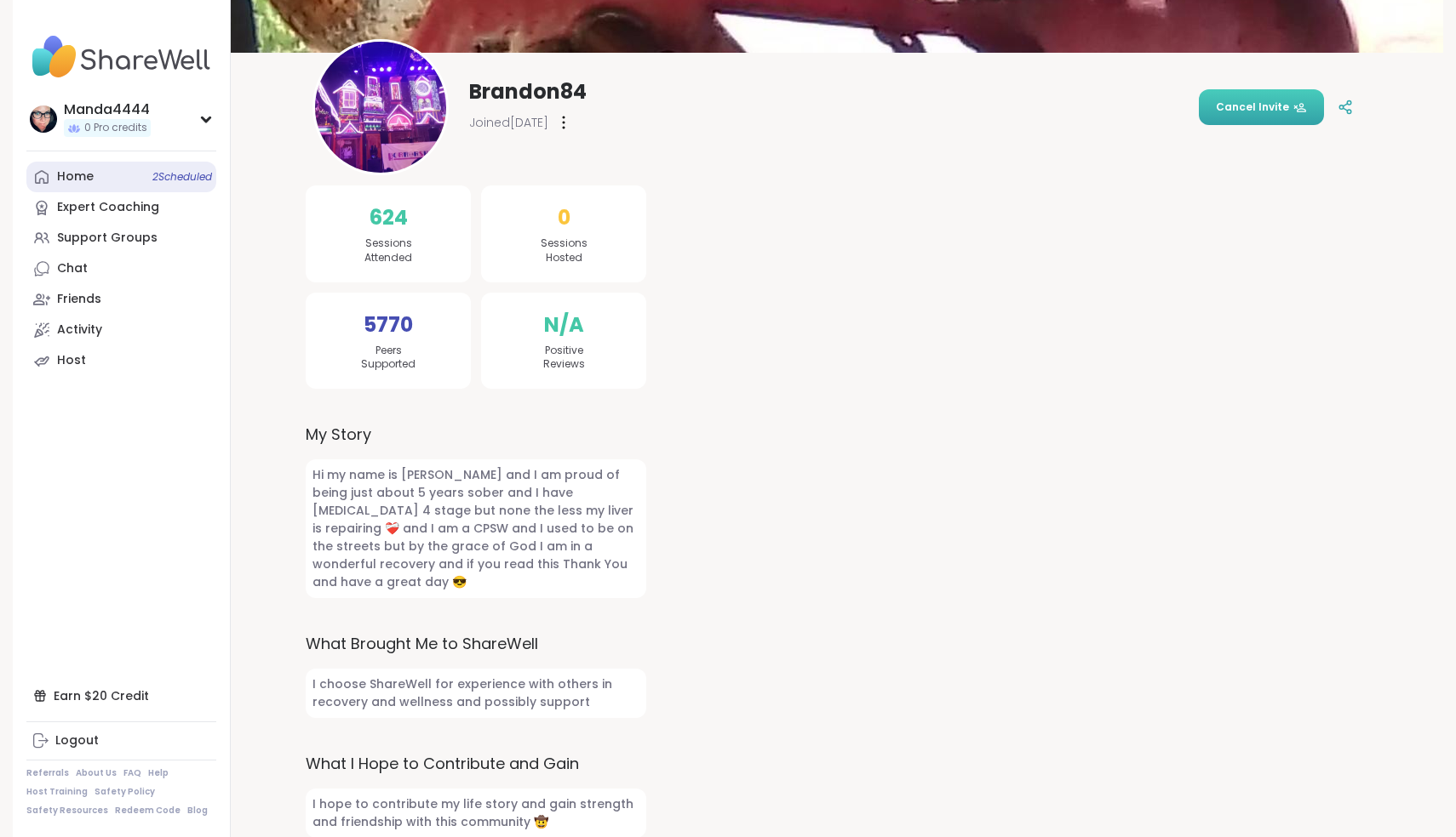
click at [110, 183] on link "Home 2 Scheduled" at bounding box center [121, 177] width 190 height 31
